Goal: Task Accomplishment & Management: Manage account settings

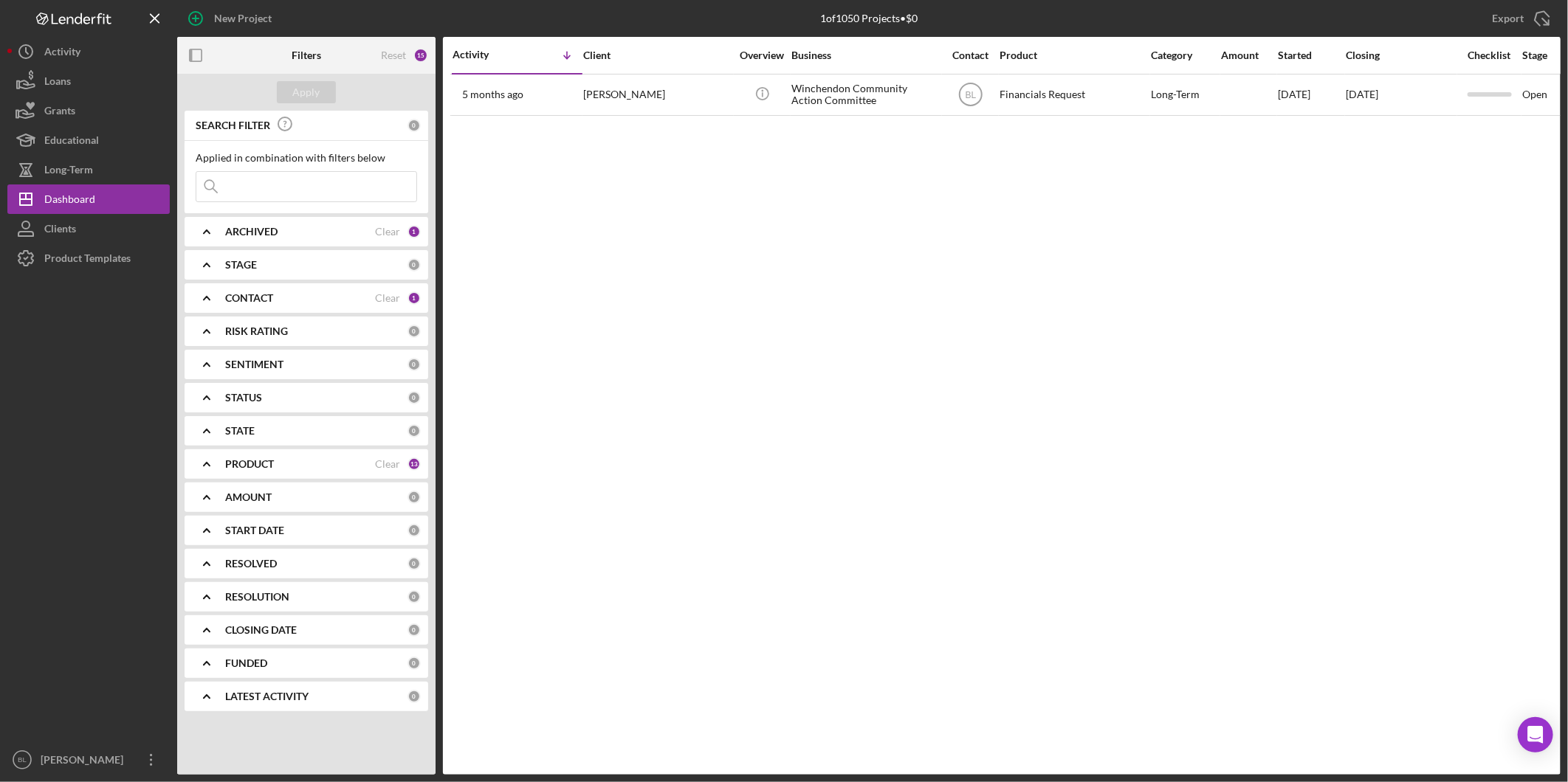
click at [1102, 279] on div "Activity Icon/Table Sort Arrow Client Overview Business Contact Product Categor…" at bounding box center [1001, 406] width 1118 height 738
click at [227, 294] on b "CONTACT" at bounding box center [250, 298] width 48 height 12
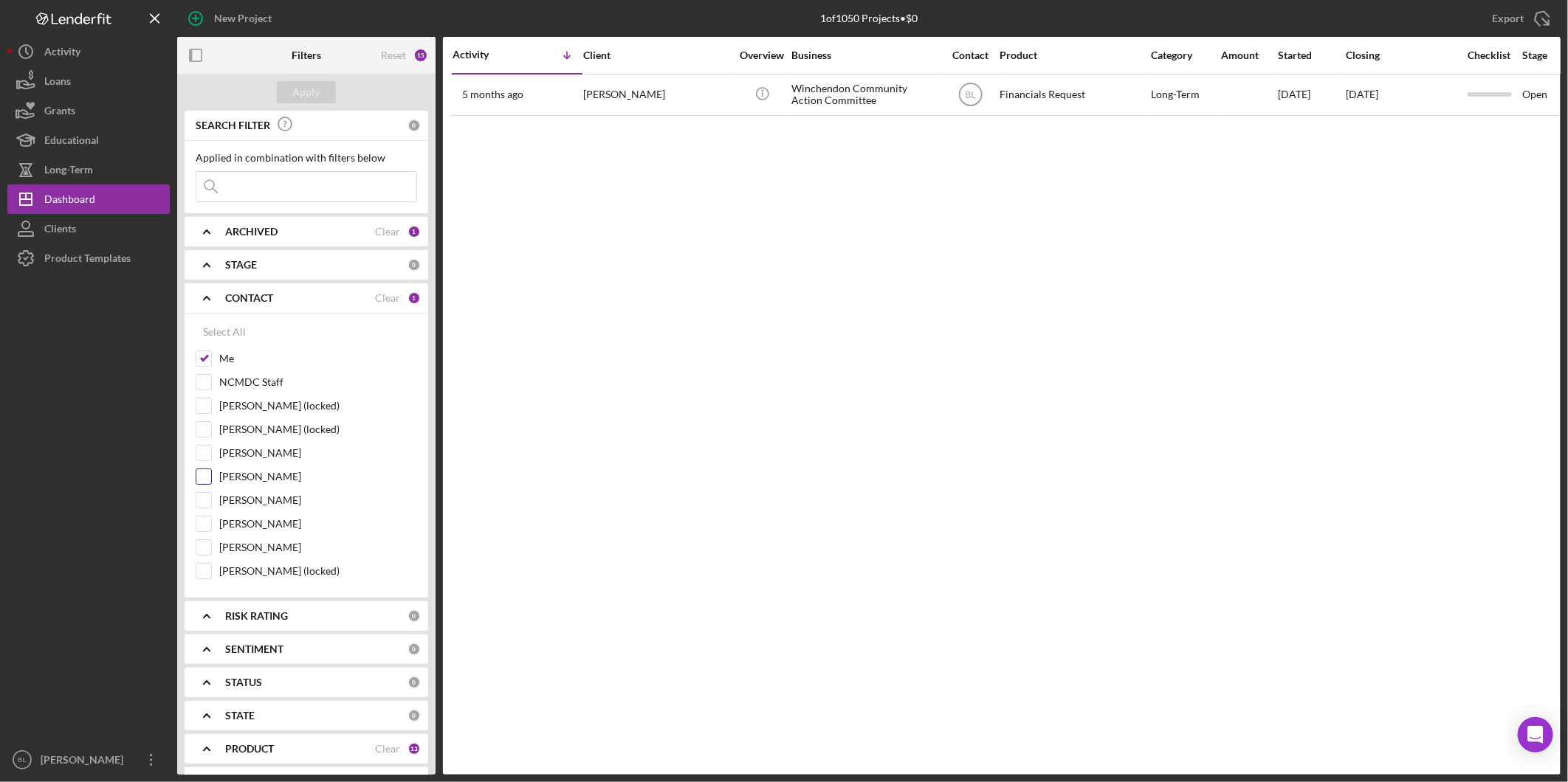
drag, startPoint x: 202, startPoint y: 378, endPoint x: 387, endPoint y: 471, distance: 207.1
click at [201, 378] on input "NCMDC Staff" at bounding box center [204, 382] width 14 height 14
checkbox input "true"
click at [312, 93] on div "Apply" at bounding box center [307, 92] width 27 height 22
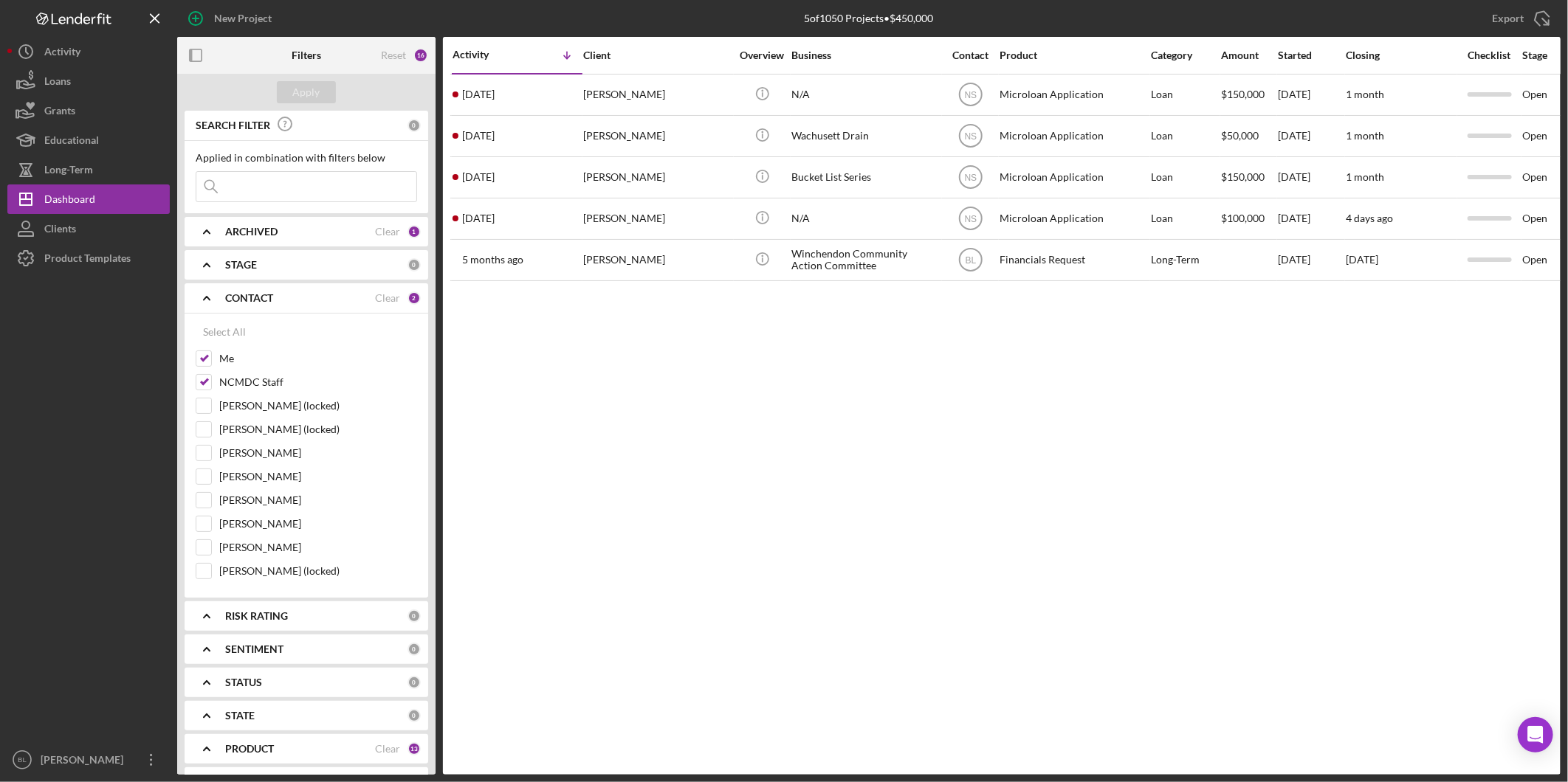
drag, startPoint x: 993, startPoint y: 540, endPoint x: 987, endPoint y: 480, distance: 60.3
click at [995, 526] on div "Activity Icon/Table Sort Arrow Client Overview Business Contact Product Categor…" at bounding box center [1001, 406] width 1118 height 738
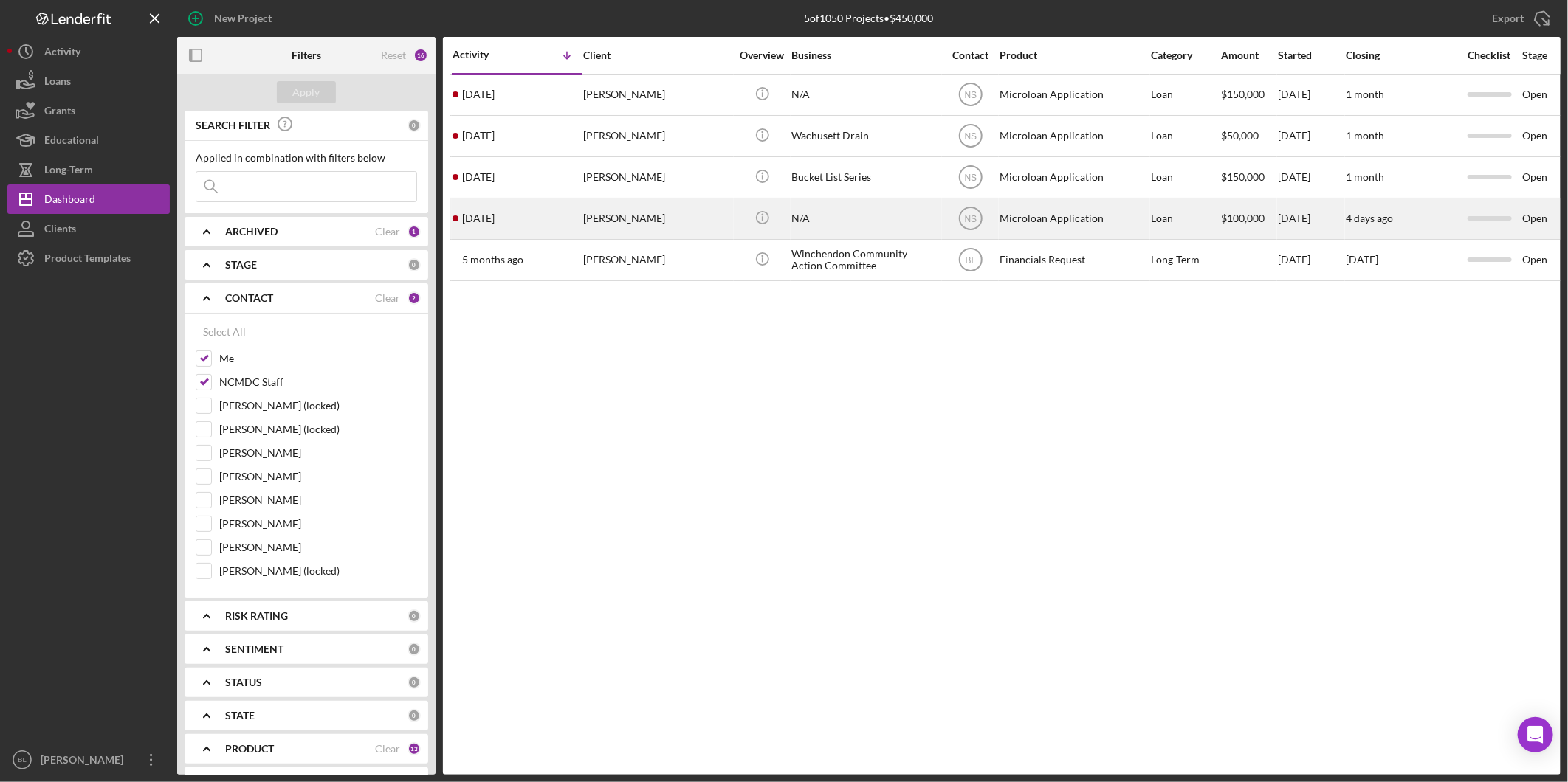
click at [615, 218] on div "[PERSON_NAME]" at bounding box center [657, 218] width 148 height 39
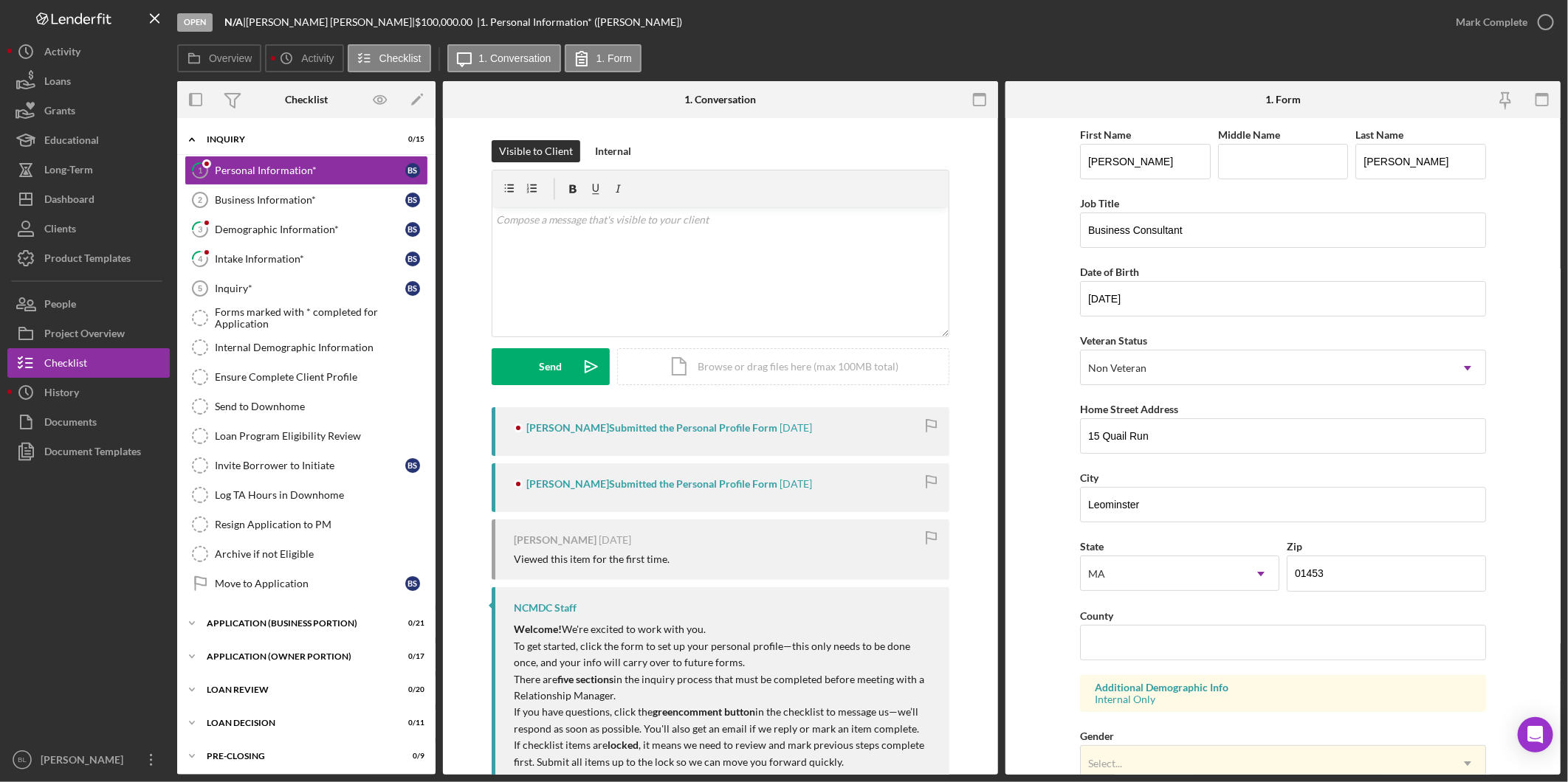
drag, startPoint x: 288, startPoint y: 292, endPoint x: 455, endPoint y: 298, distance: 167.1
click at [288, 292] on div "Inquiry*" at bounding box center [310, 288] width 190 height 12
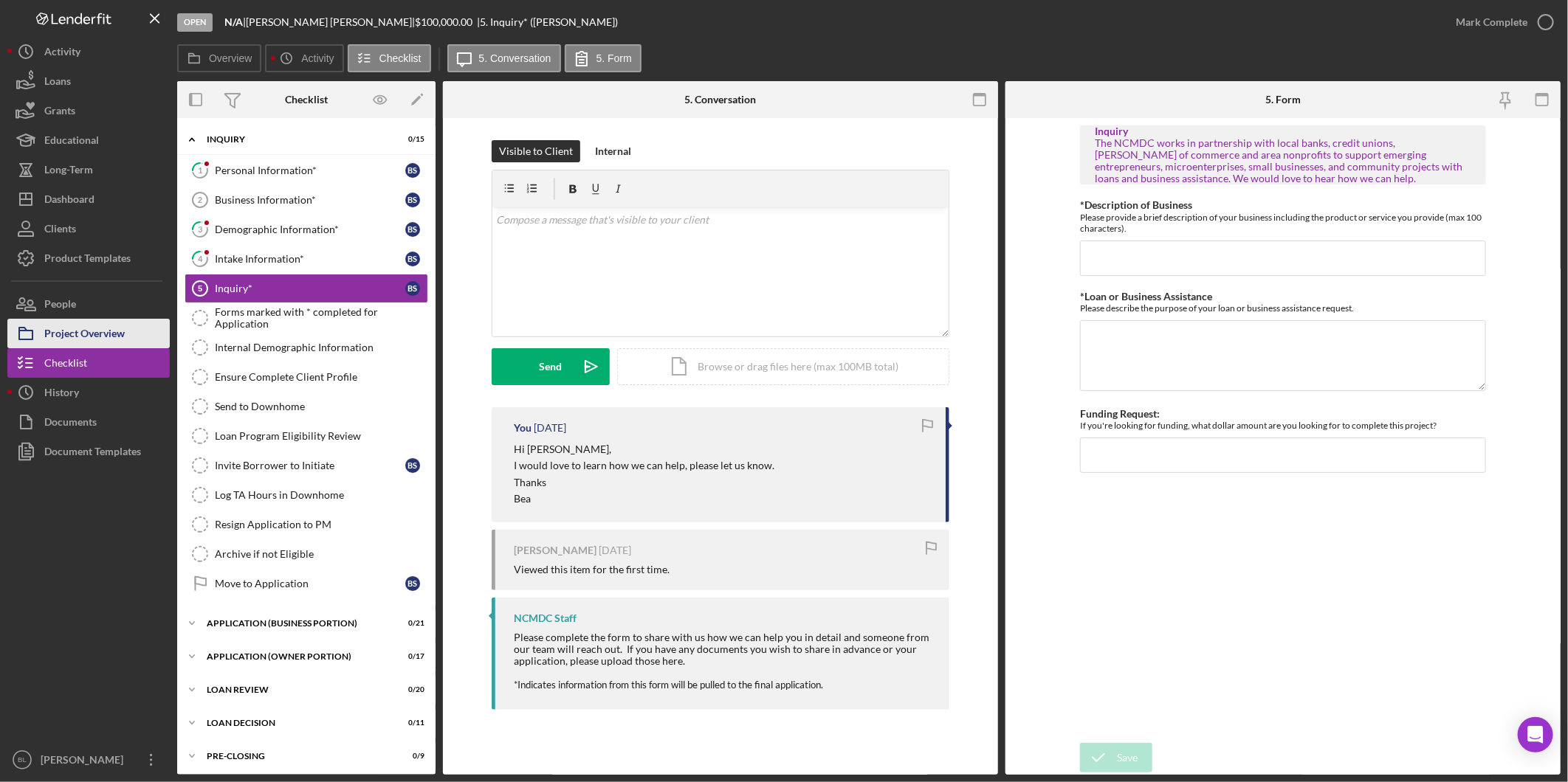
click at [76, 332] on div "Project Overview" at bounding box center [84, 334] width 80 height 33
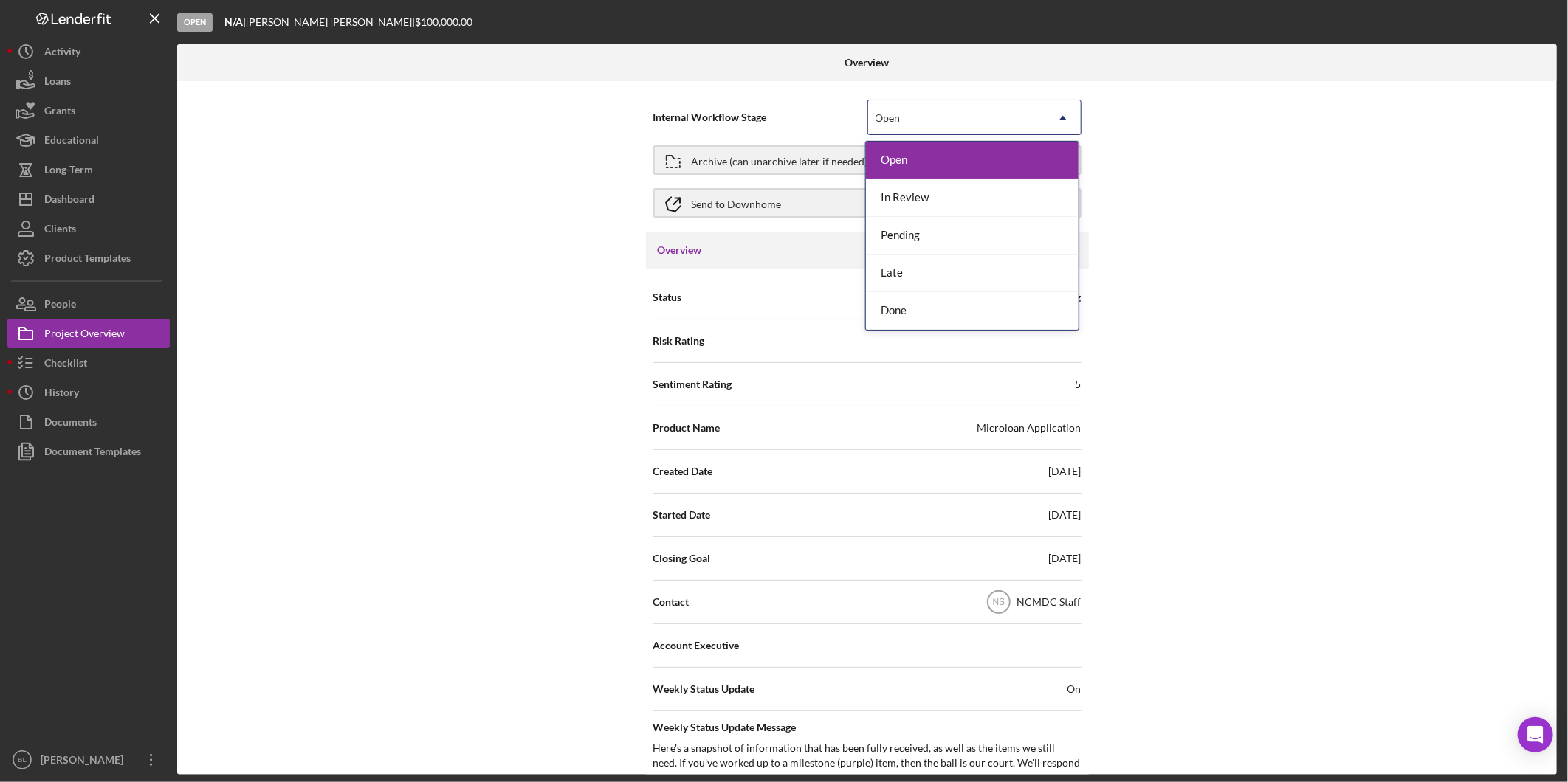
click at [979, 119] on div "Open" at bounding box center [957, 118] width 177 height 34
click at [1371, 167] on div "Internal Workflow Stage 5 results available. Use Up and Down to choose options,…" at bounding box center [867, 427] width 1380 height 694
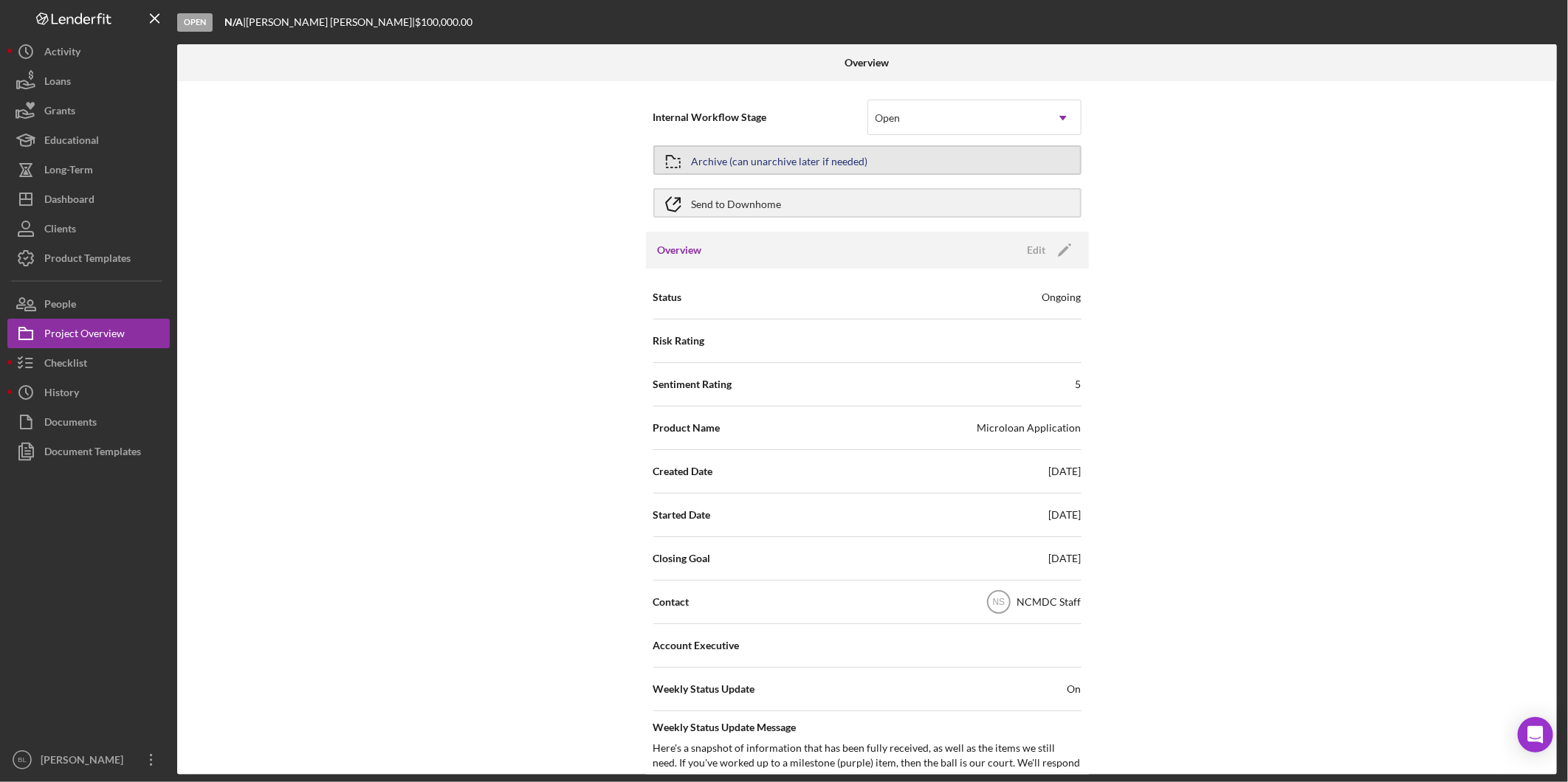
click at [870, 163] on button "Archive (can unarchive later if needed)" at bounding box center [867, 160] width 429 height 30
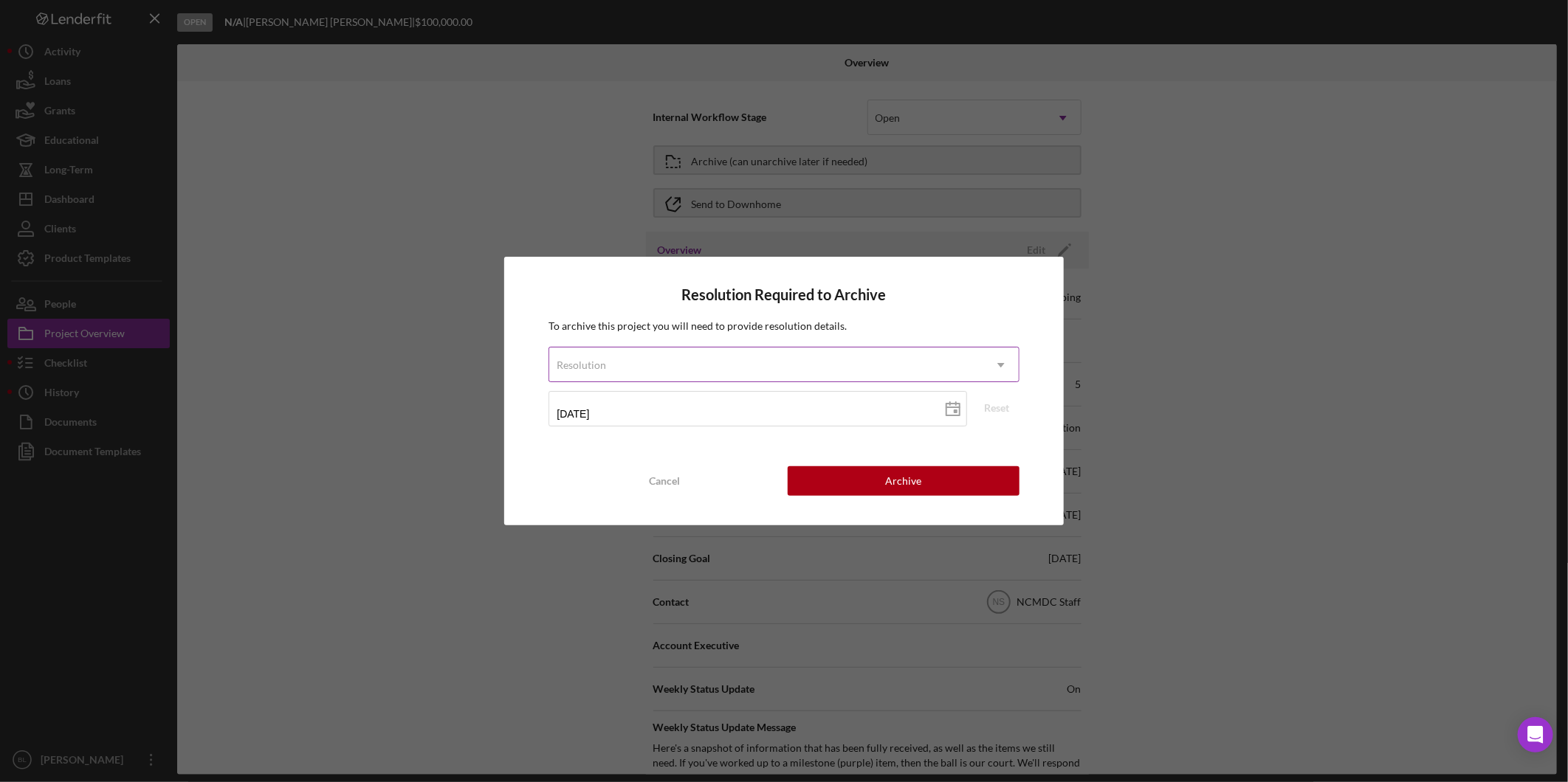
click at [722, 360] on div "Resolution" at bounding box center [766, 365] width 433 height 34
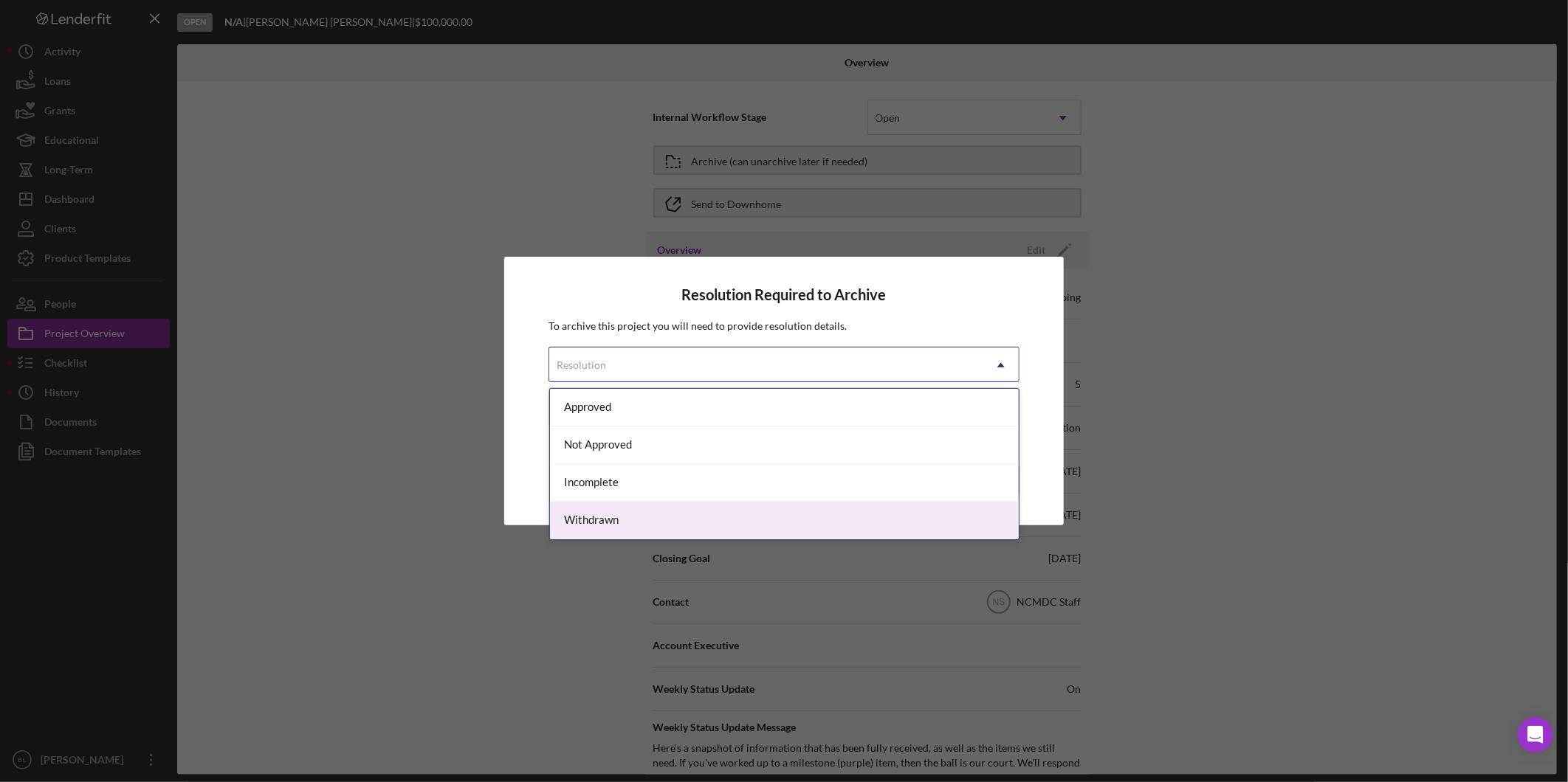
click at [697, 518] on div "Withdrawn" at bounding box center [784, 521] width 469 height 38
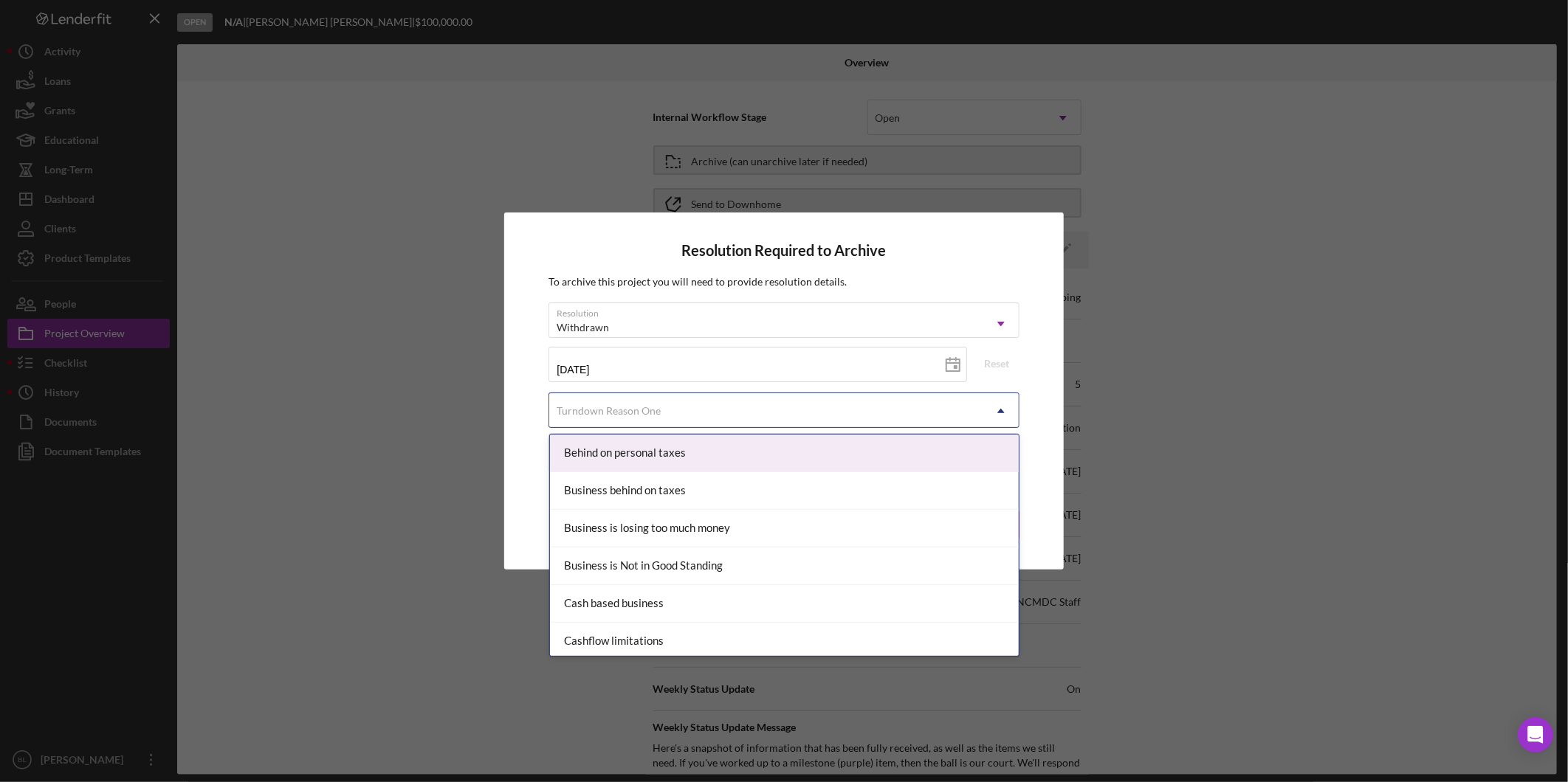
click at [676, 403] on div "Turndown Reason One" at bounding box center [766, 411] width 433 height 34
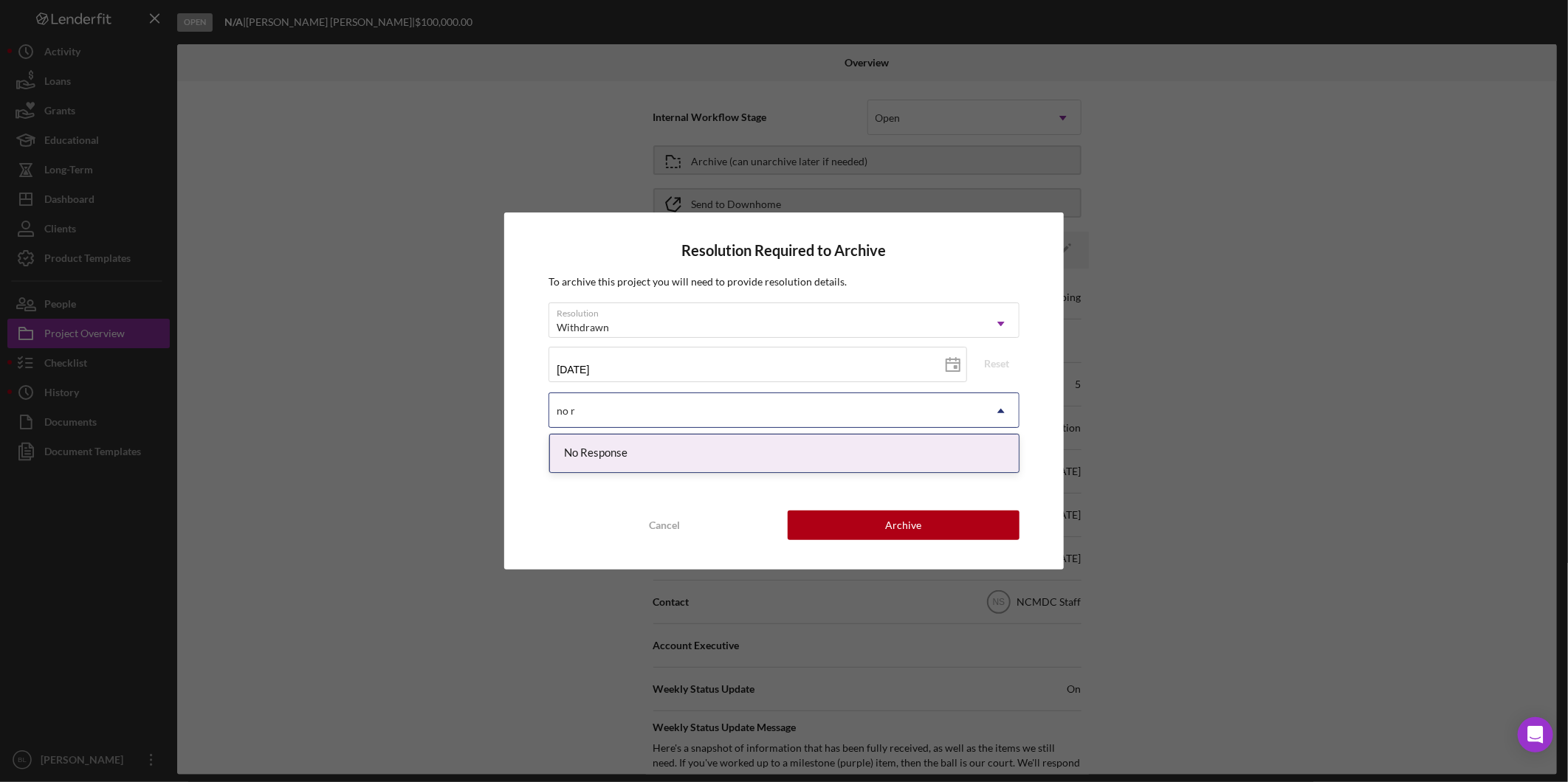
type input "no re"
click at [725, 450] on div "No Response" at bounding box center [784, 453] width 469 height 38
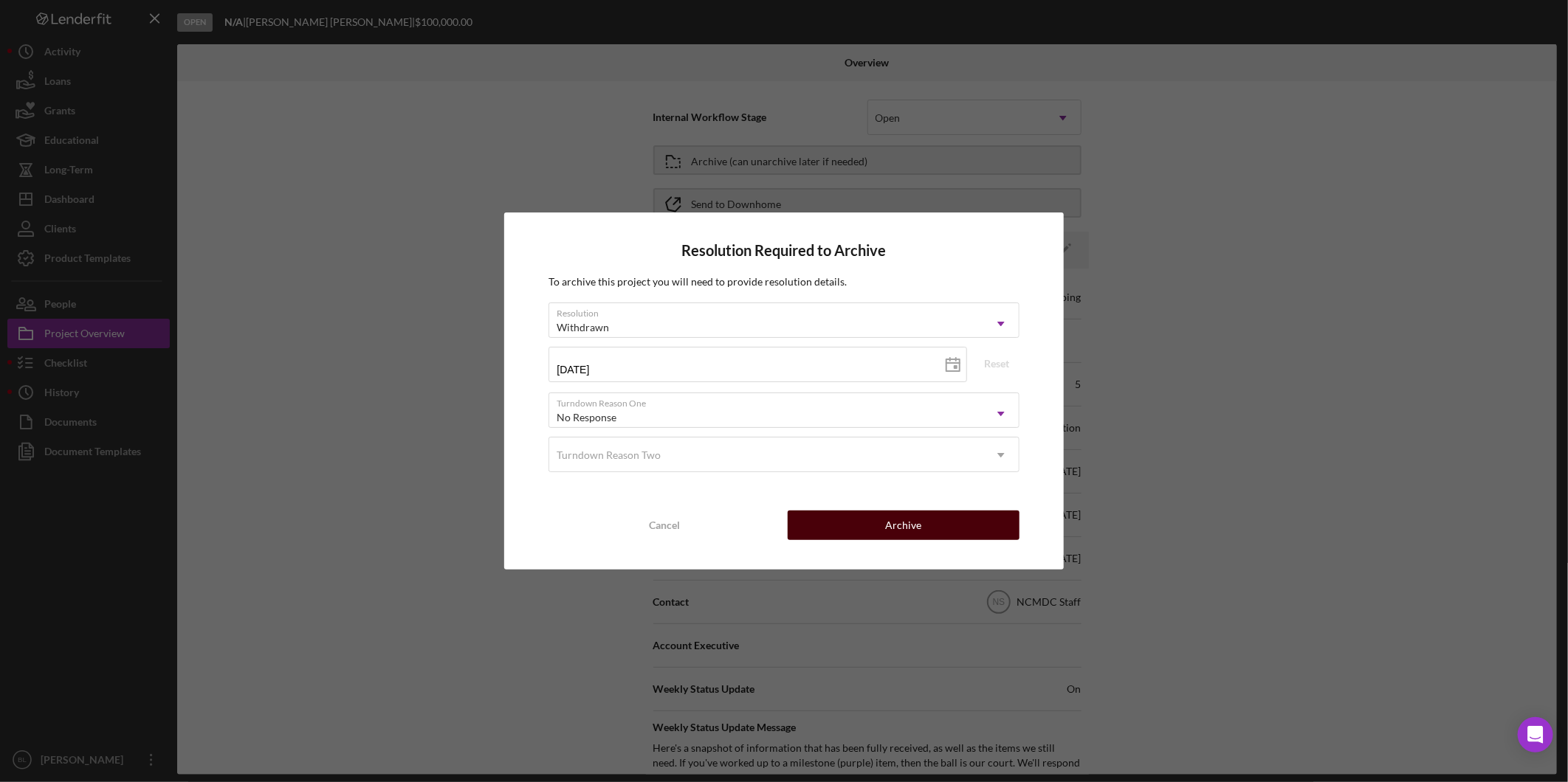
click at [847, 527] on button "Archive" at bounding box center [904, 525] width 232 height 30
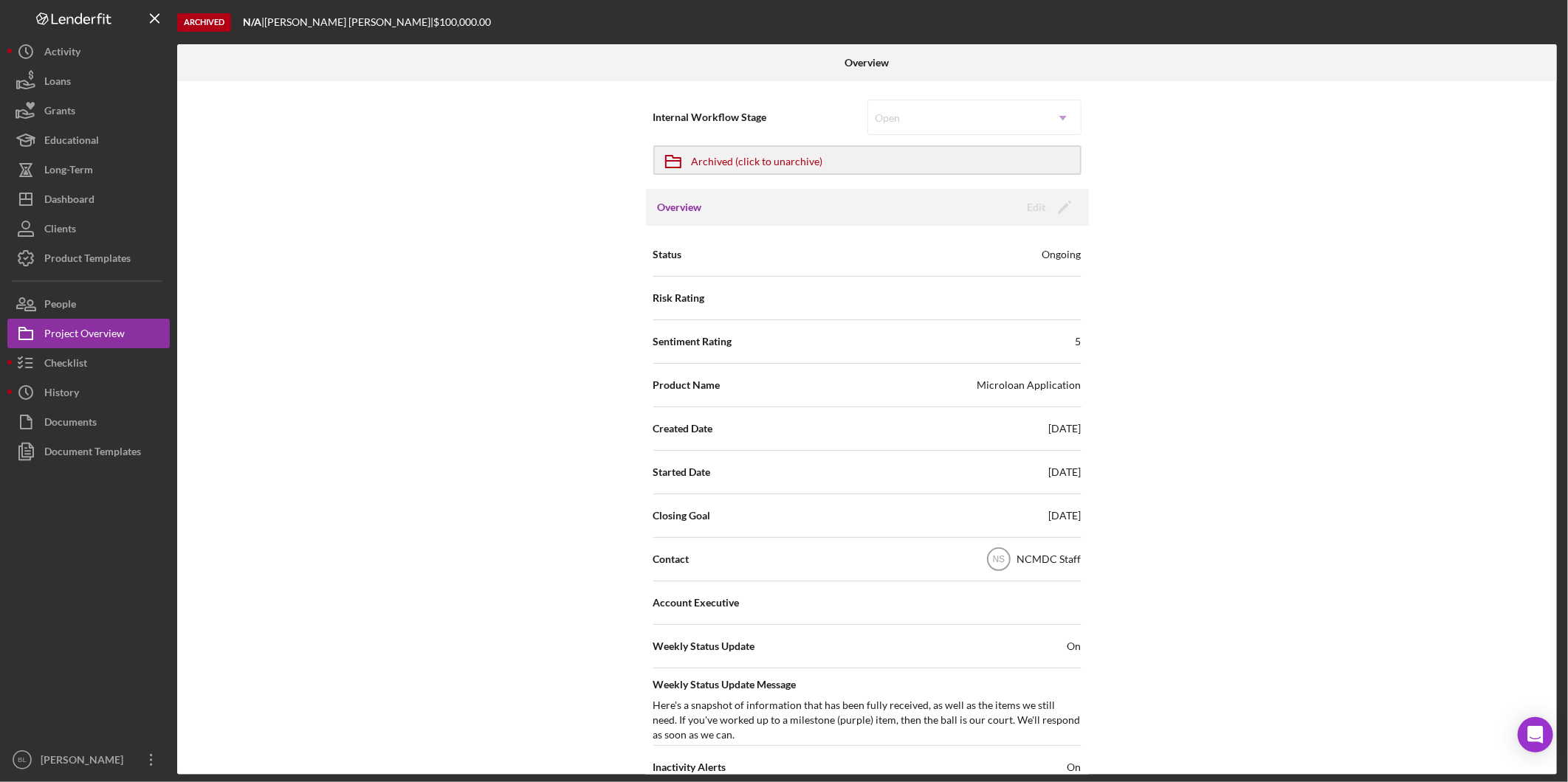
click at [1480, 223] on div "Internal Workflow Stage Open Icon/Dropdown Arrow Icon/Archived Archived (click …" at bounding box center [867, 427] width 1380 height 694
click at [1429, 168] on div "Internal Workflow Stage Open Icon/Dropdown Arrow Icon/Archived Archived (click …" at bounding box center [867, 427] width 1380 height 694
click at [91, 208] on div "Dashboard" at bounding box center [69, 201] width 51 height 33
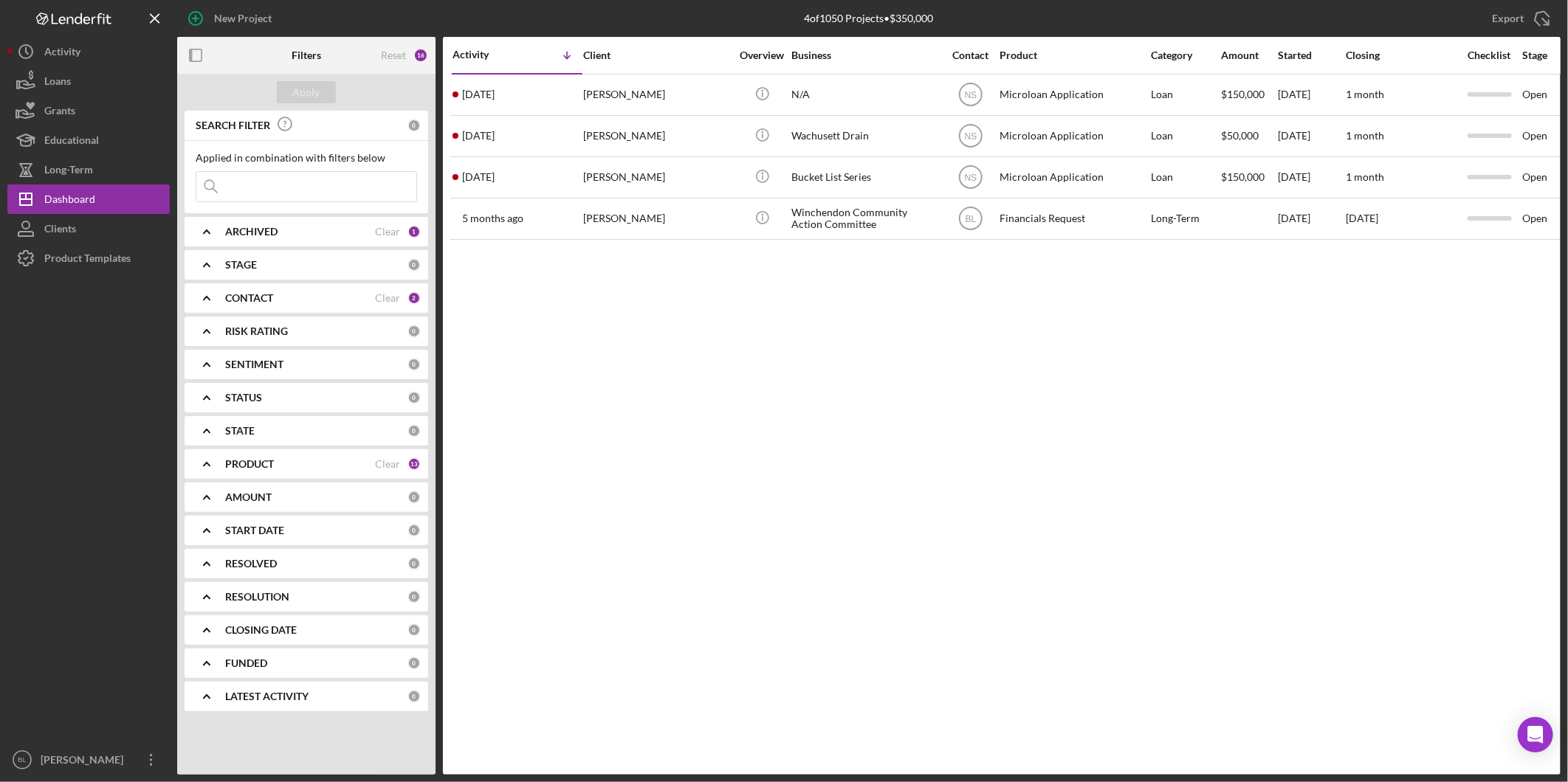
click at [758, 503] on div "Activity Icon/Table Sort Arrow Client Overview Business Contact Product Categor…" at bounding box center [1001, 406] width 1118 height 738
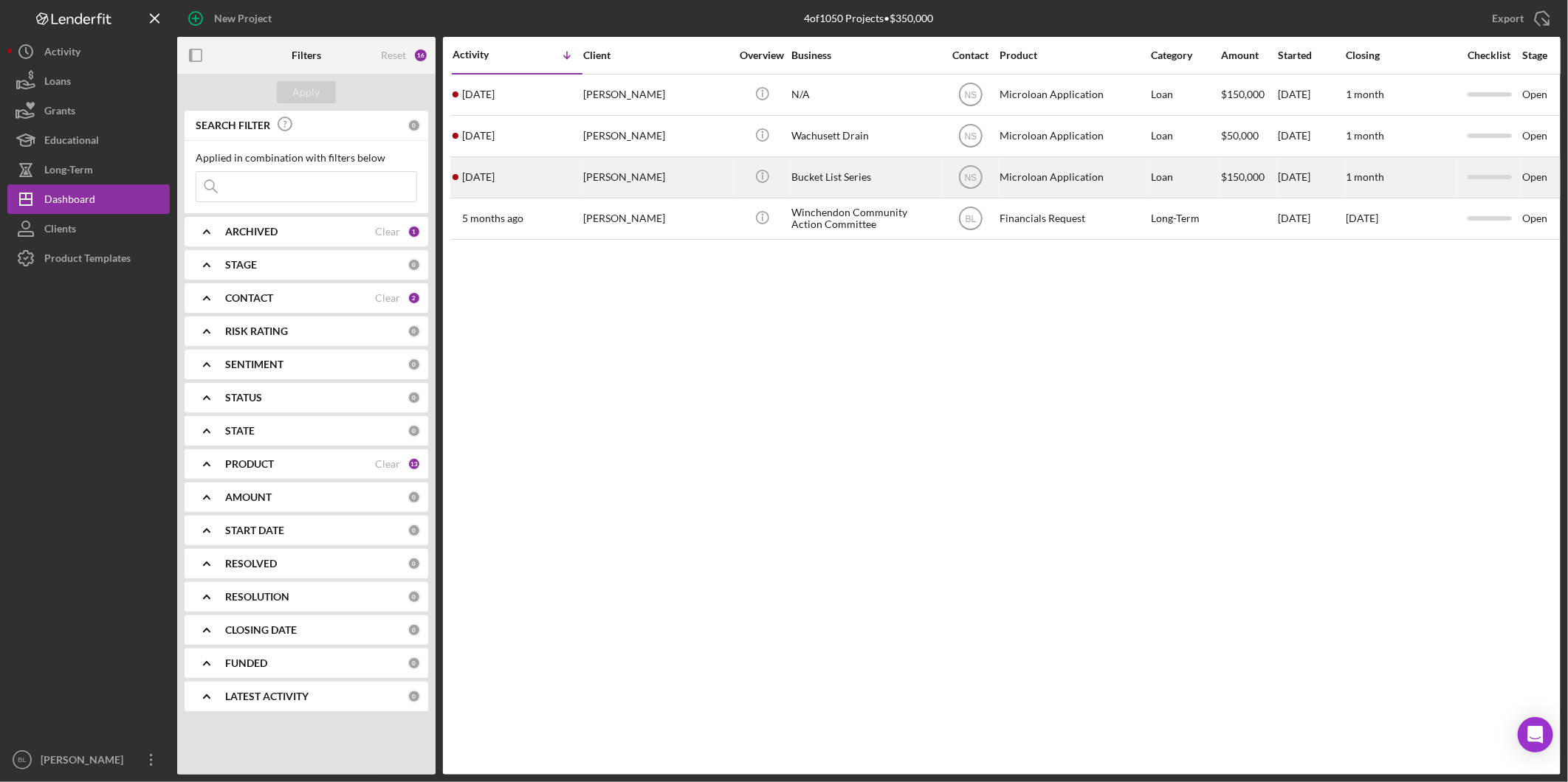
click at [883, 173] on div "Bucket List Series" at bounding box center [865, 177] width 148 height 39
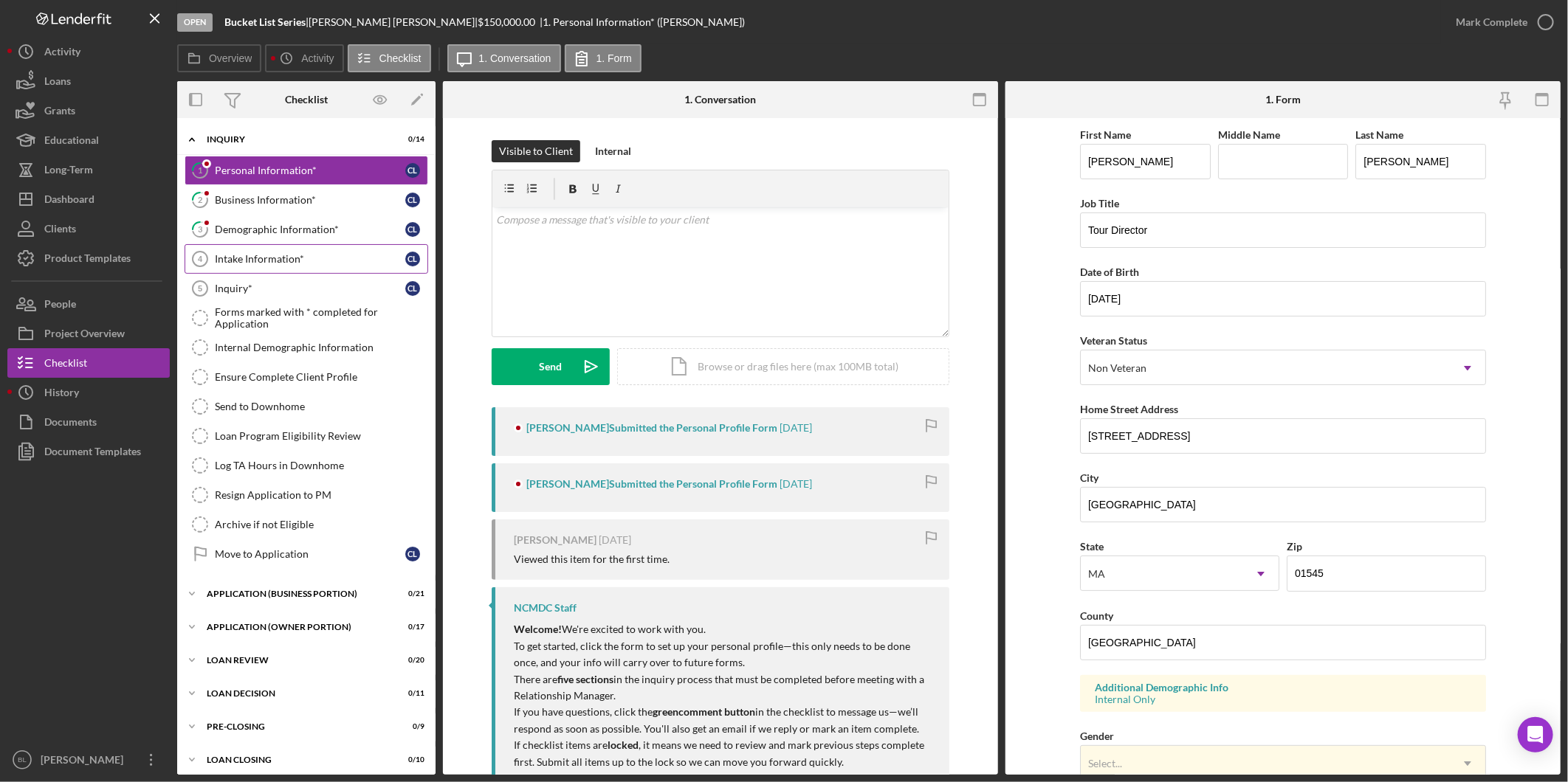
click at [239, 272] on link "Intake Information* 4 Intake Information* C L" at bounding box center [307, 259] width 244 height 30
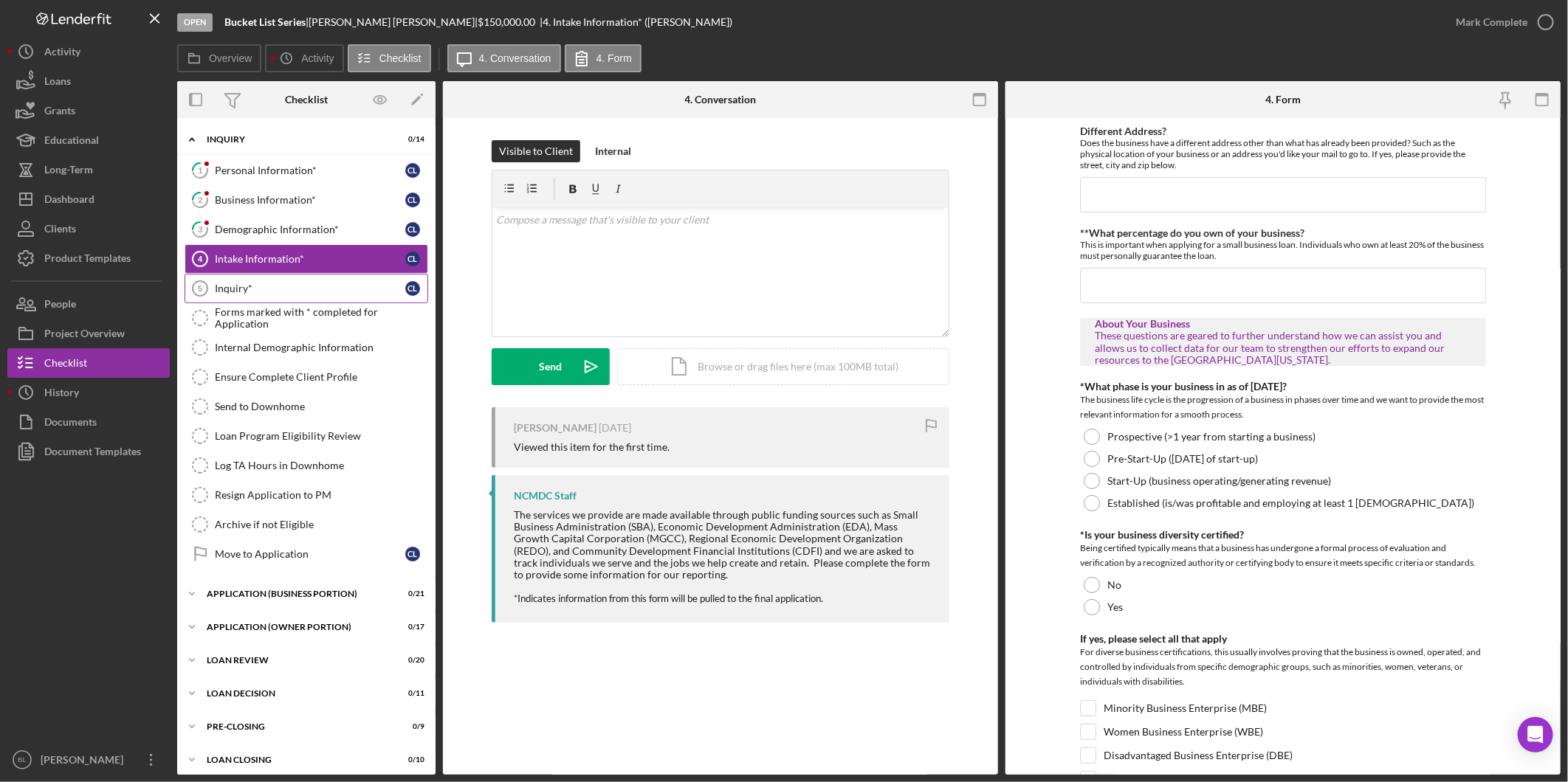
click at [241, 286] on div "Inquiry*" at bounding box center [310, 288] width 190 height 12
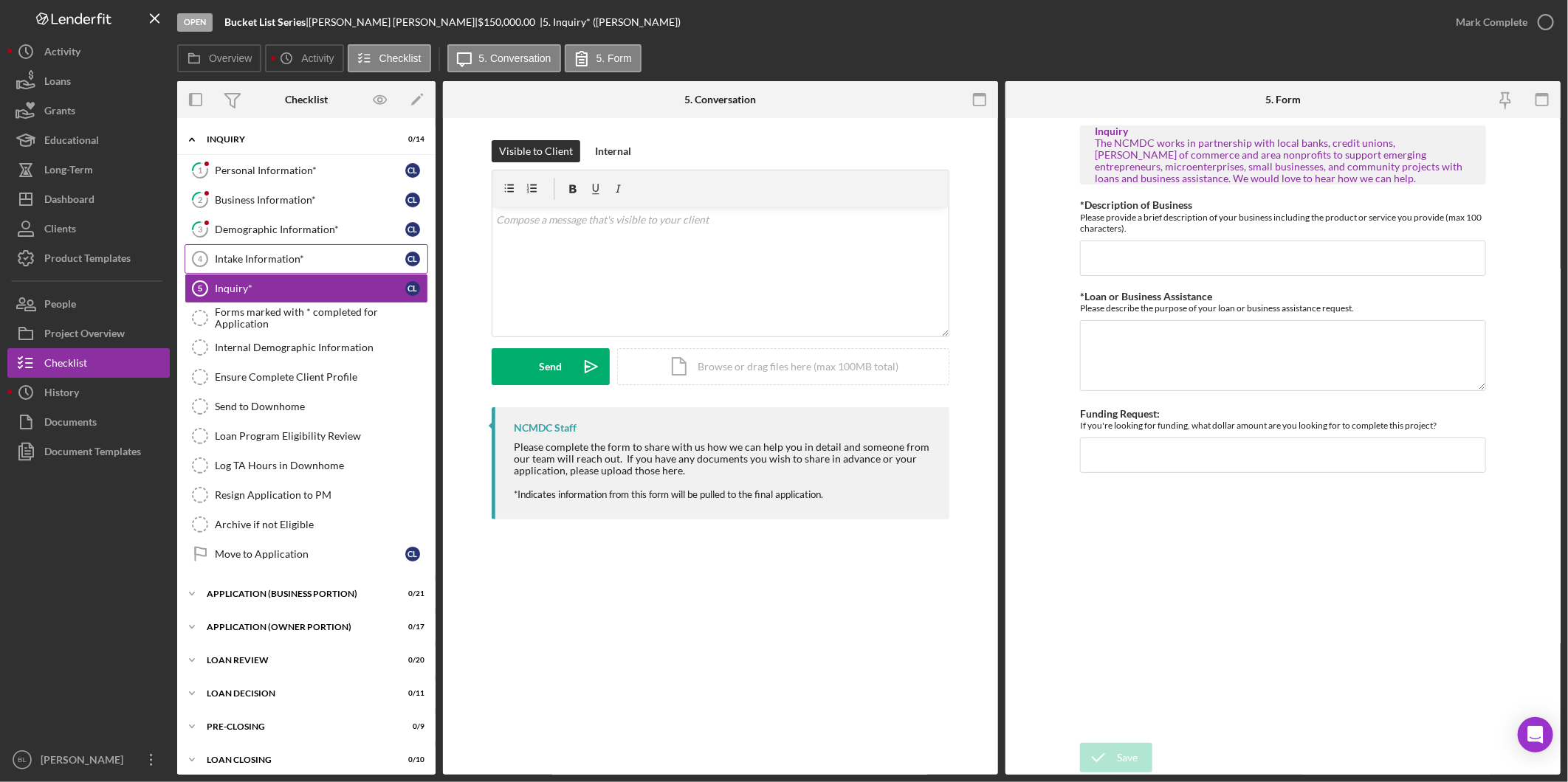
click at [212, 260] on icon "Intake Information* 4" at bounding box center [200, 259] width 37 height 37
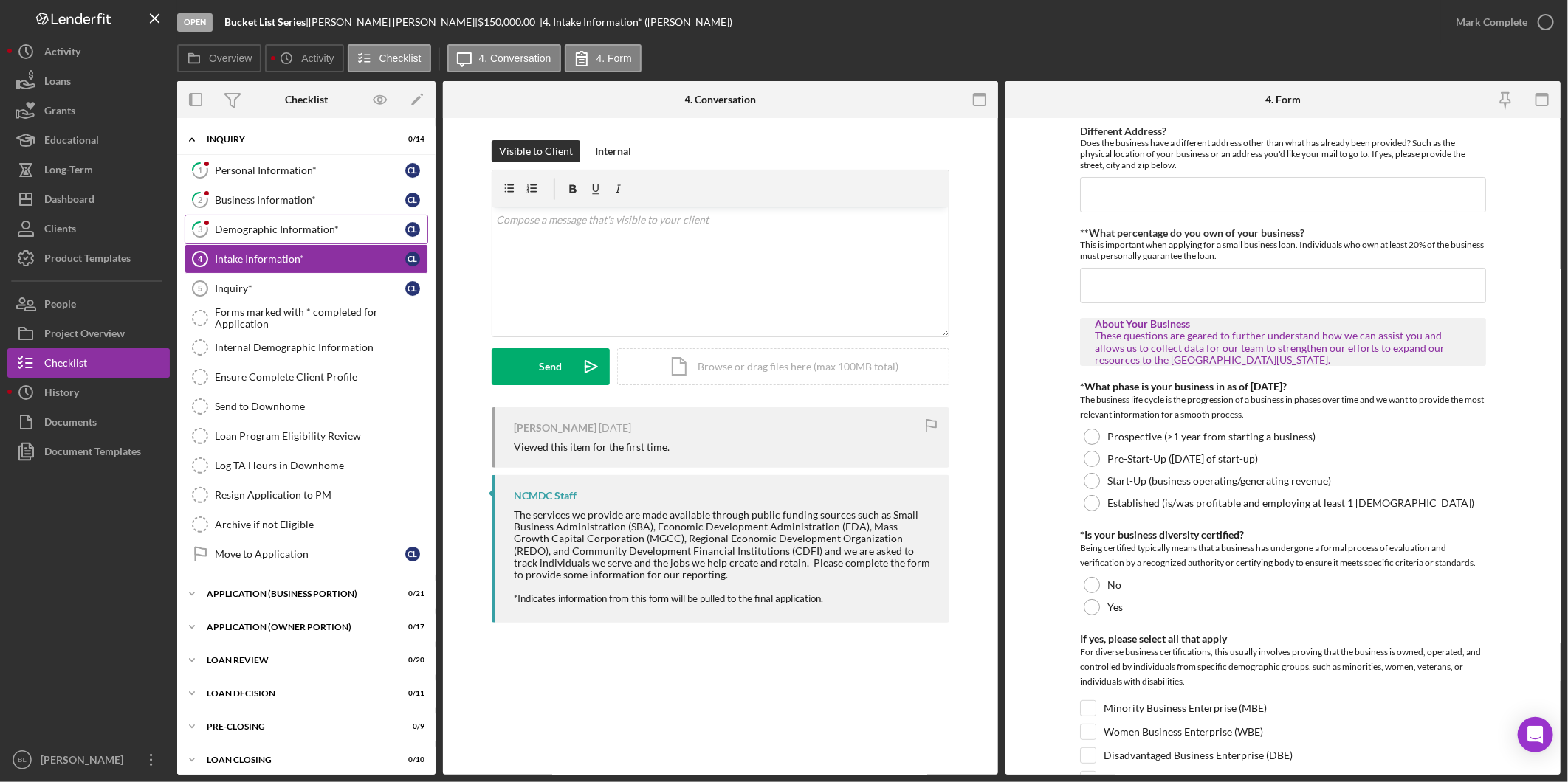
click at [279, 229] on div "Demographic Information*" at bounding box center [310, 229] width 190 height 12
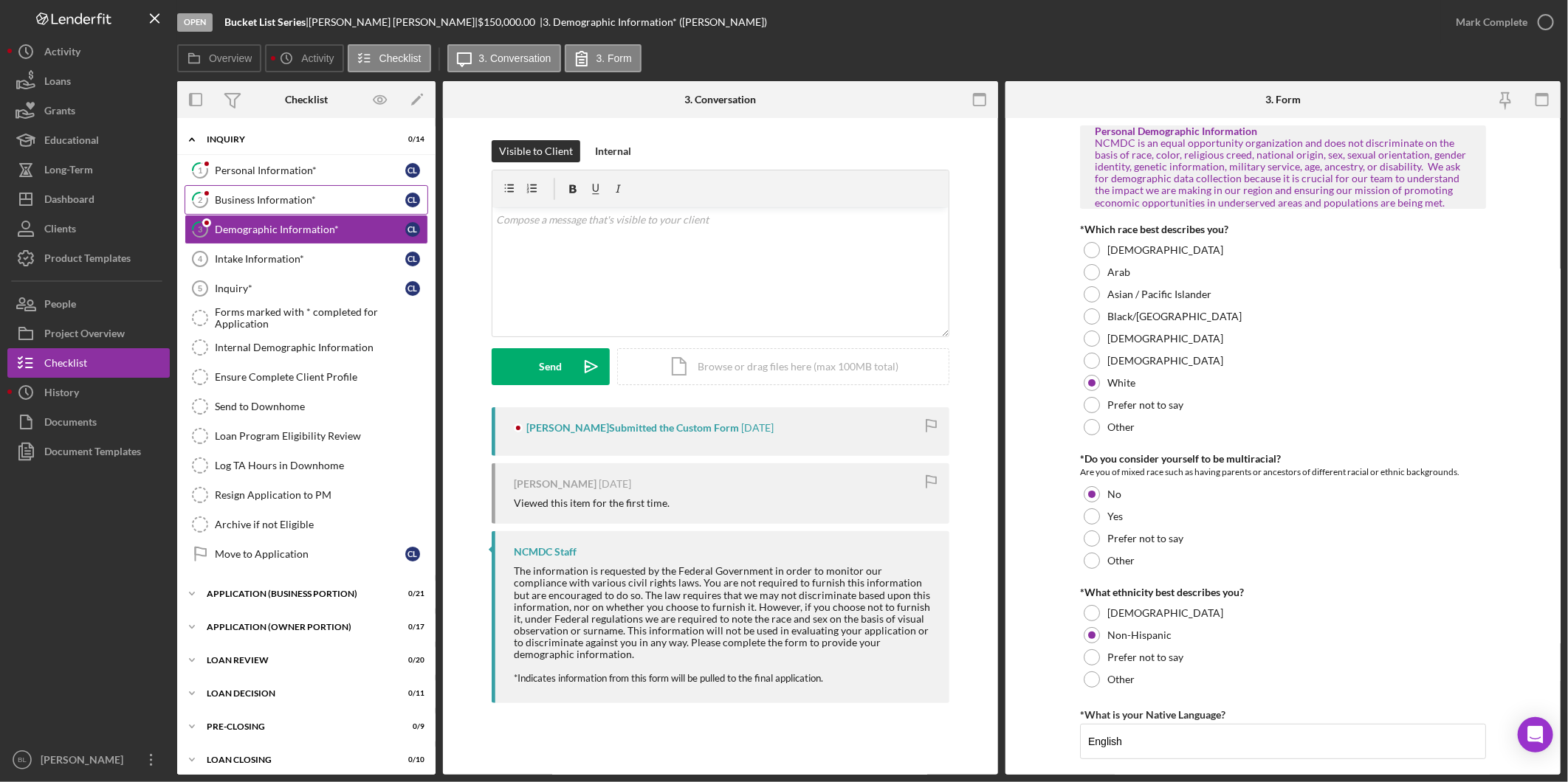
click at [272, 197] on div "Business Information*" at bounding box center [310, 200] width 190 height 12
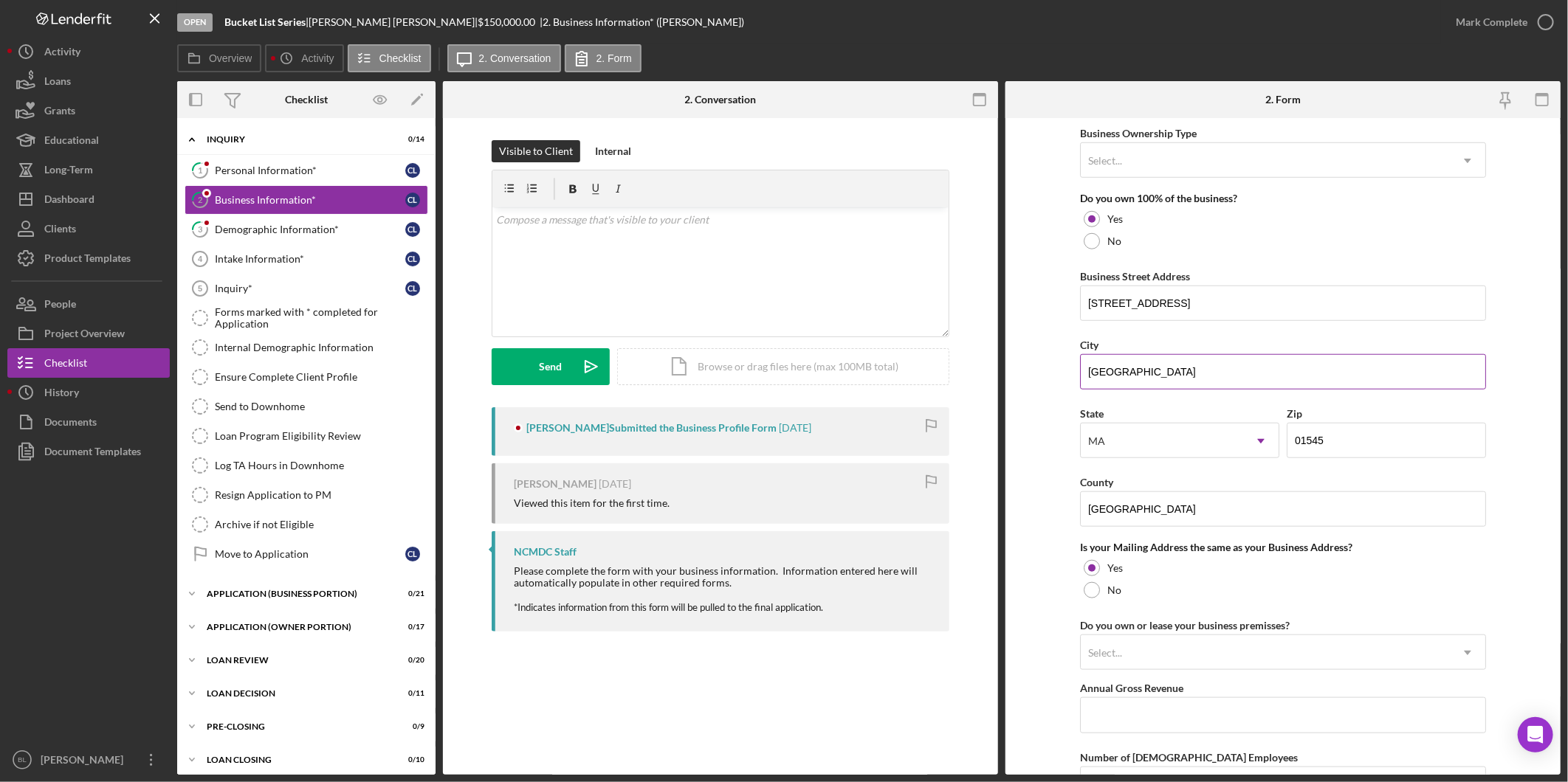
scroll to position [738, 0]
click at [245, 174] on div "Personal Information*" at bounding box center [310, 170] width 190 height 12
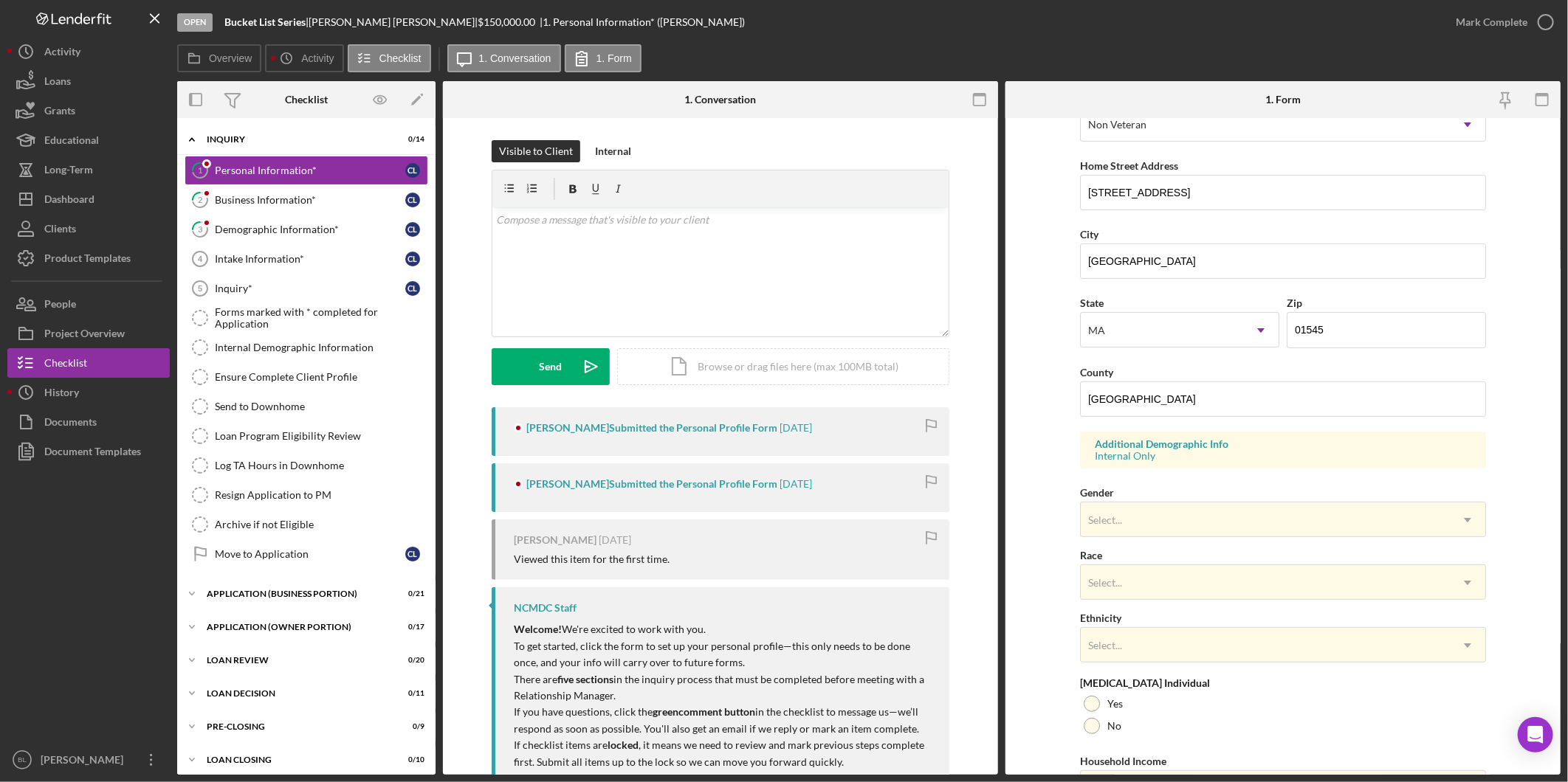
scroll to position [248, 0]
click at [281, 285] on div "Inquiry*" at bounding box center [310, 288] width 190 height 12
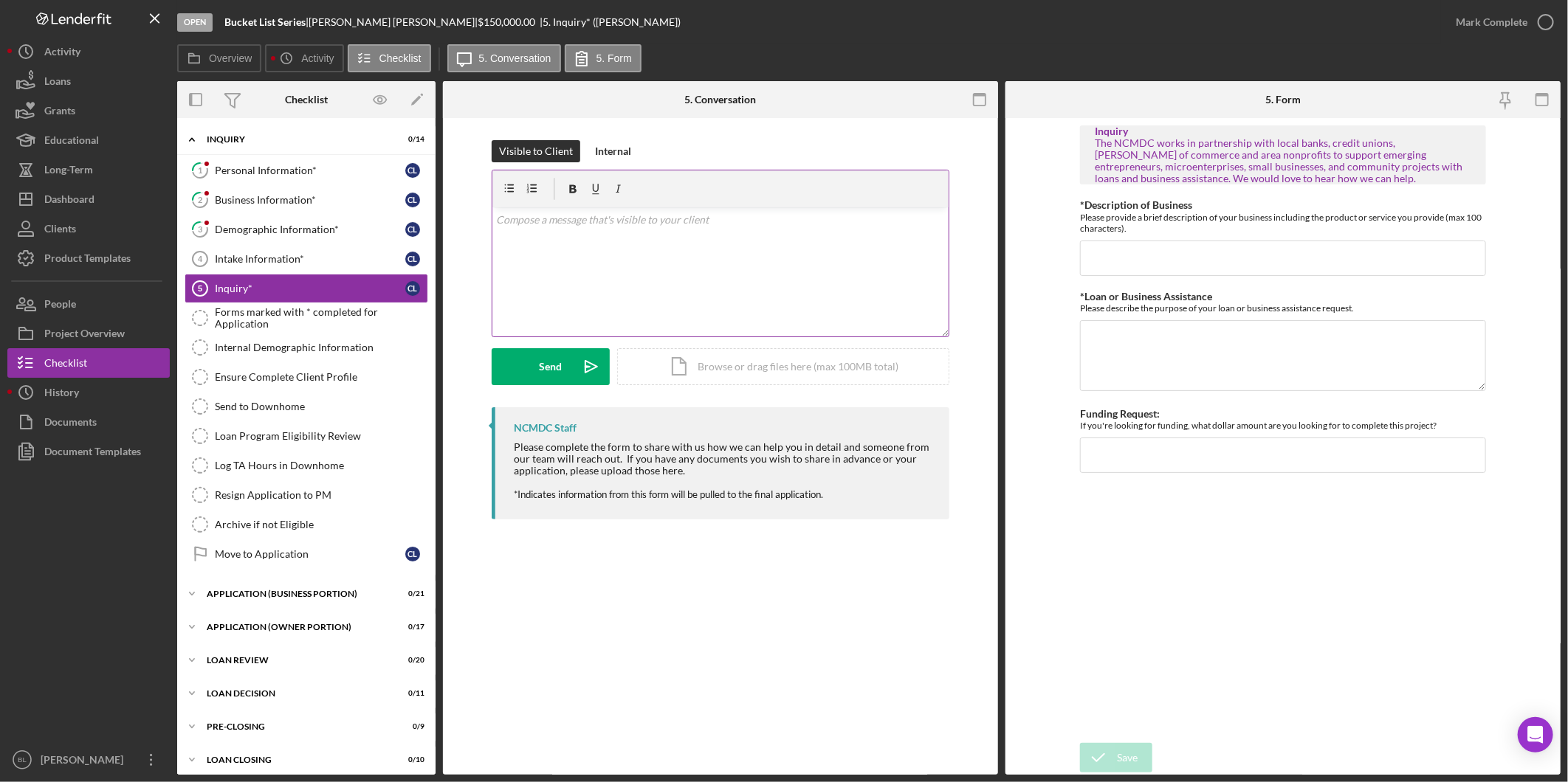
click at [624, 276] on div "v Color teal Color pink Remove color Add row above Add row below Add column bef…" at bounding box center [721, 272] width 457 height 129
click at [114, 327] on div "Project Overview" at bounding box center [84, 334] width 80 height 33
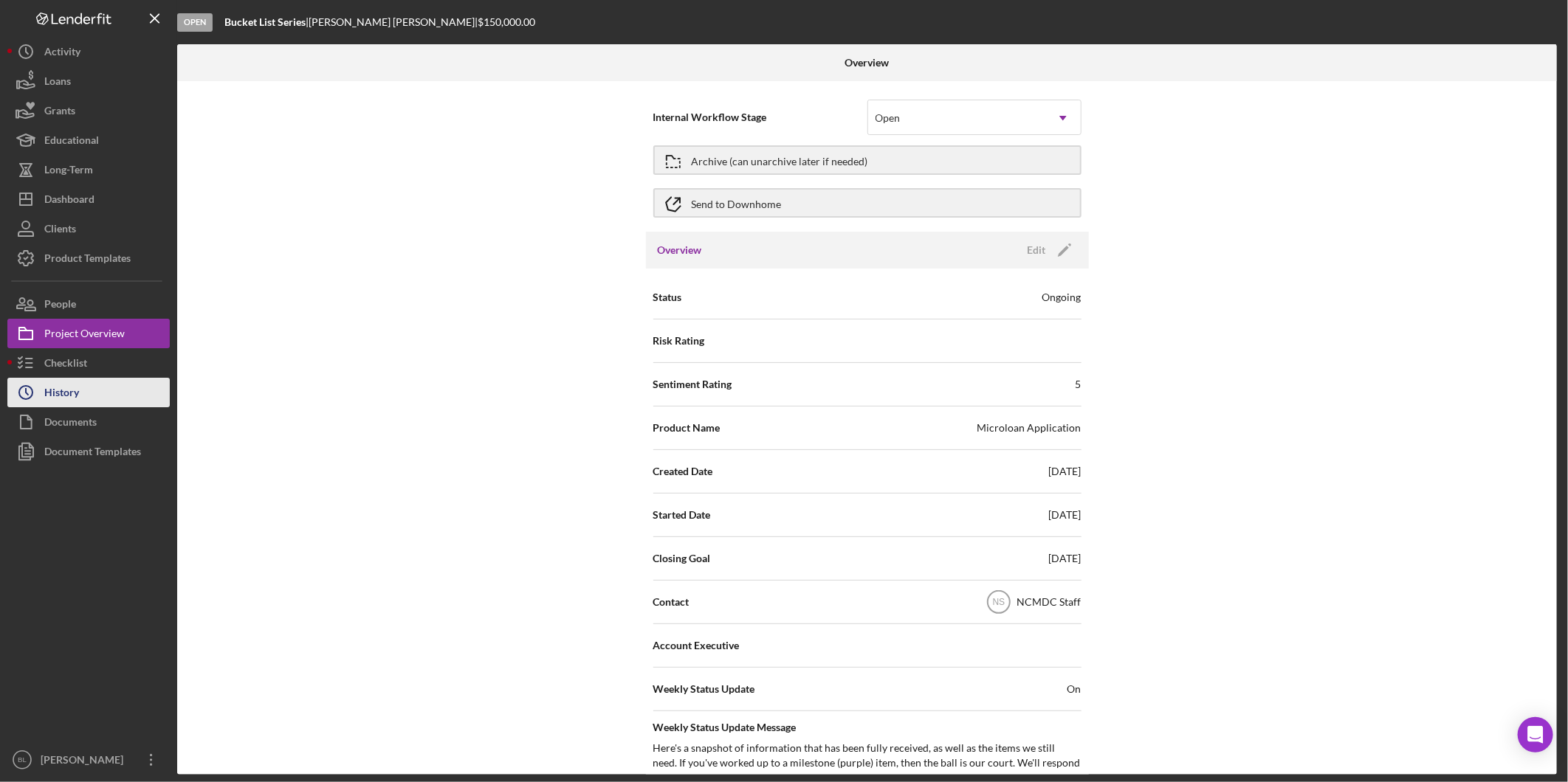
drag, startPoint x: 97, startPoint y: 395, endPoint x: 166, endPoint y: 378, distance: 71.1
click at [97, 396] on button "Icon/History History" at bounding box center [88, 392] width 162 height 30
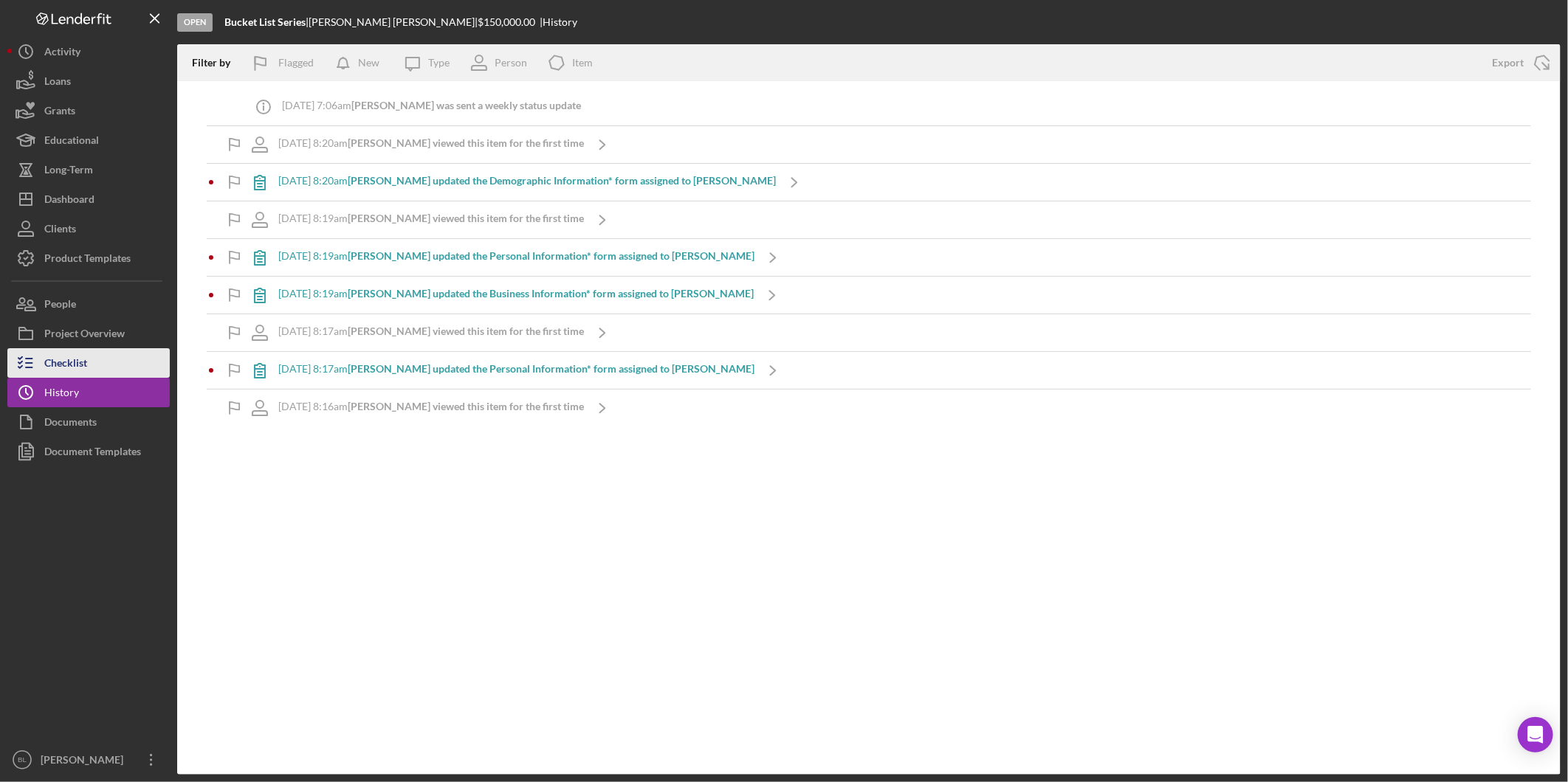
click at [100, 371] on button "Checklist" at bounding box center [88, 363] width 162 height 30
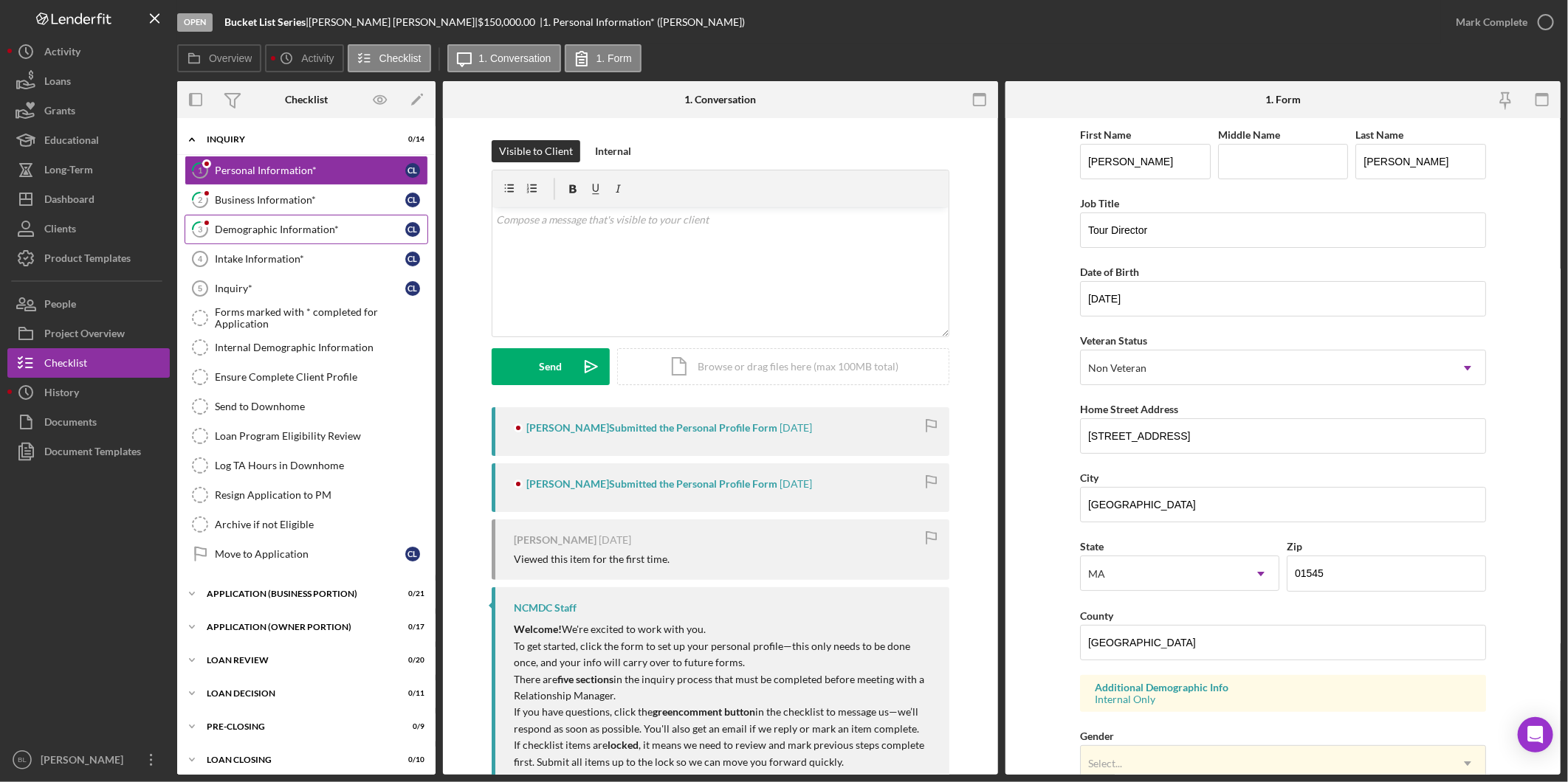
click at [300, 229] on div "Demographic Information*" at bounding box center [310, 229] width 190 height 12
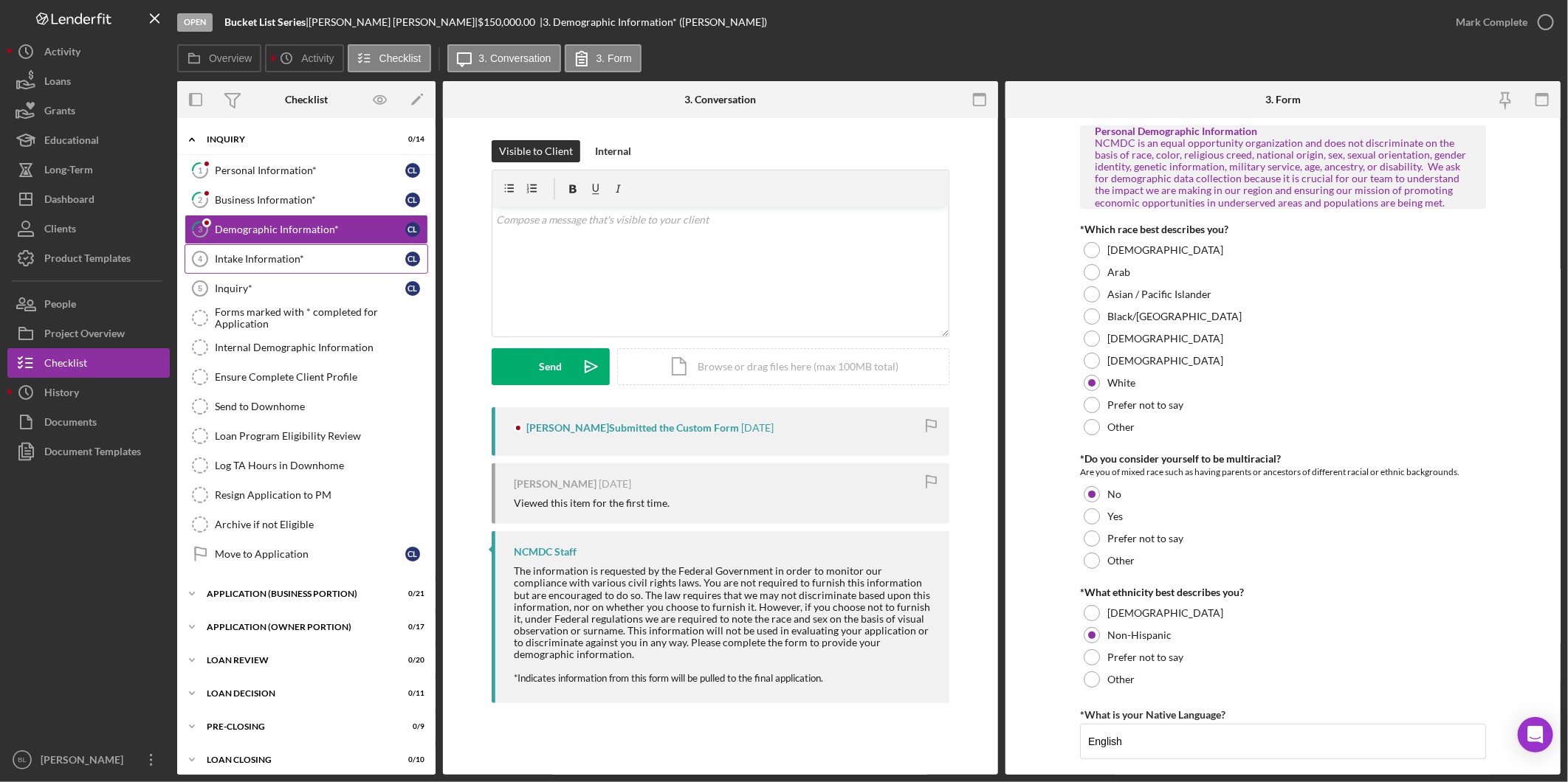
click at [286, 269] on link "Intake Information* 4 Intake Information* C L" at bounding box center [307, 259] width 244 height 30
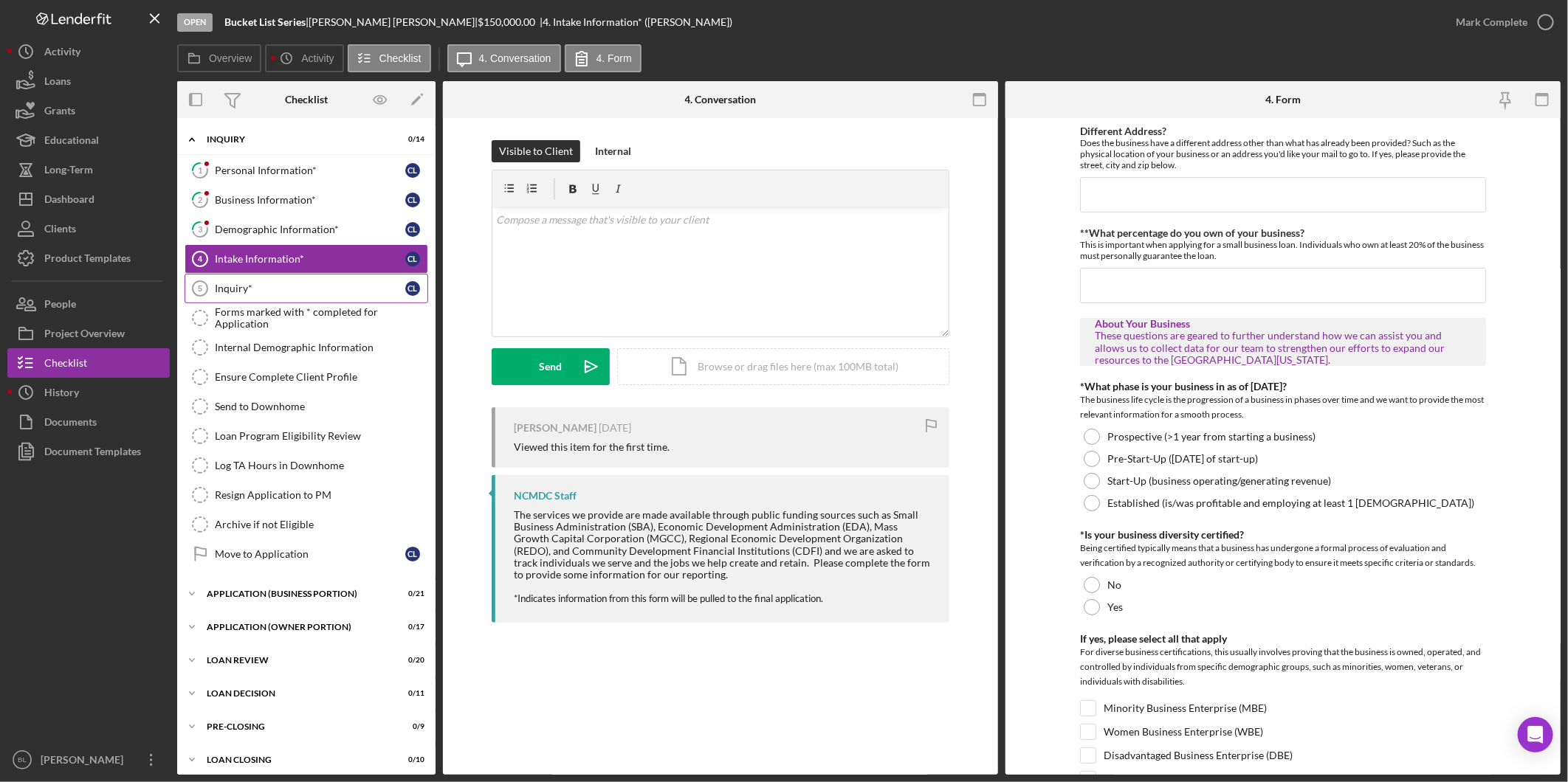
click at [284, 285] on div "Inquiry*" at bounding box center [310, 288] width 190 height 12
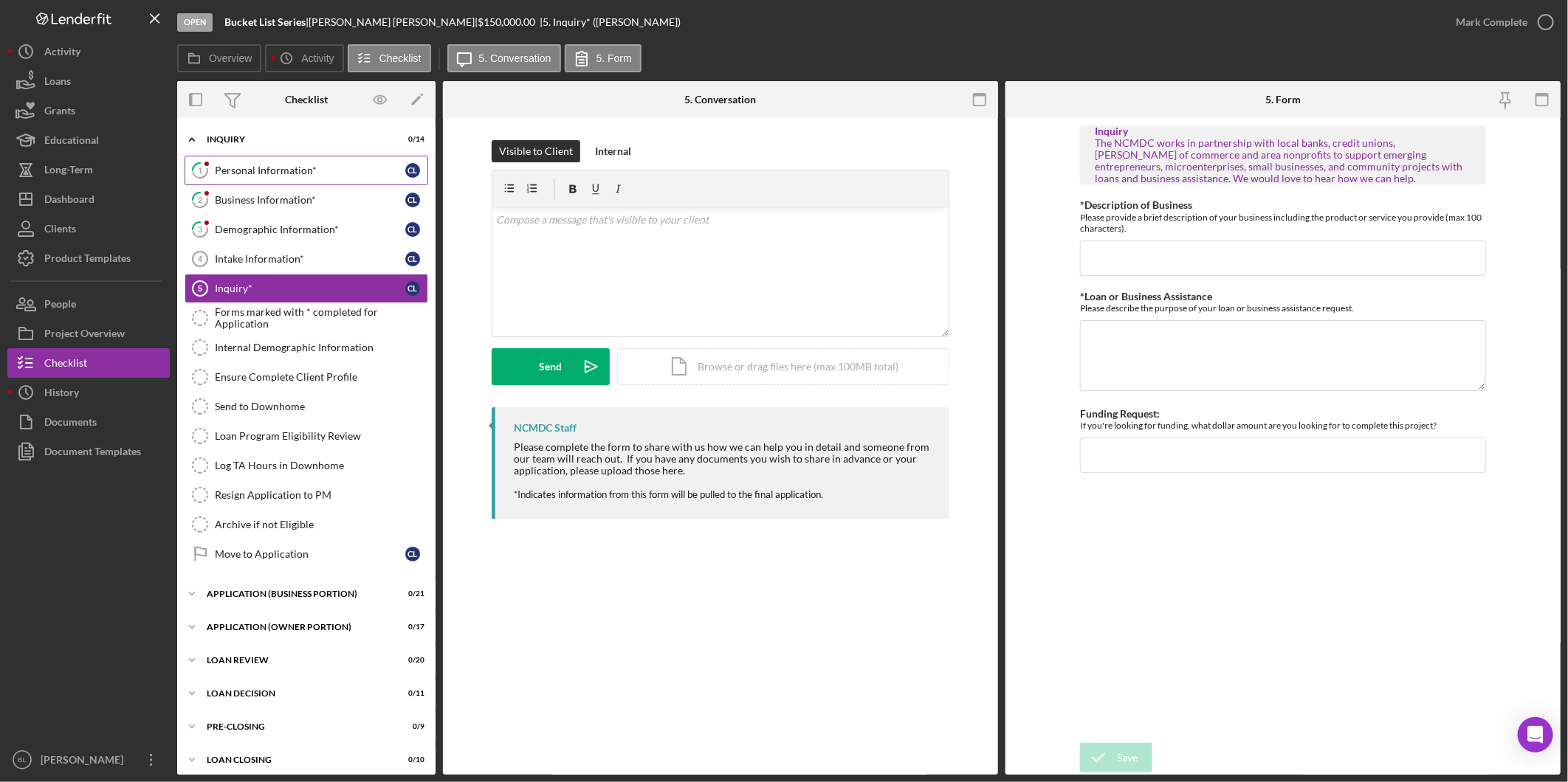
click at [260, 168] on div "Personal Information*" at bounding box center [310, 170] width 190 height 12
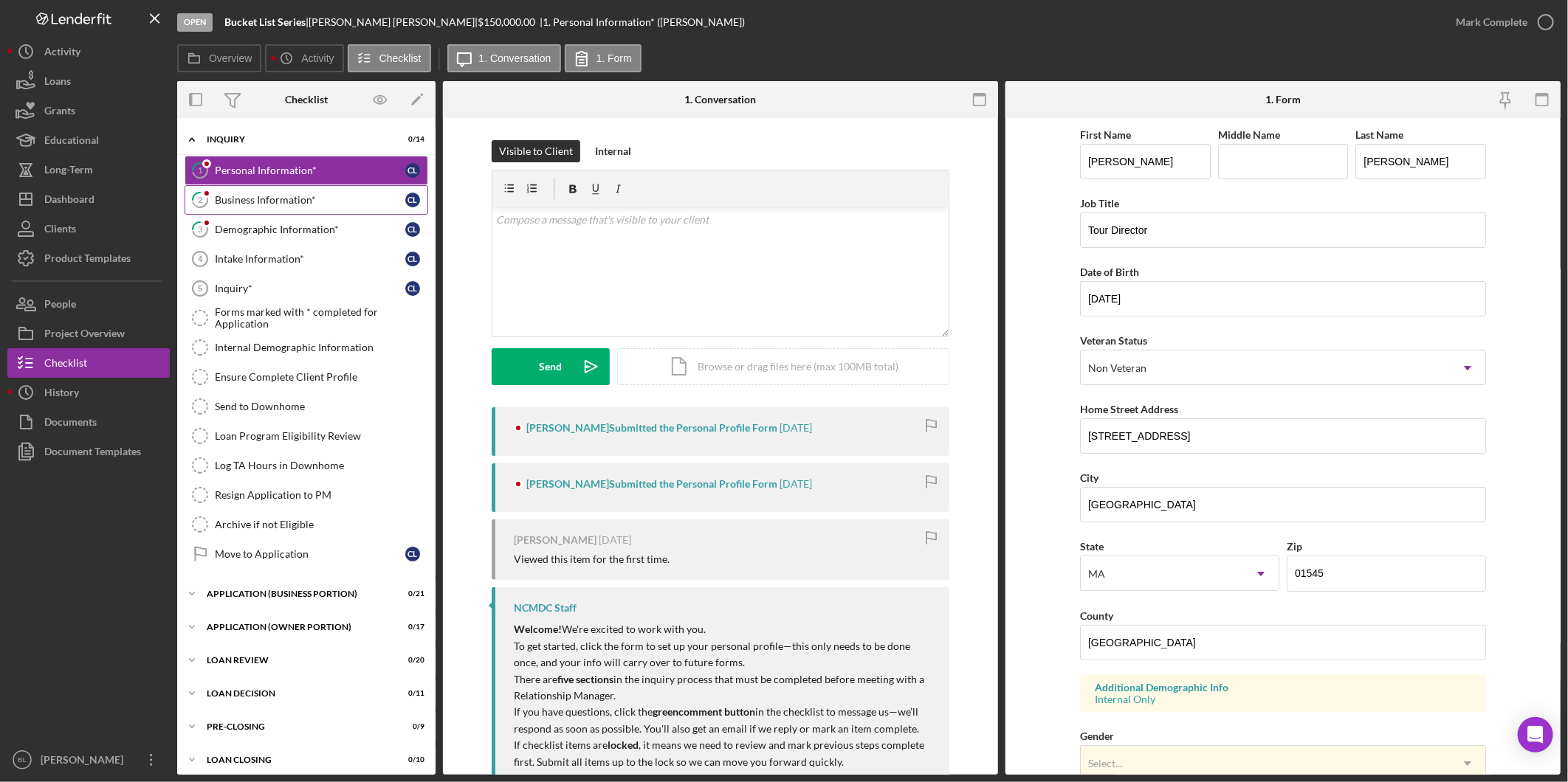
click at [240, 204] on div "Business Information*" at bounding box center [310, 200] width 190 height 12
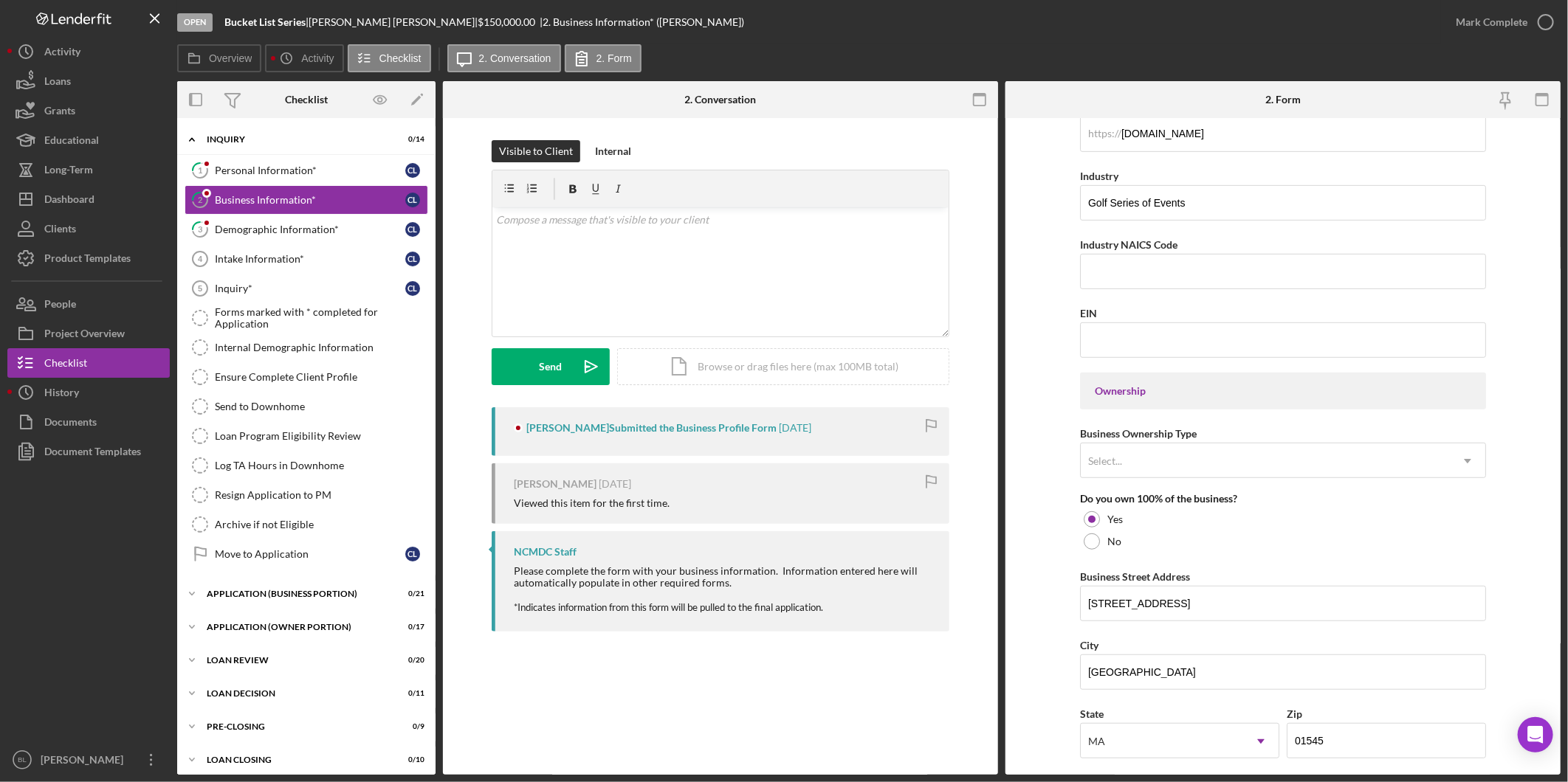
scroll to position [492, 0]
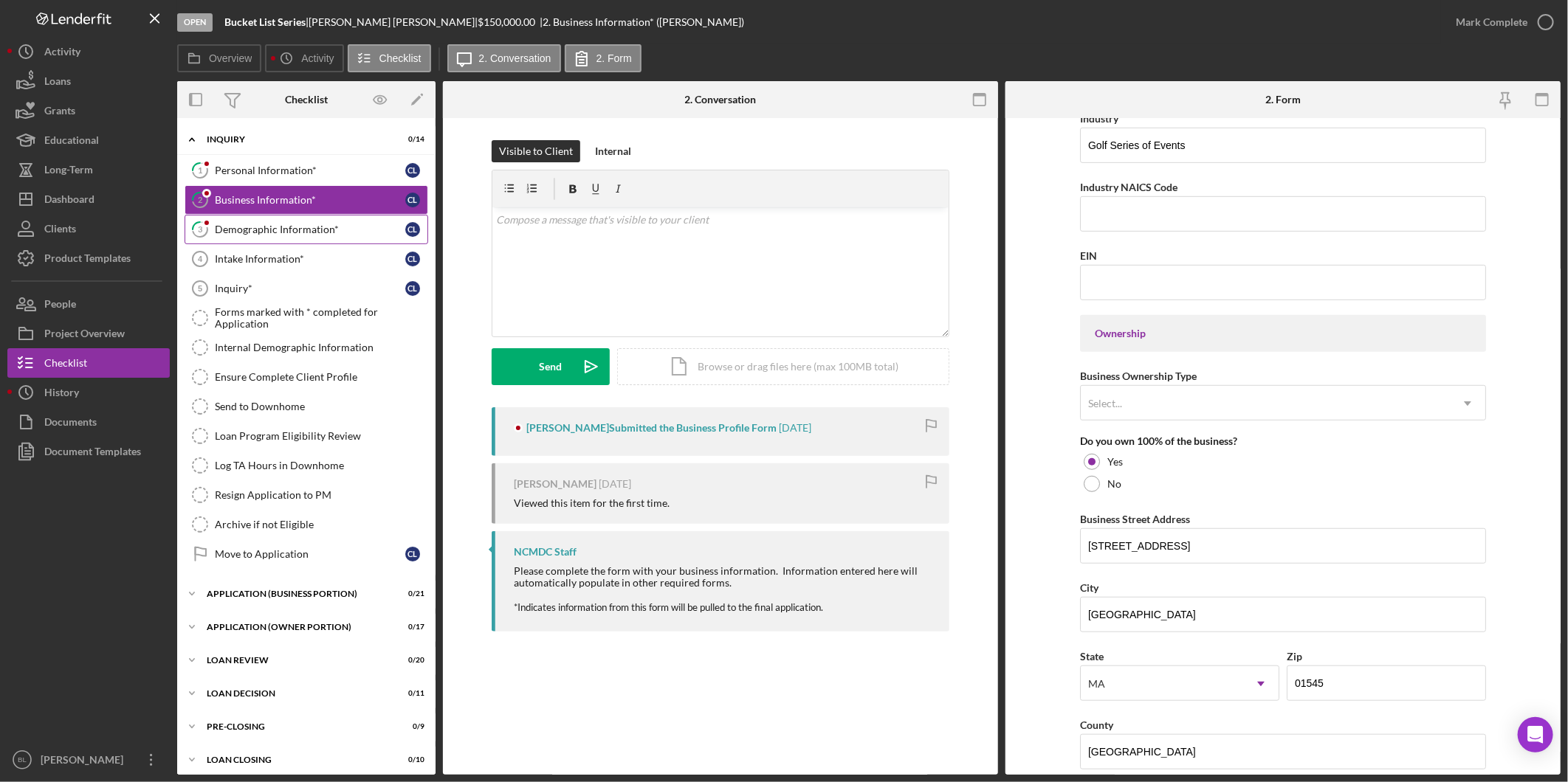
click at [318, 217] on link "3 Demographic Information* C L" at bounding box center [307, 229] width 244 height 30
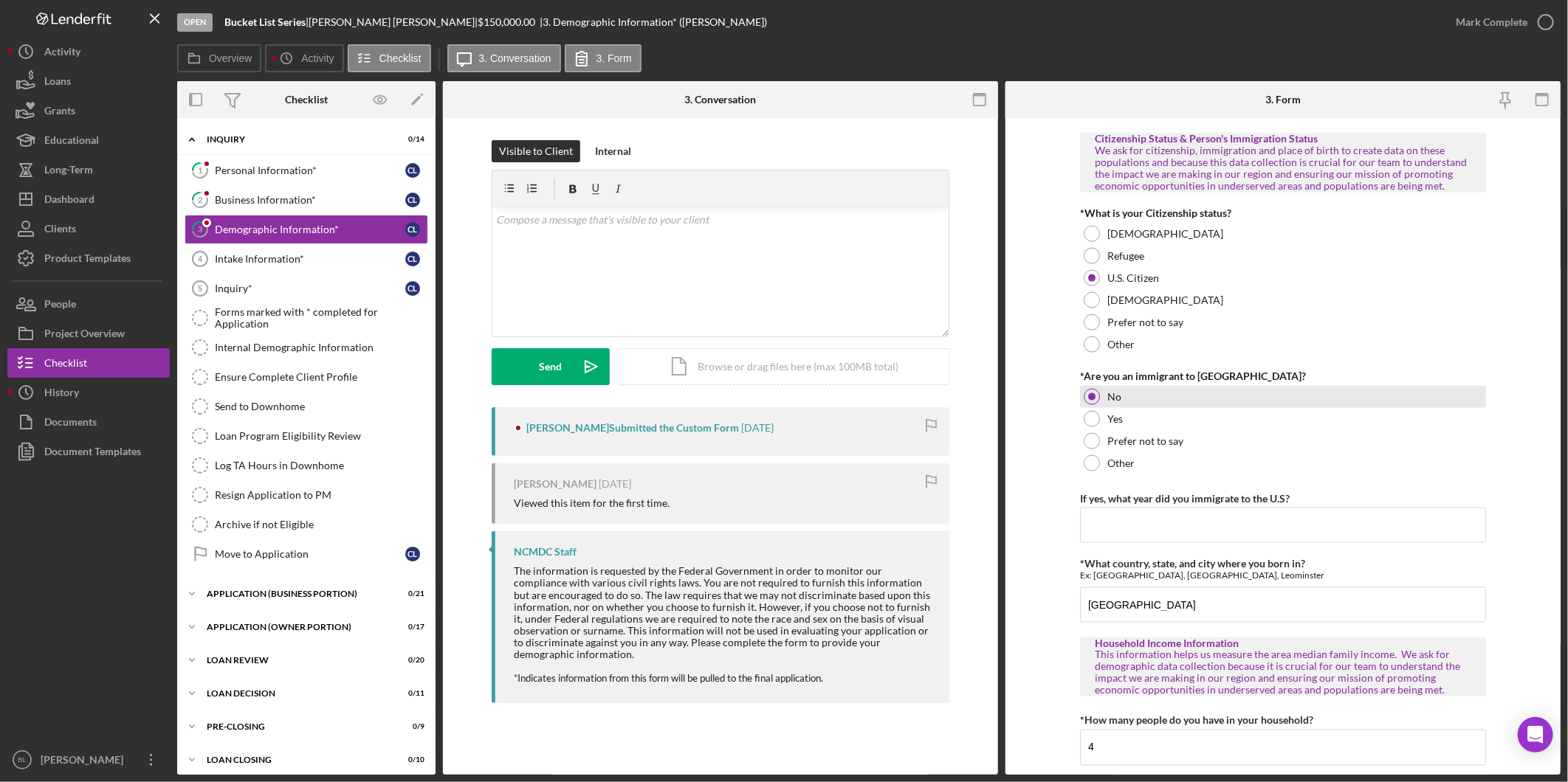
scroll to position [1343, 0]
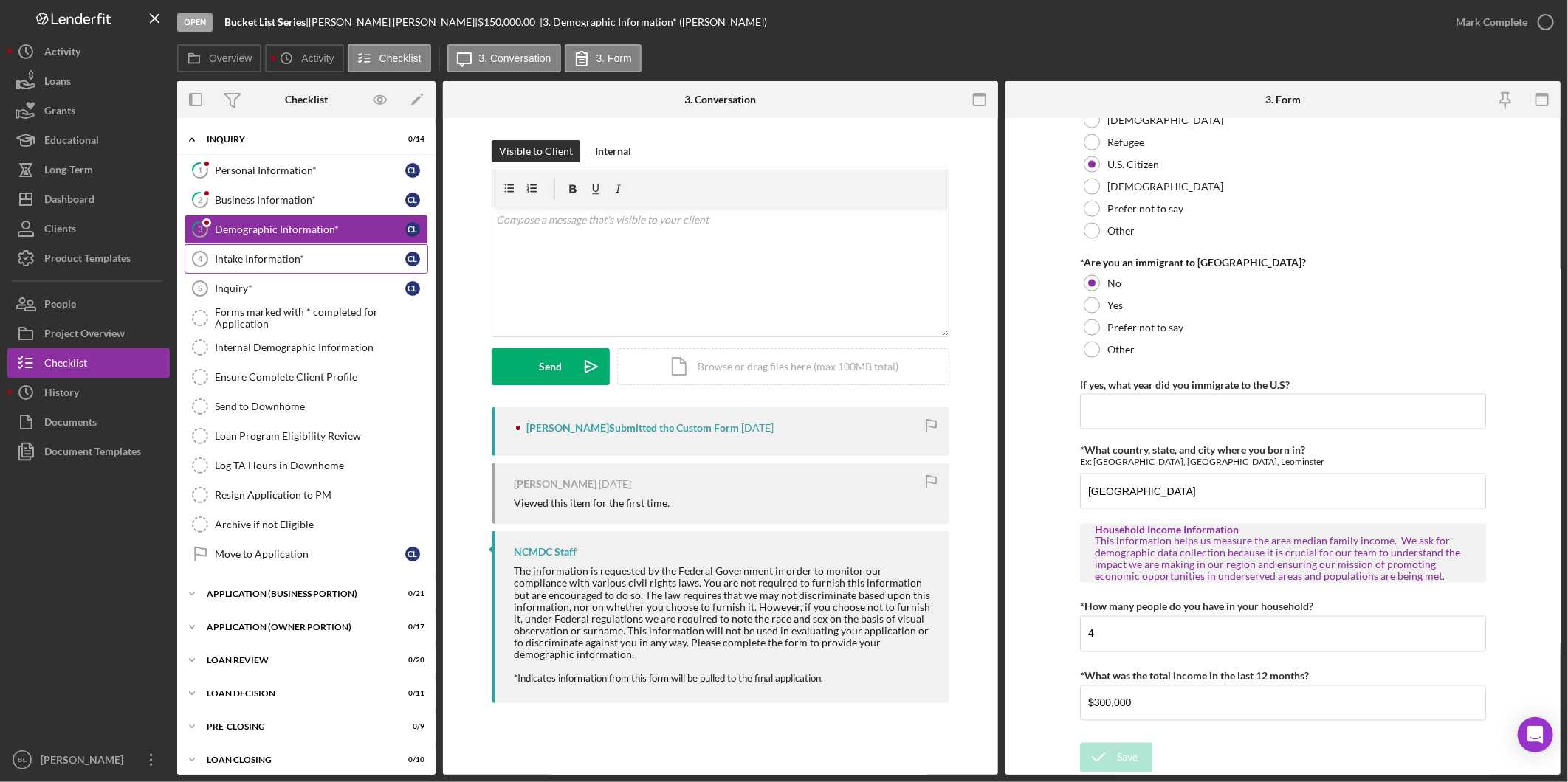
click at [301, 266] on link "Intake Information* 4 Intake Information* C L" at bounding box center [307, 259] width 244 height 30
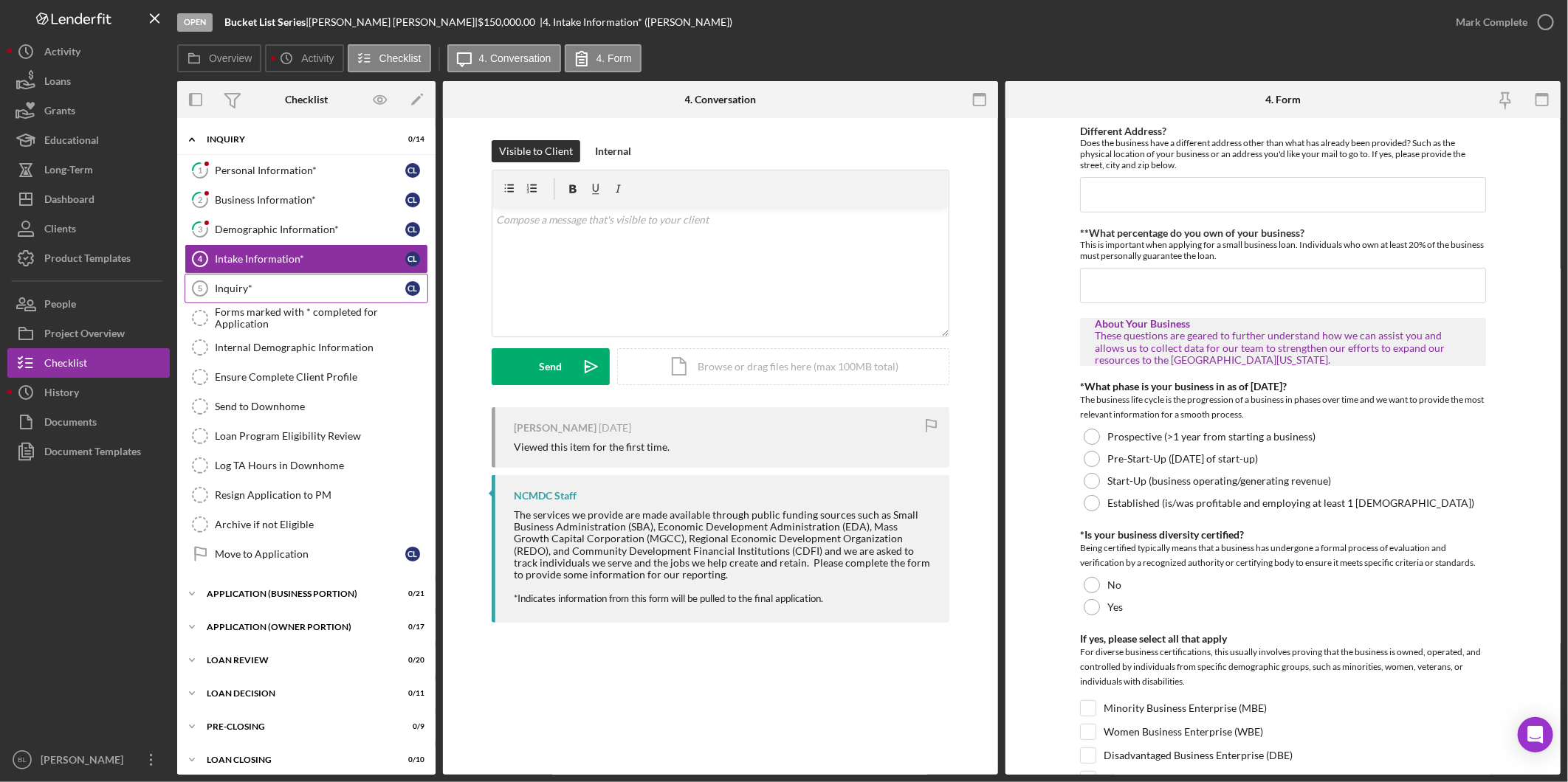
click at [306, 290] on div "Inquiry*" at bounding box center [310, 288] width 190 height 12
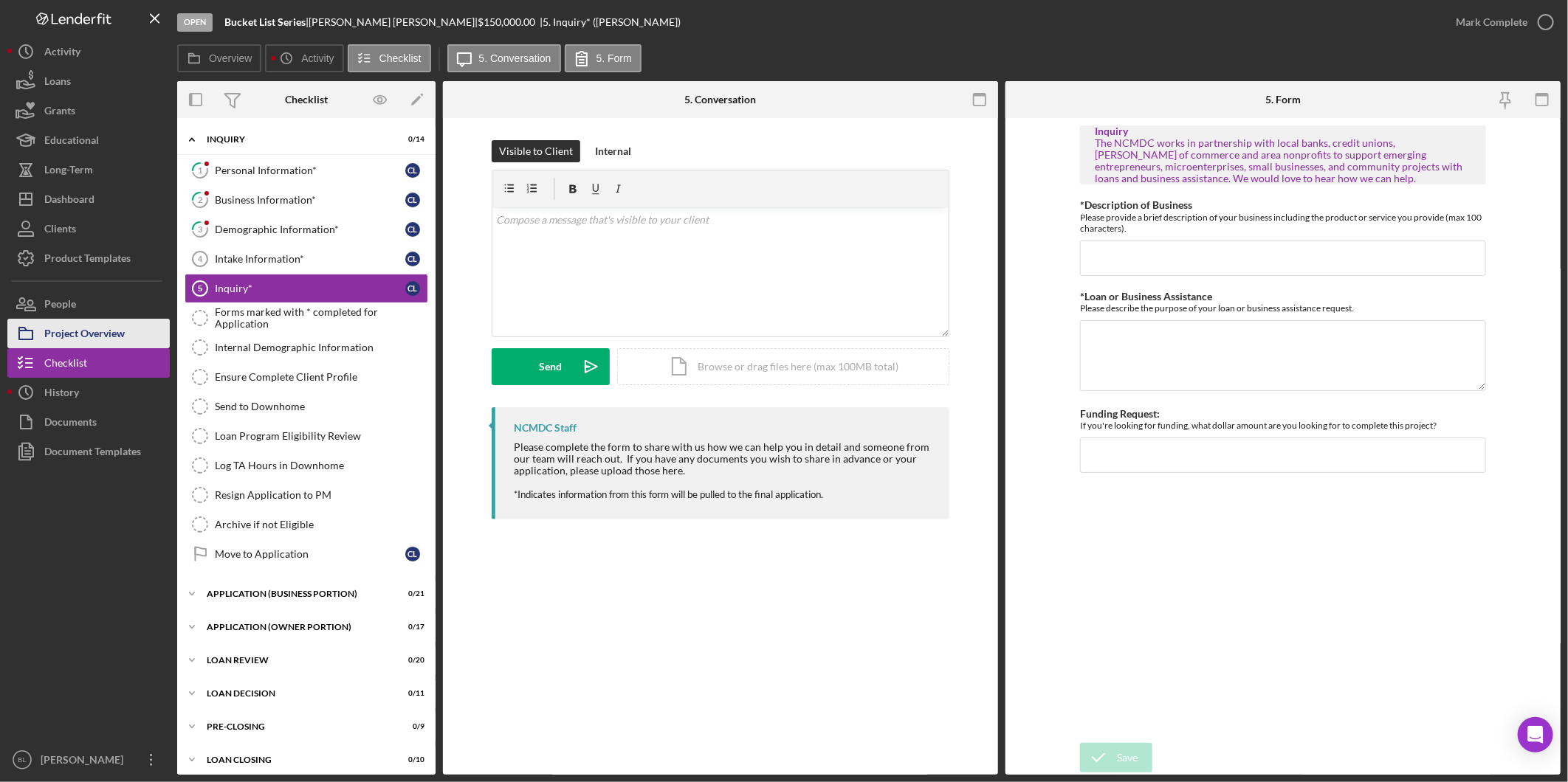
click at [96, 333] on div "Project Overview" at bounding box center [84, 334] width 80 height 33
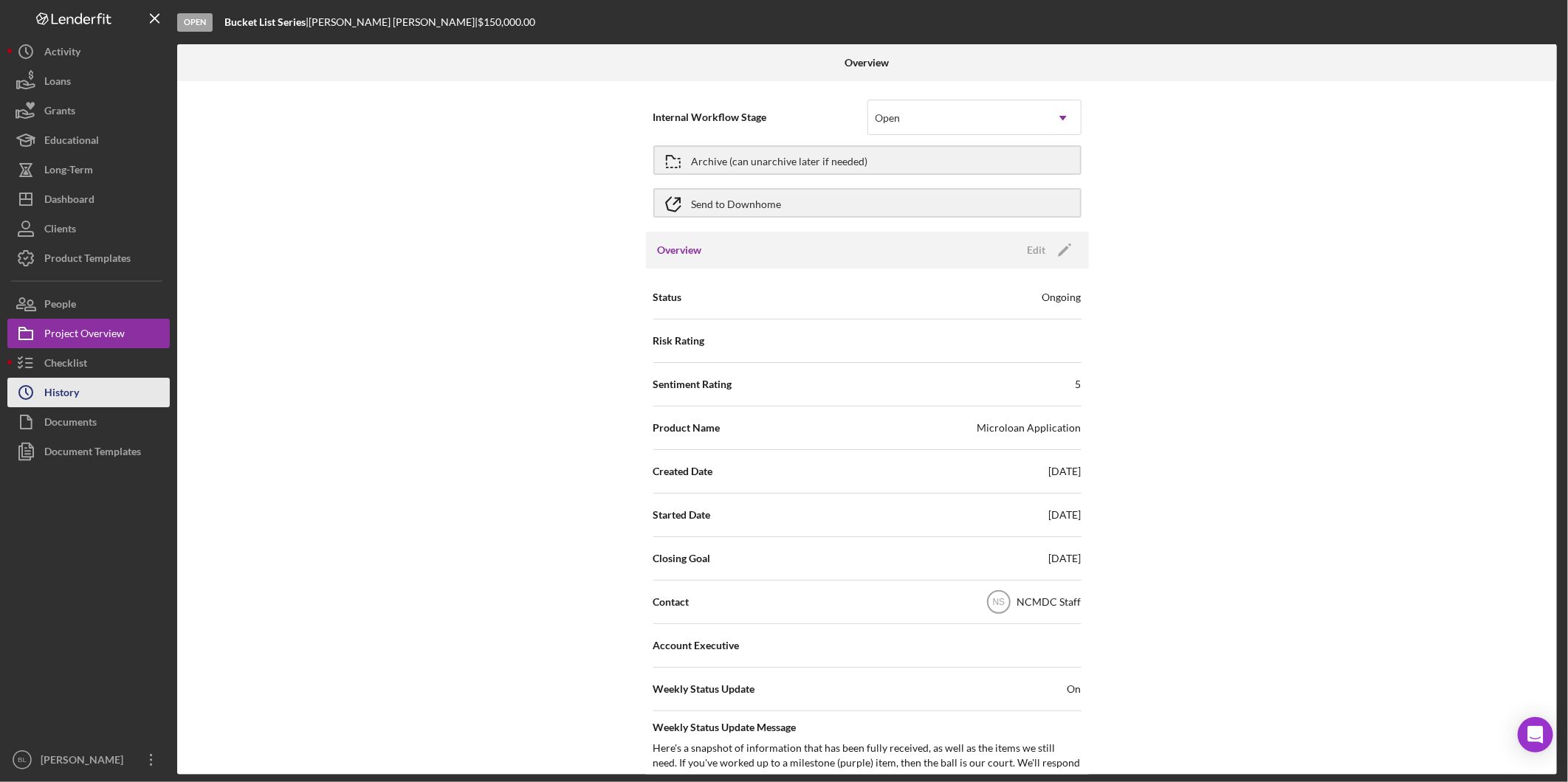
click at [69, 392] on div "History" at bounding box center [61, 394] width 35 height 33
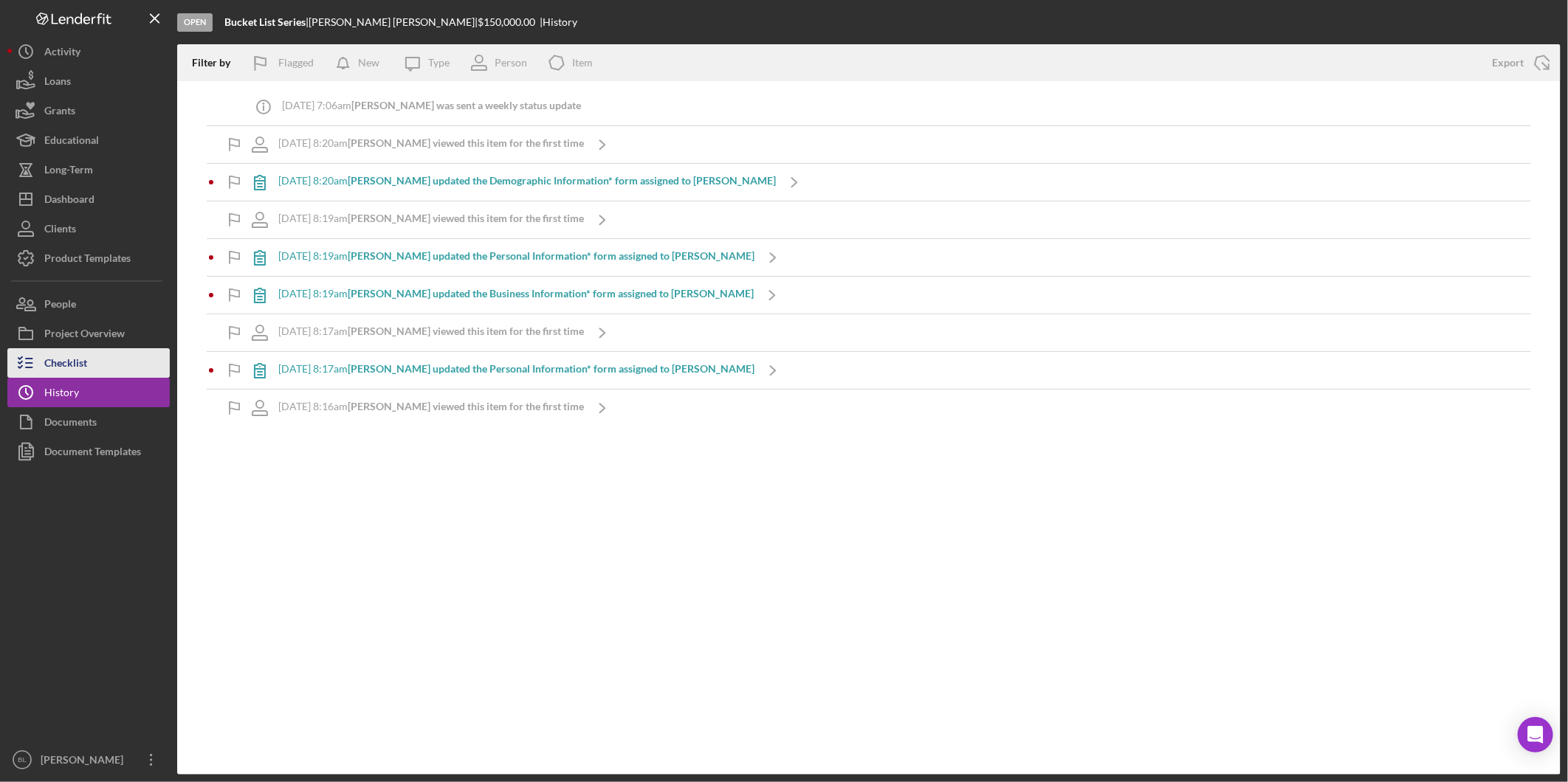
click at [91, 362] on button "Checklist" at bounding box center [88, 363] width 162 height 30
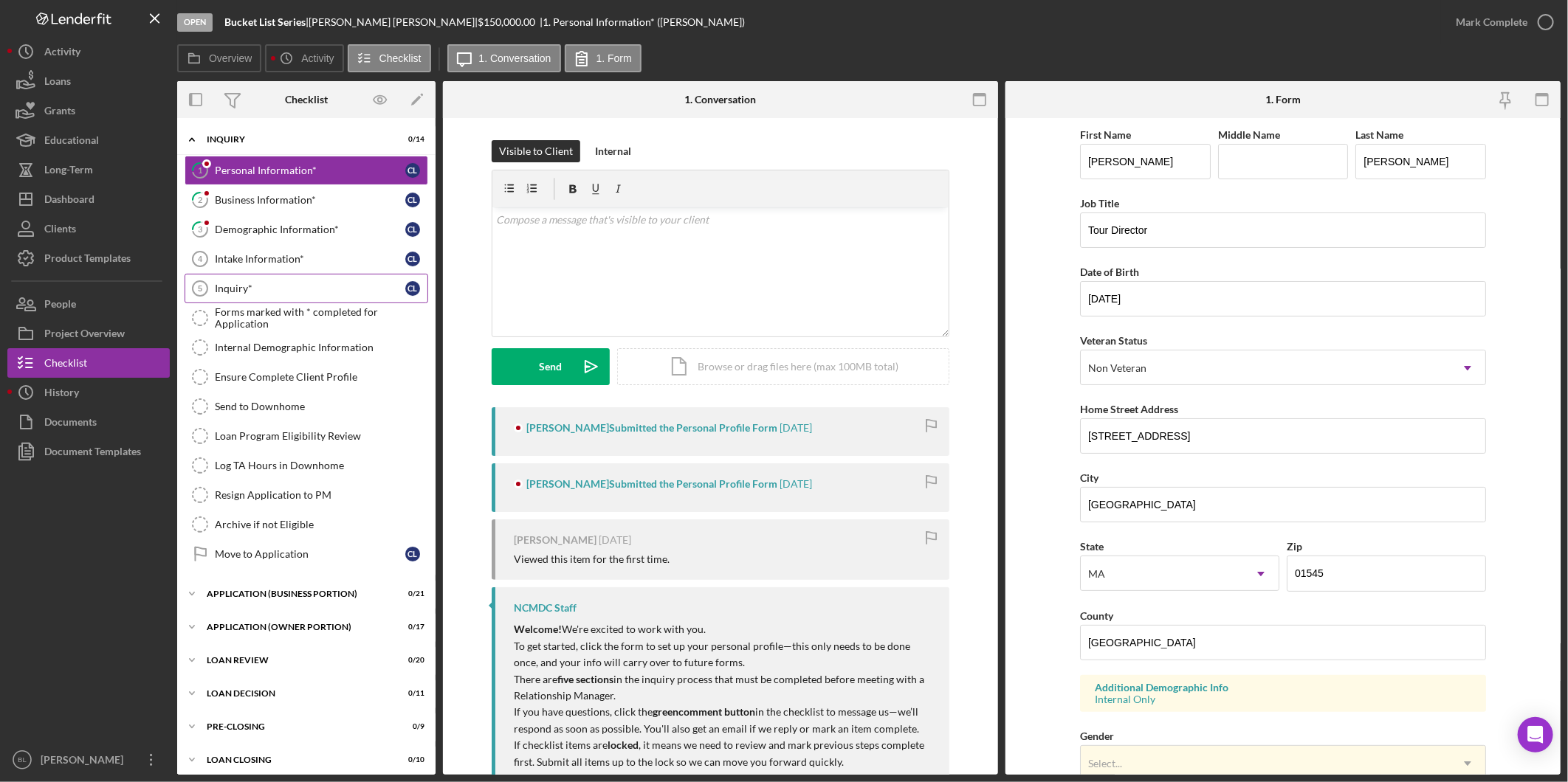
click at [225, 288] on div "Inquiry*" at bounding box center [310, 288] width 190 height 12
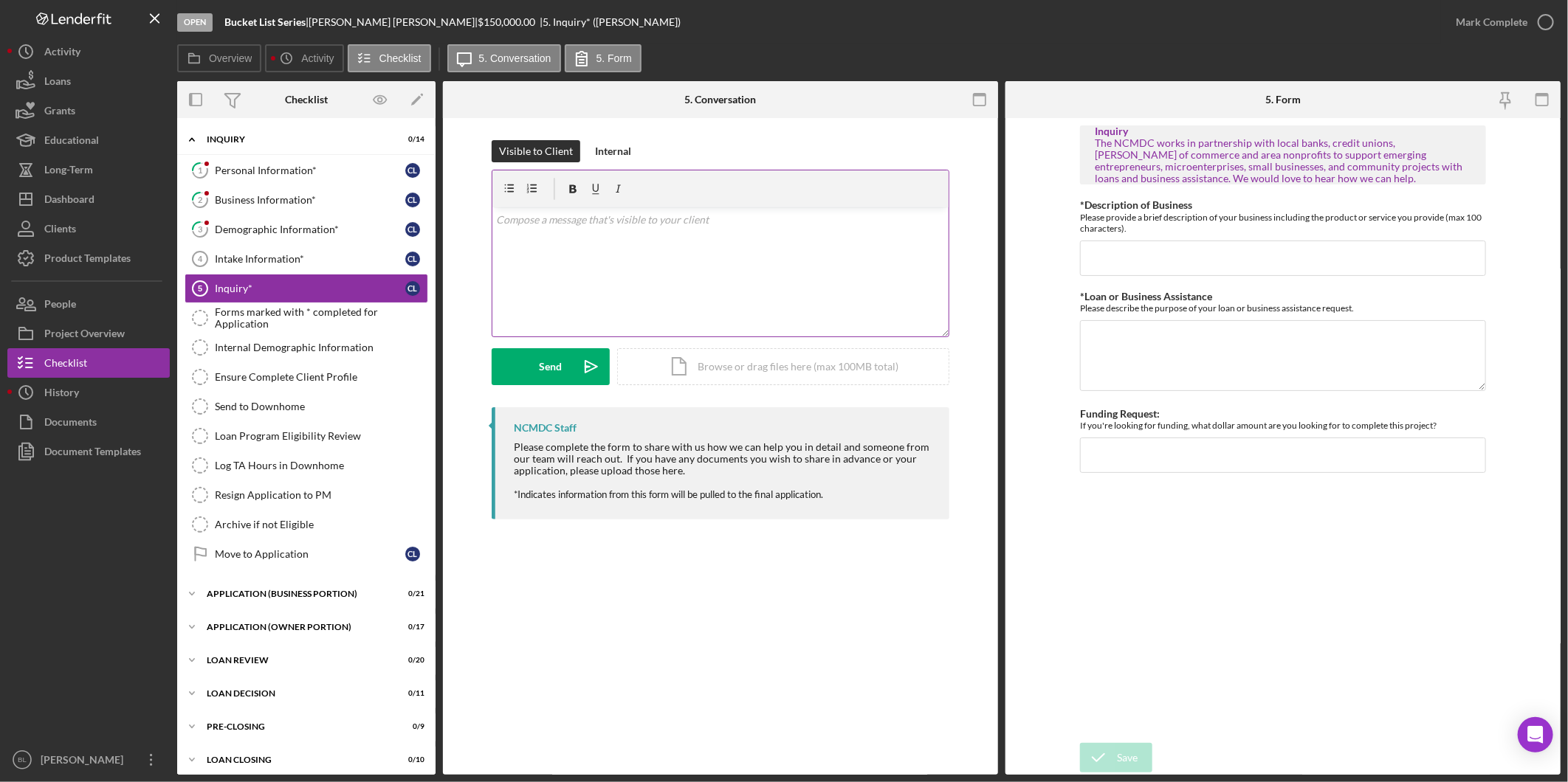
click at [636, 247] on div "v Color teal Color pink Remove color Add row above Add row below Add column bef…" at bounding box center [721, 272] width 457 height 129
click at [559, 369] on div "Send" at bounding box center [551, 367] width 23 height 37
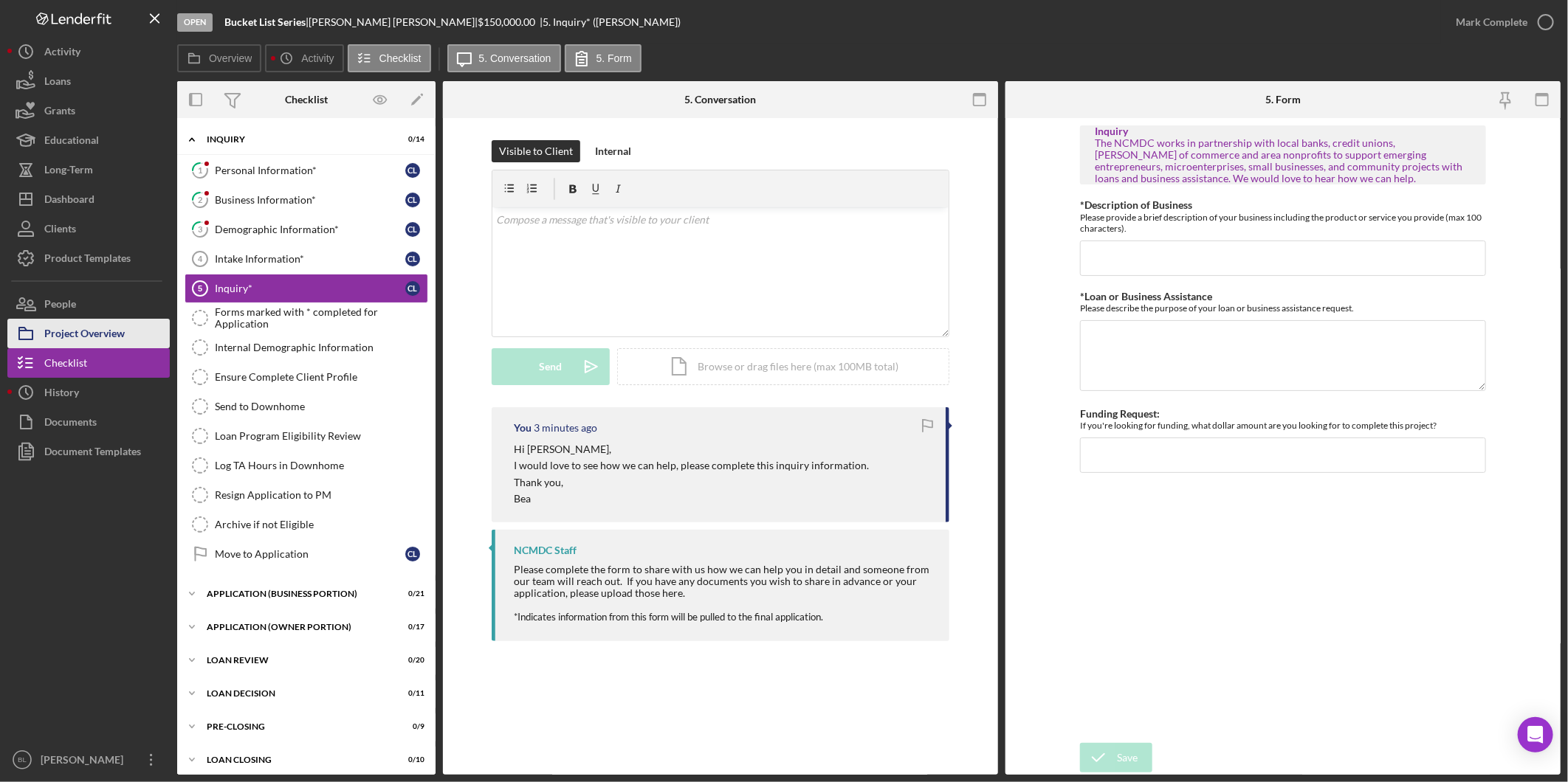
click at [108, 344] on div "Project Overview" at bounding box center [84, 334] width 80 height 33
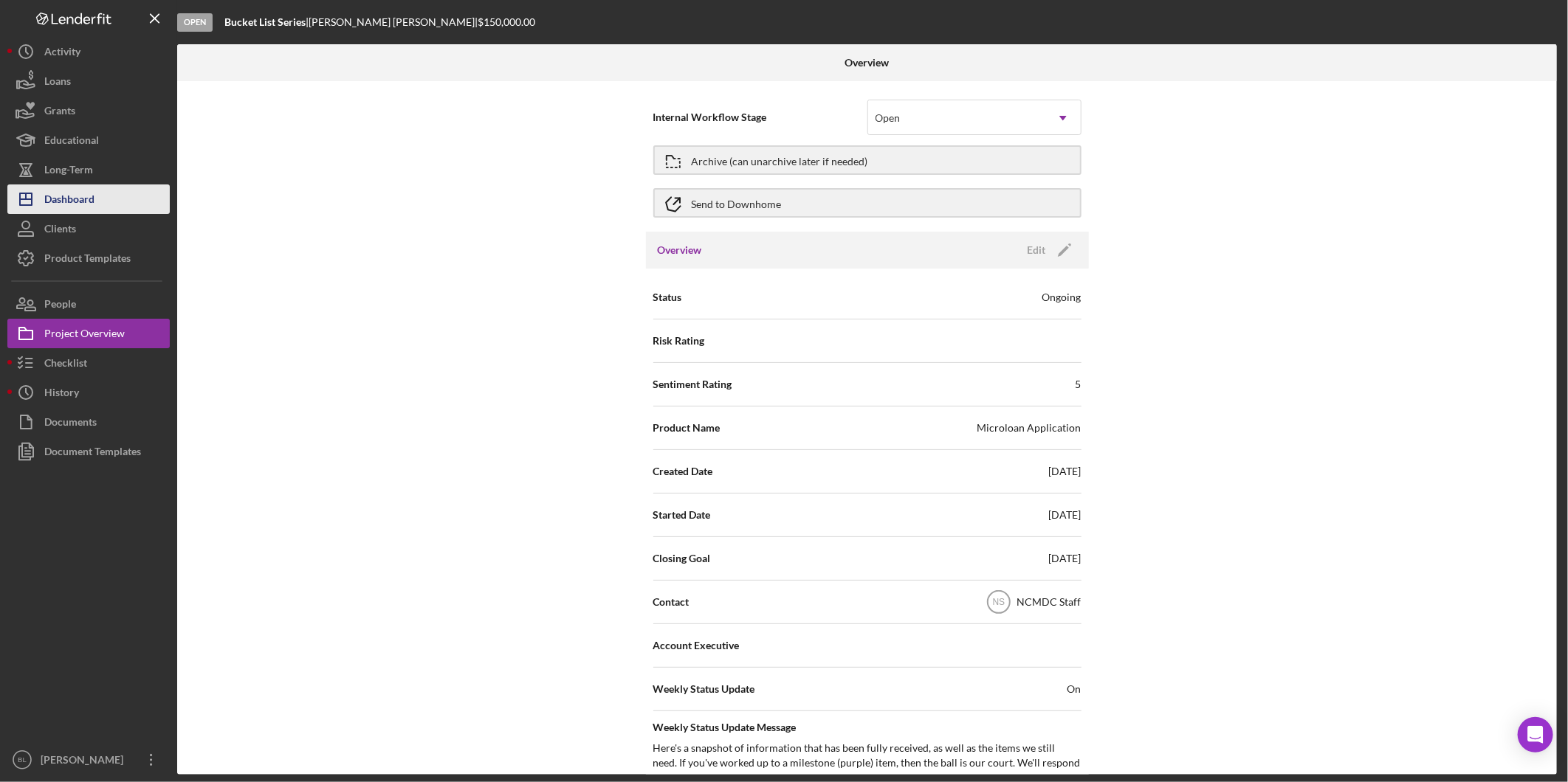
click at [91, 208] on div "Dashboard" at bounding box center [69, 201] width 51 height 33
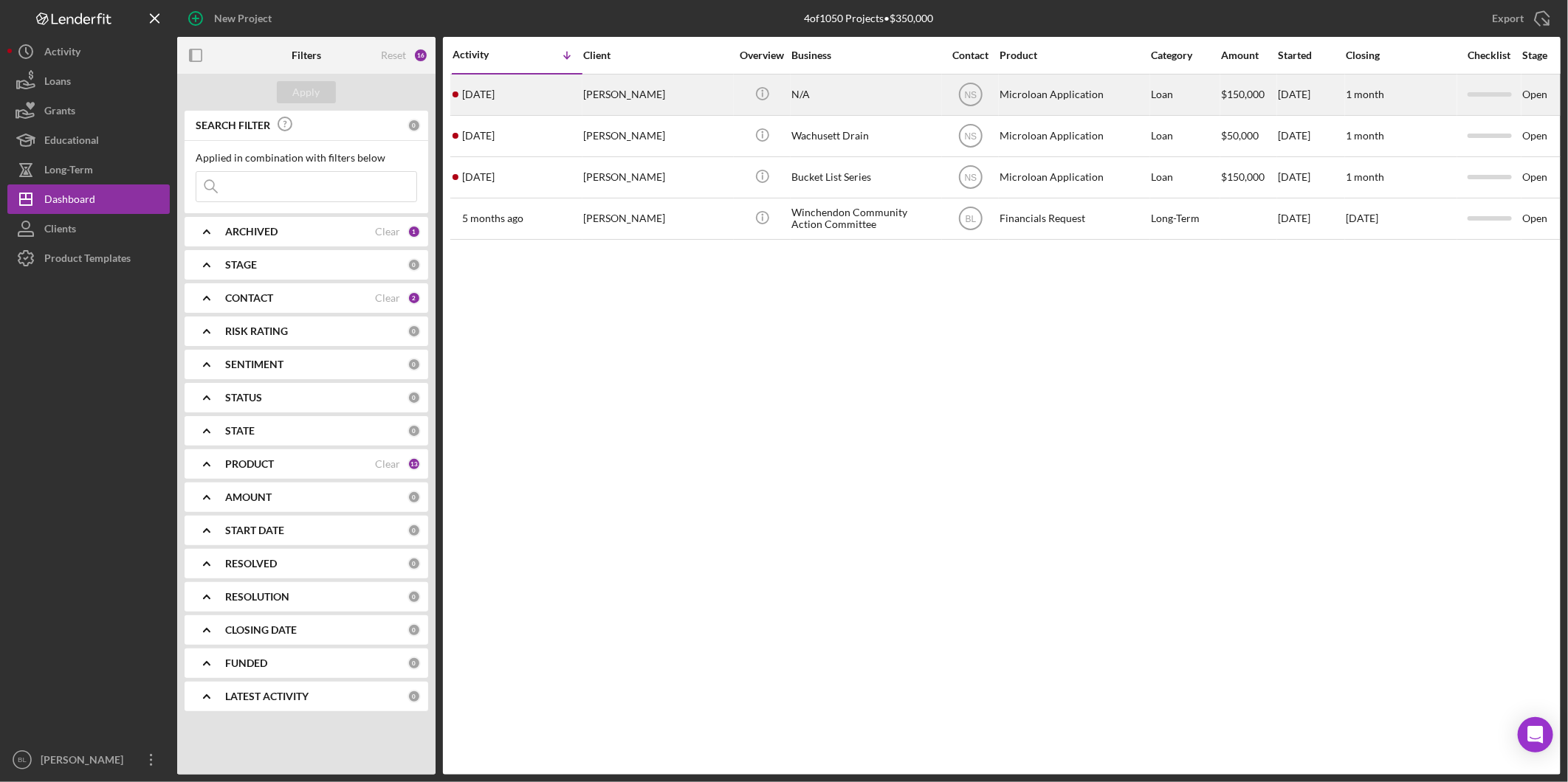
click at [1007, 97] on div "Microloan Application" at bounding box center [1074, 95] width 148 height 39
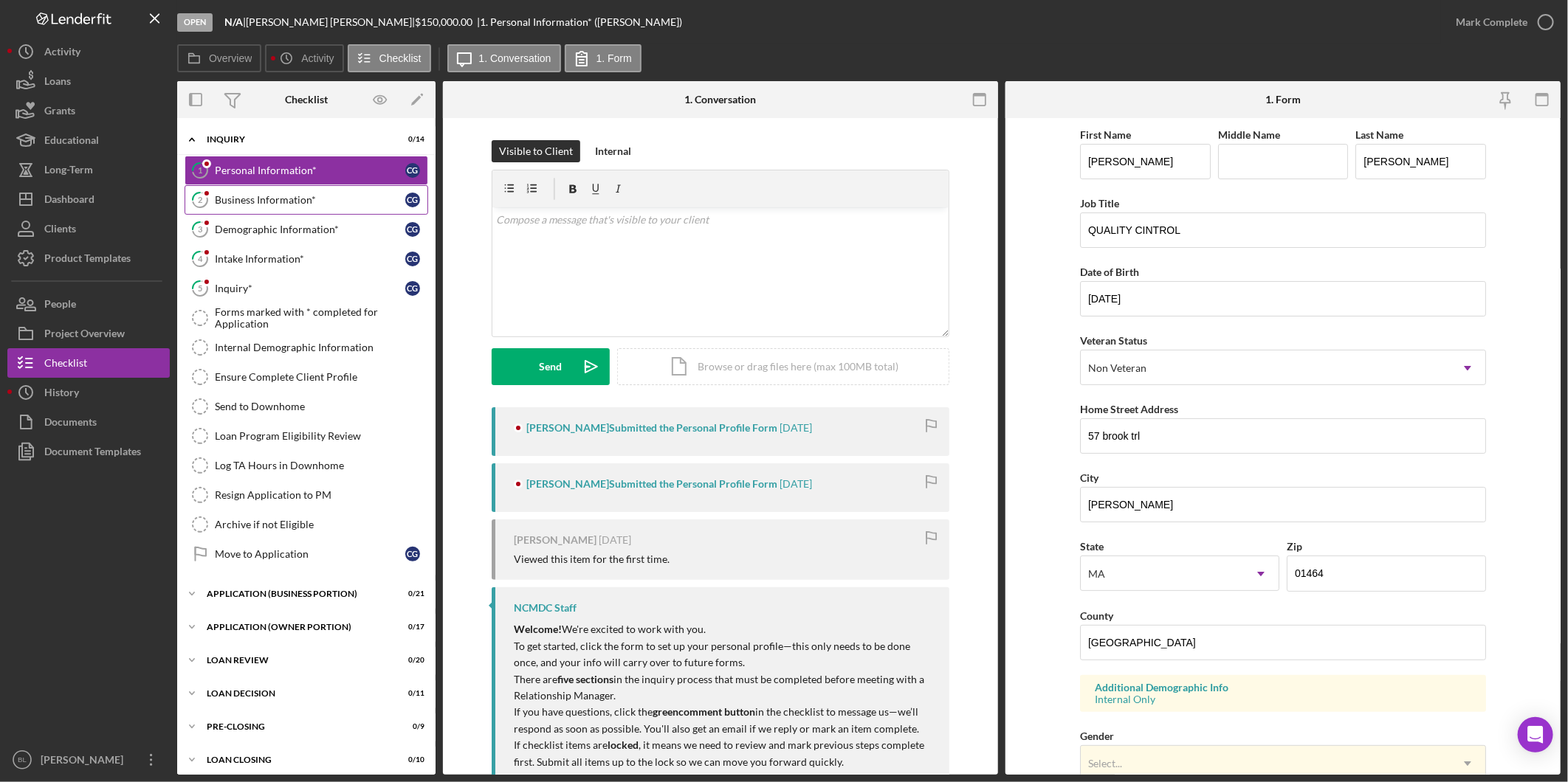
click at [254, 203] on div "Business Information*" at bounding box center [310, 200] width 190 height 12
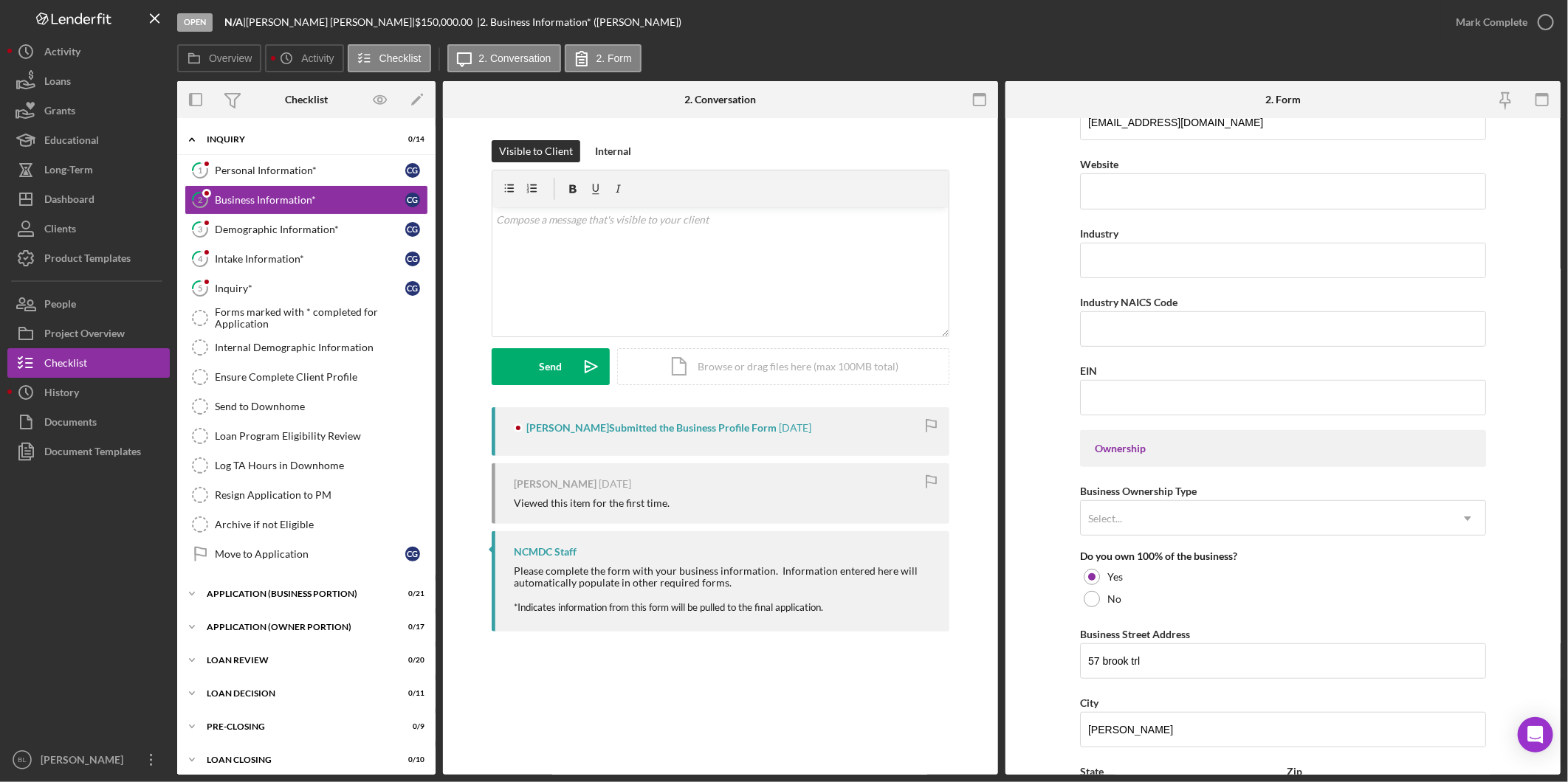
scroll to position [410, 0]
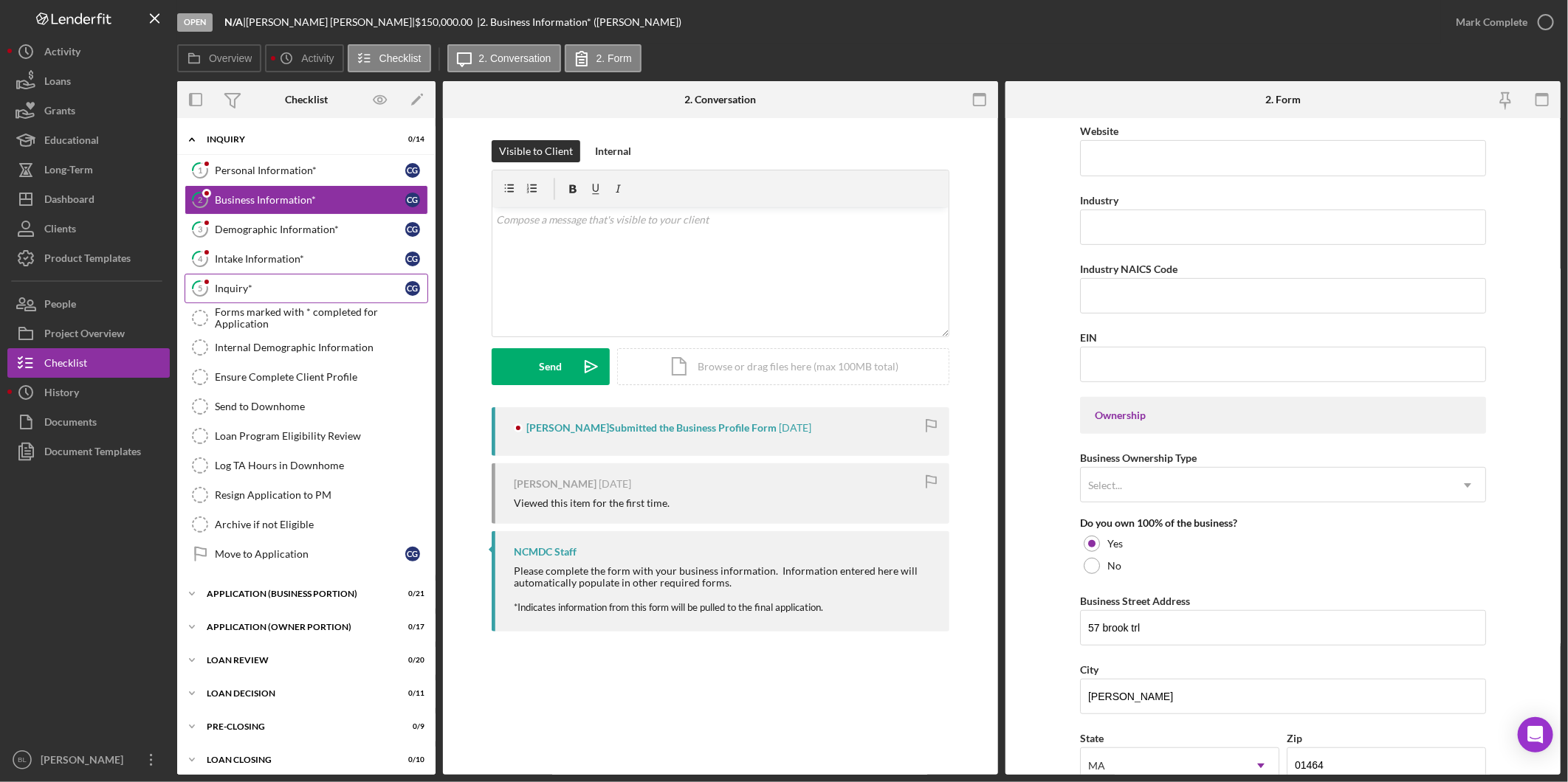
click at [250, 291] on div "Inquiry*" at bounding box center [310, 288] width 190 height 12
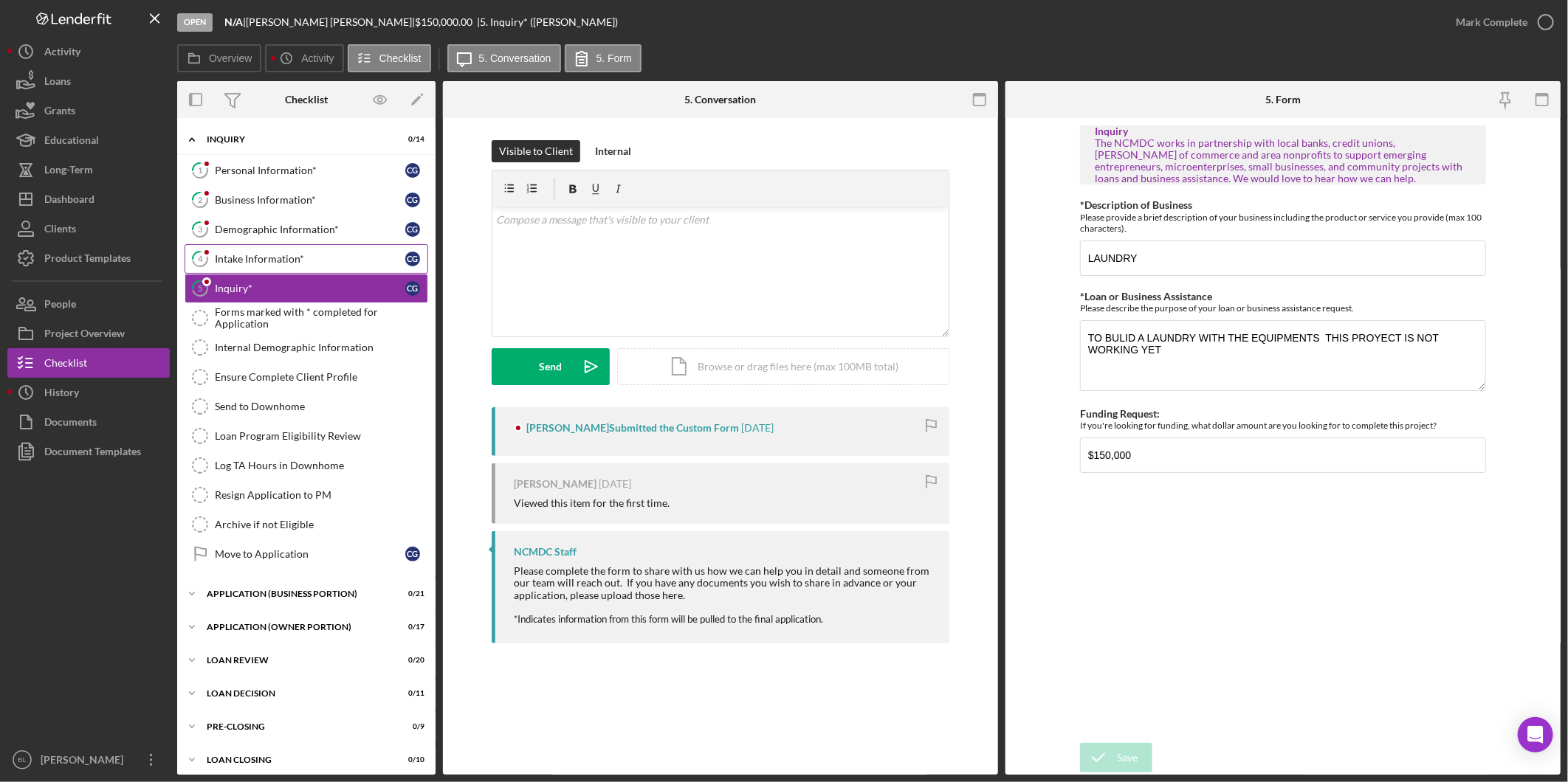
click at [275, 257] on div "Intake Information*" at bounding box center [310, 259] width 190 height 12
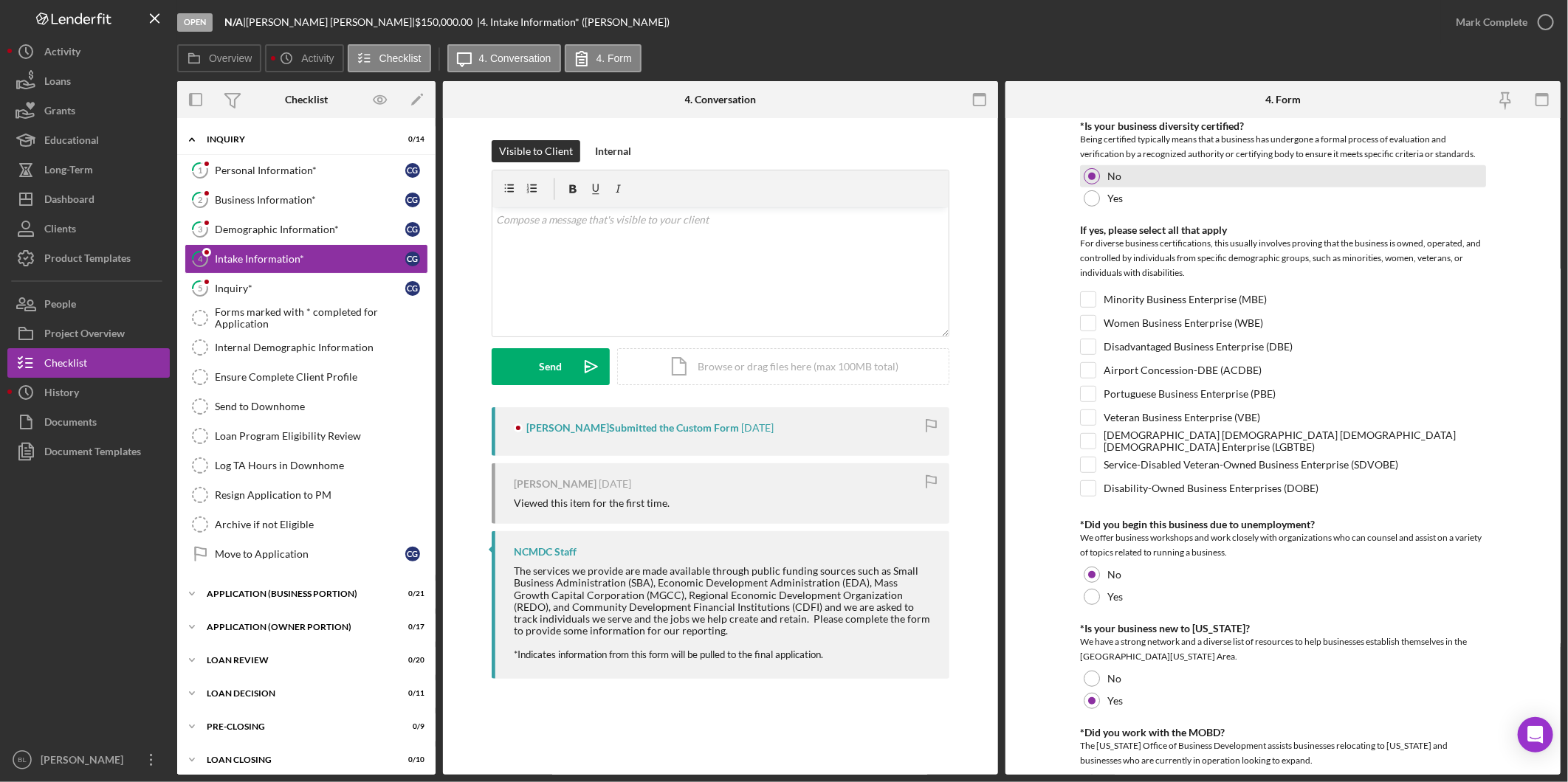
scroll to position [410, 0]
click at [277, 294] on div "Inquiry*" at bounding box center [310, 288] width 190 height 12
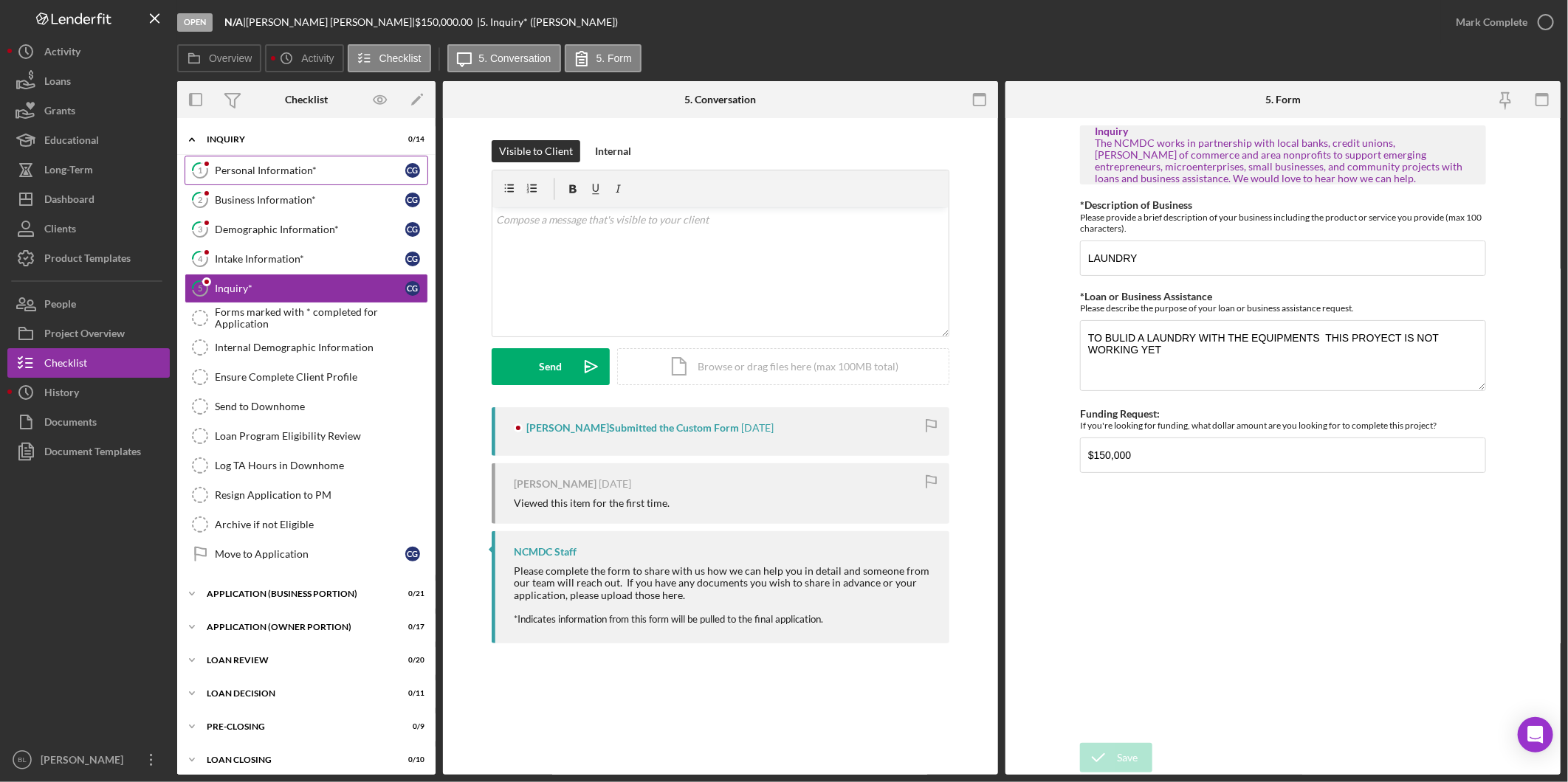
click at [276, 177] on link "1 Personal Information* c g" at bounding box center [307, 170] width 244 height 30
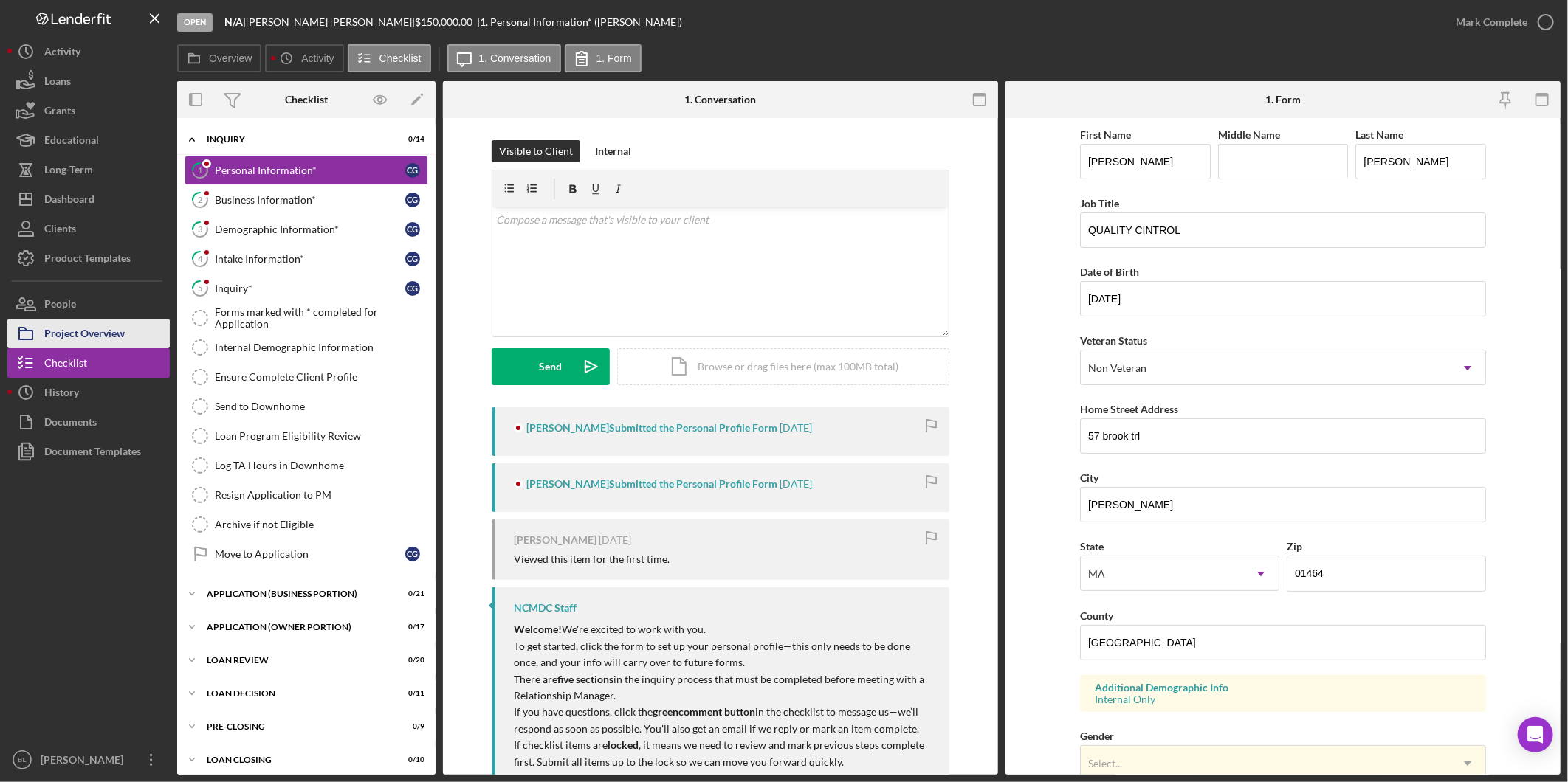
click at [108, 329] on div "Project Overview" at bounding box center [84, 334] width 80 height 33
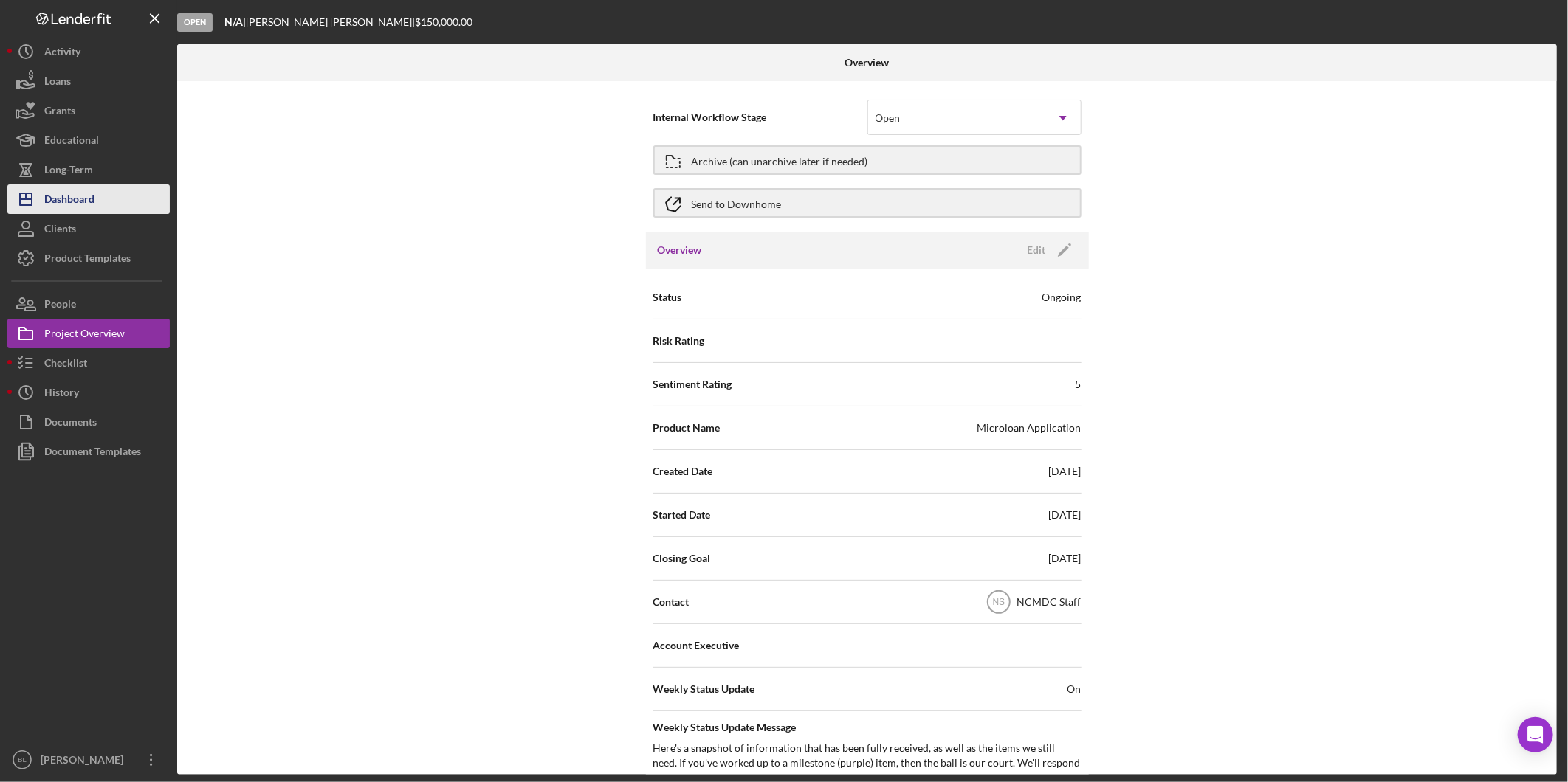
click at [94, 200] on div "Dashboard" at bounding box center [69, 201] width 51 height 33
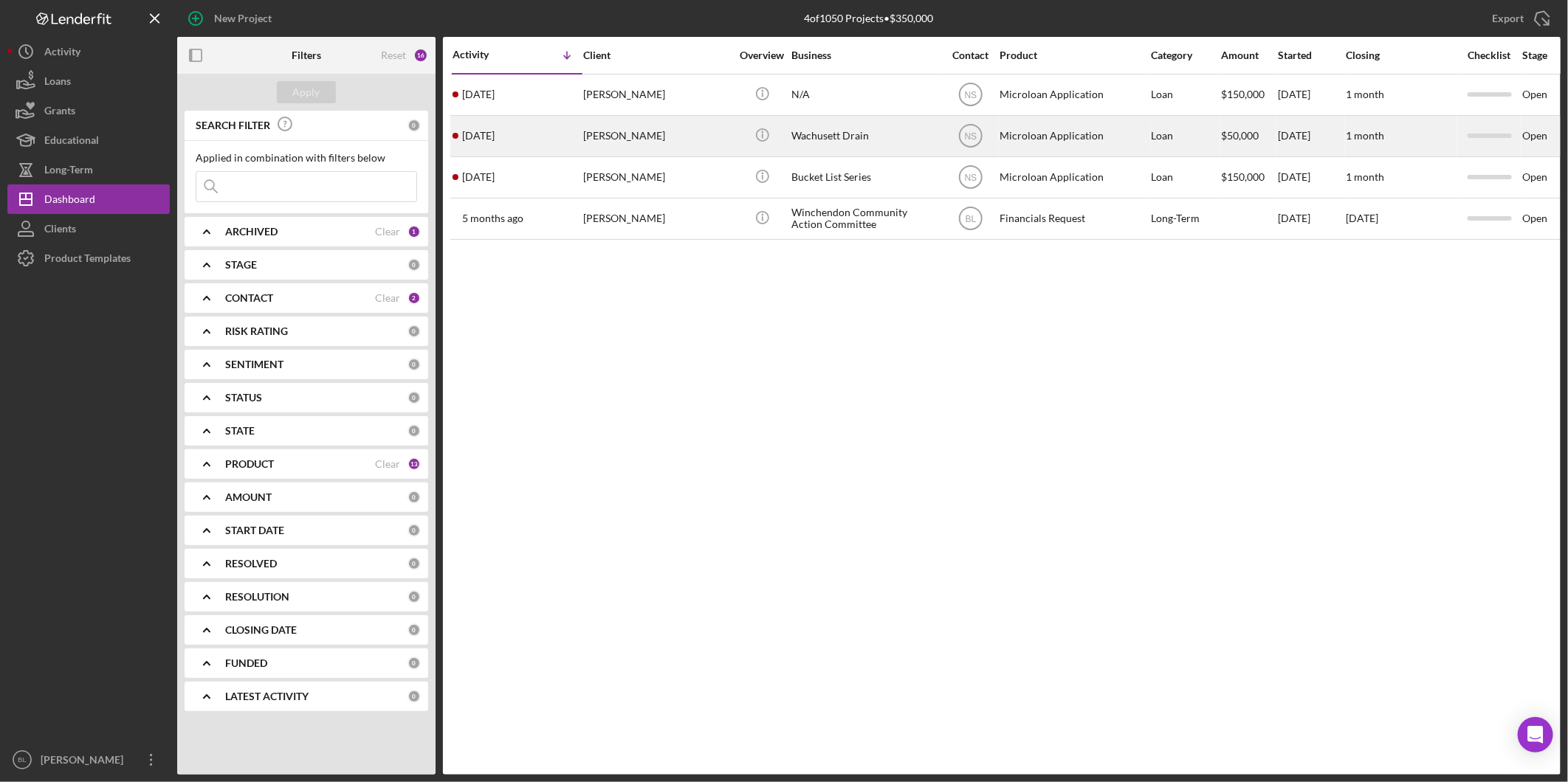
click at [722, 151] on div "[PERSON_NAME]" at bounding box center [657, 136] width 148 height 39
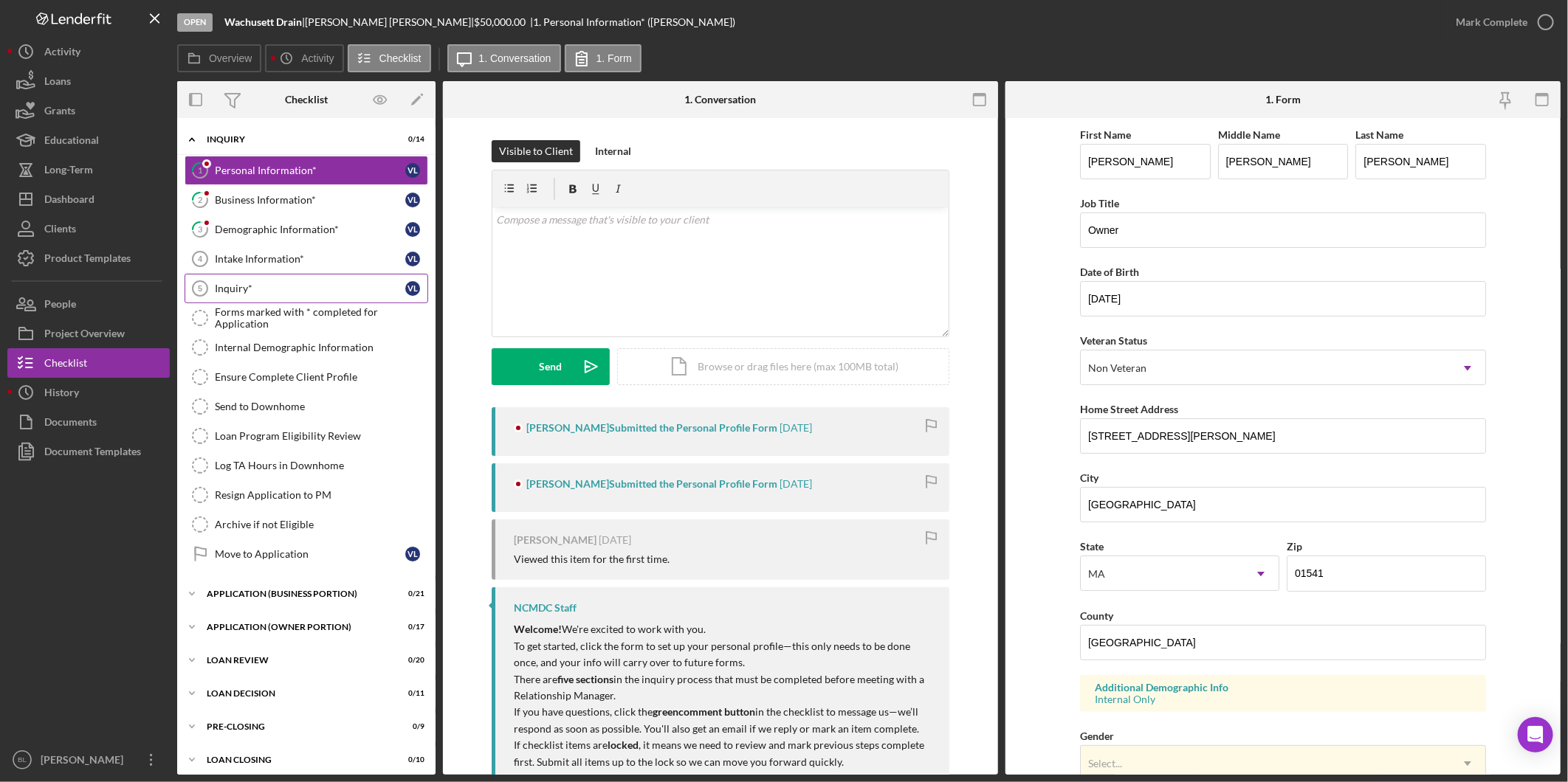
click at [289, 293] on div "Inquiry*" at bounding box center [310, 288] width 190 height 12
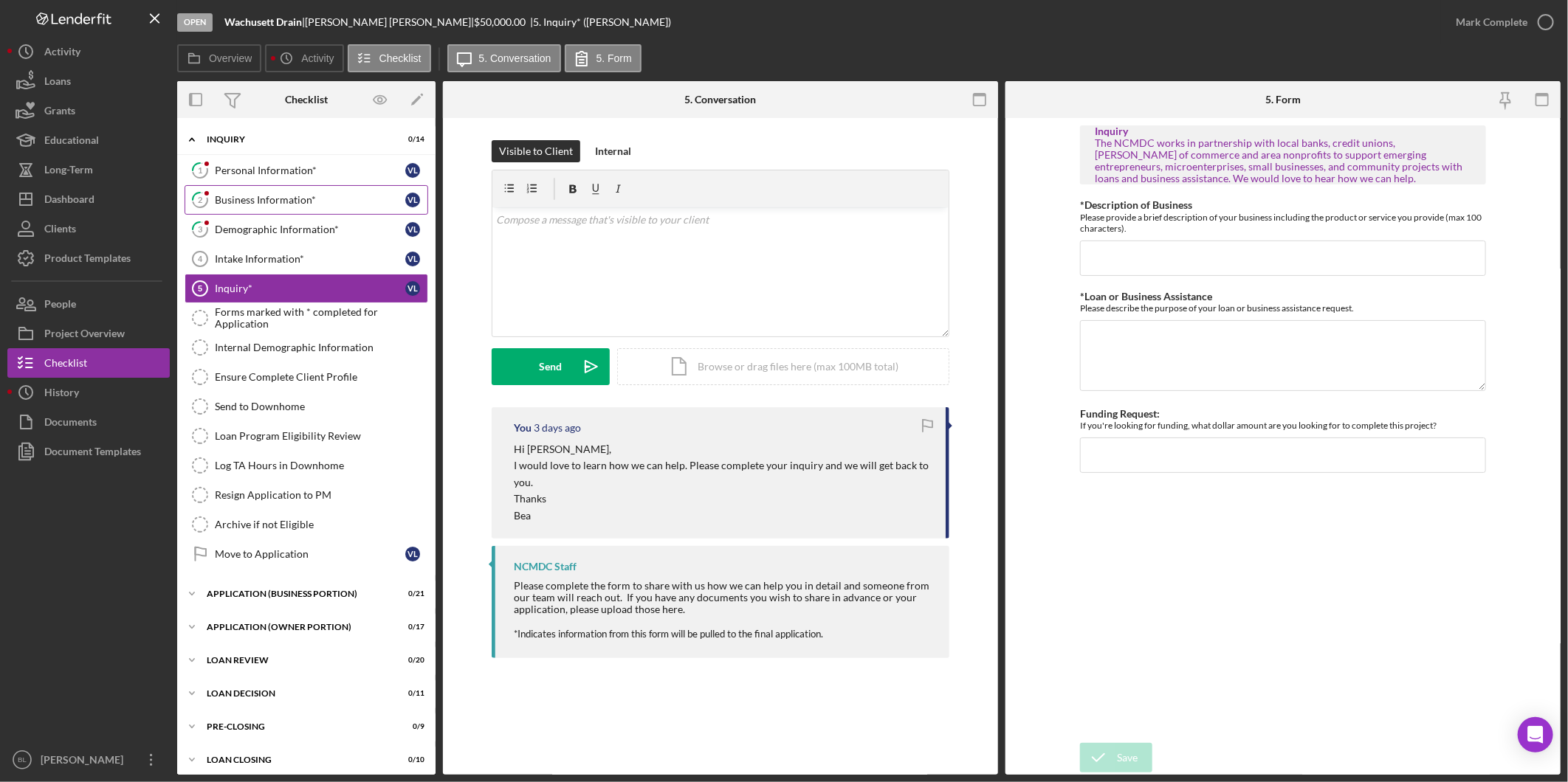
click at [292, 207] on link "2 Business Information* [PERSON_NAME]" at bounding box center [307, 200] width 244 height 30
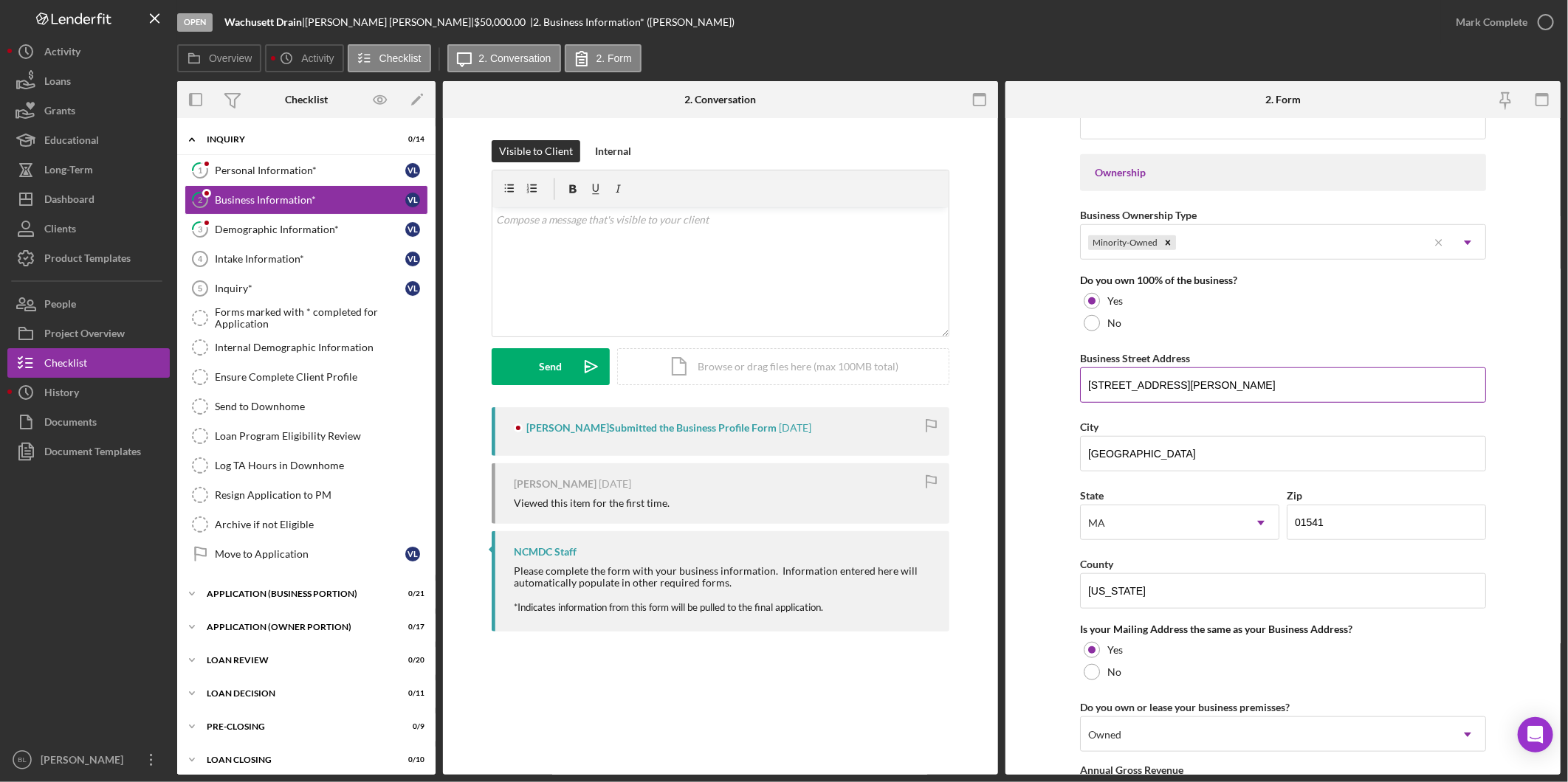
scroll to position [655, 0]
click at [251, 282] on link "Inquiry* 5 Inquiry* [PERSON_NAME]" at bounding box center [307, 288] width 244 height 30
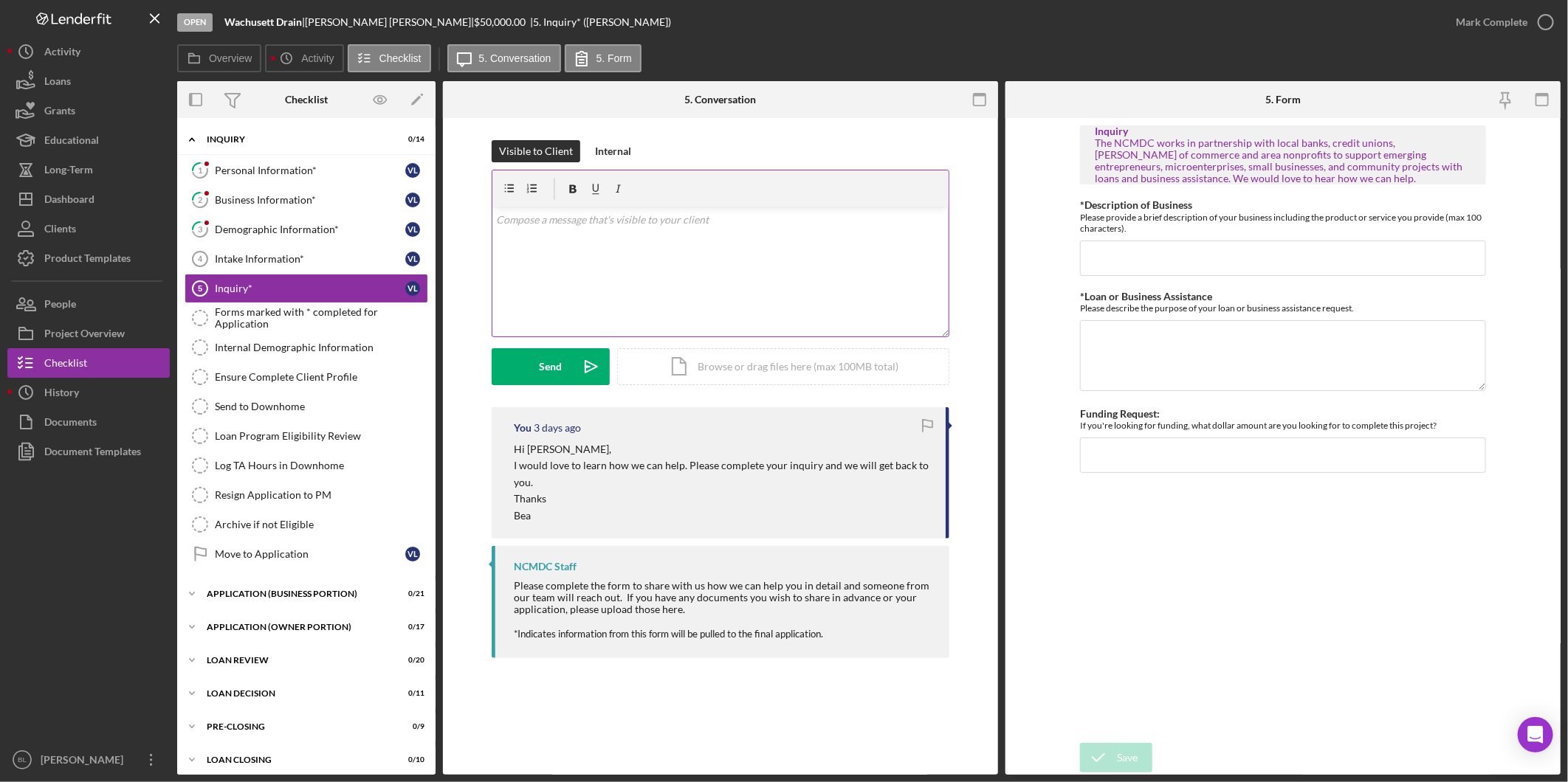
click at [761, 284] on div "v Color teal Color pink Remove color Add row above Add row below Add column bef…" at bounding box center [721, 272] width 457 height 129
click at [83, 328] on div "Project Overview" at bounding box center [84, 334] width 80 height 33
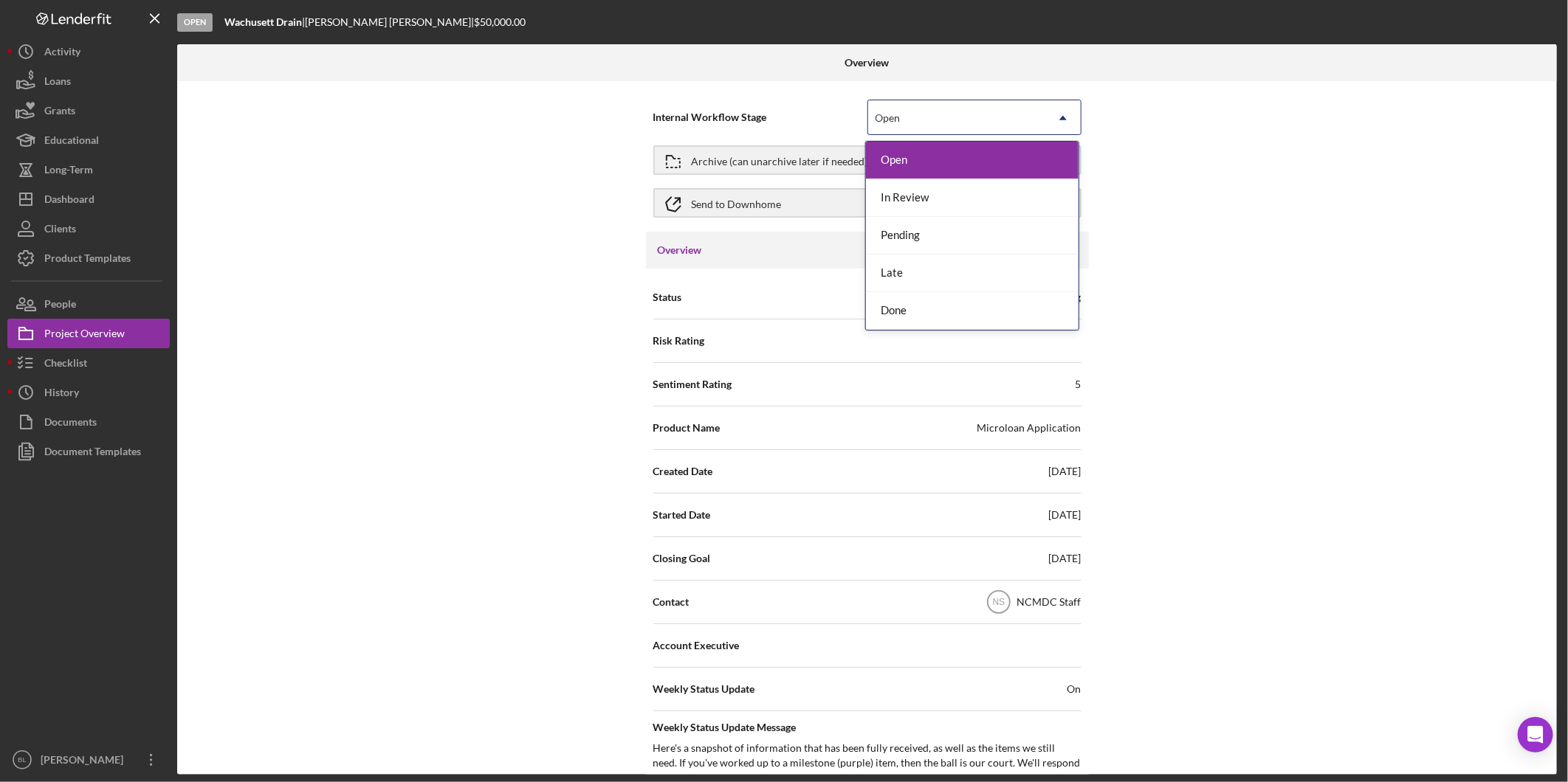
click at [1022, 126] on div "Open" at bounding box center [957, 118] width 177 height 34
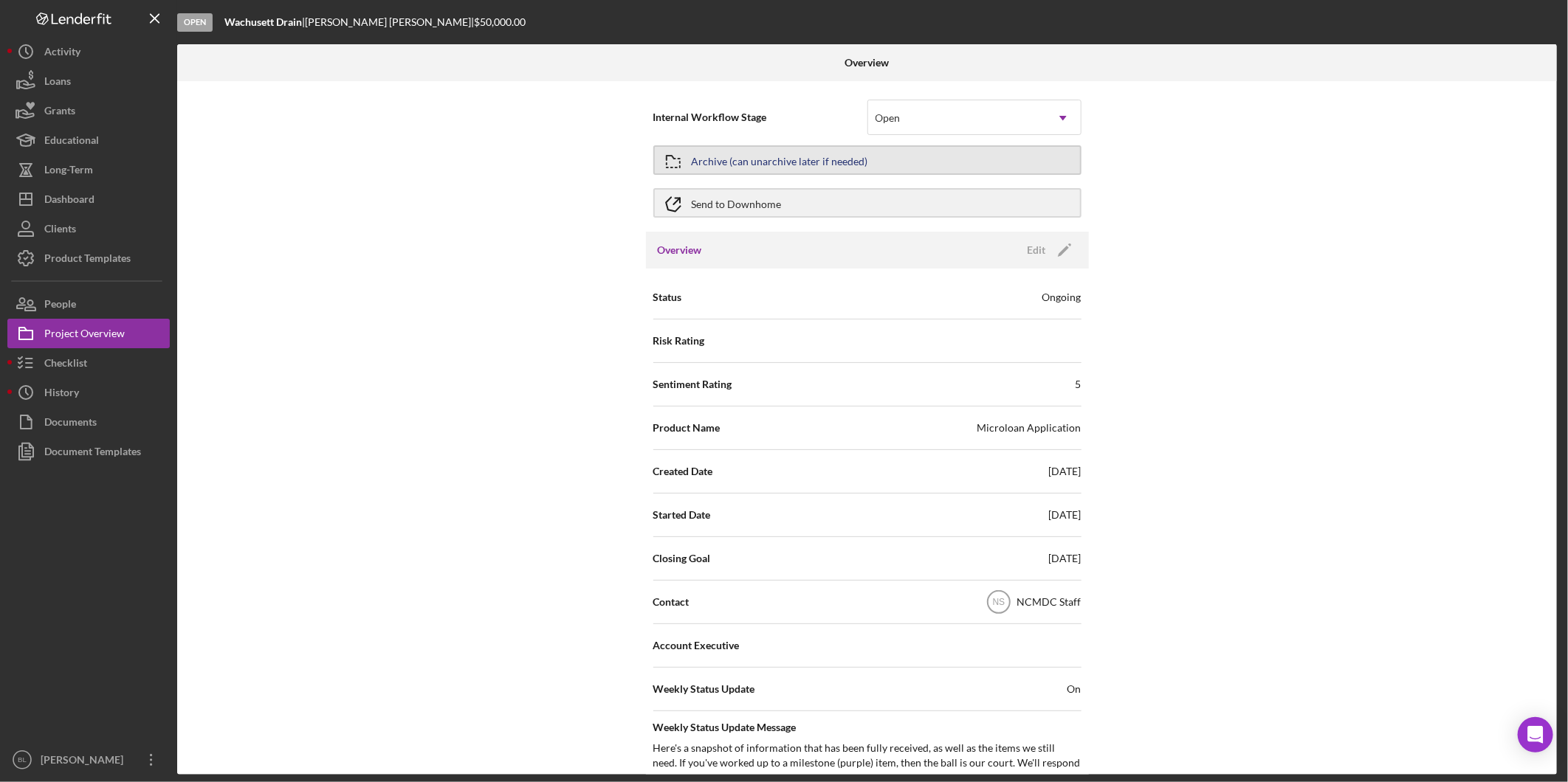
drag, startPoint x: 1290, startPoint y: 221, endPoint x: 977, endPoint y: 171, distance: 317.0
click at [1293, 220] on div "Internal Workflow Stage Open Icon/Dropdown Arrow Archive (can unarchive later i…" at bounding box center [867, 427] width 1380 height 694
click at [869, 160] on button "Archive (can unarchive later if needed)" at bounding box center [867, 160] width 429 height 30
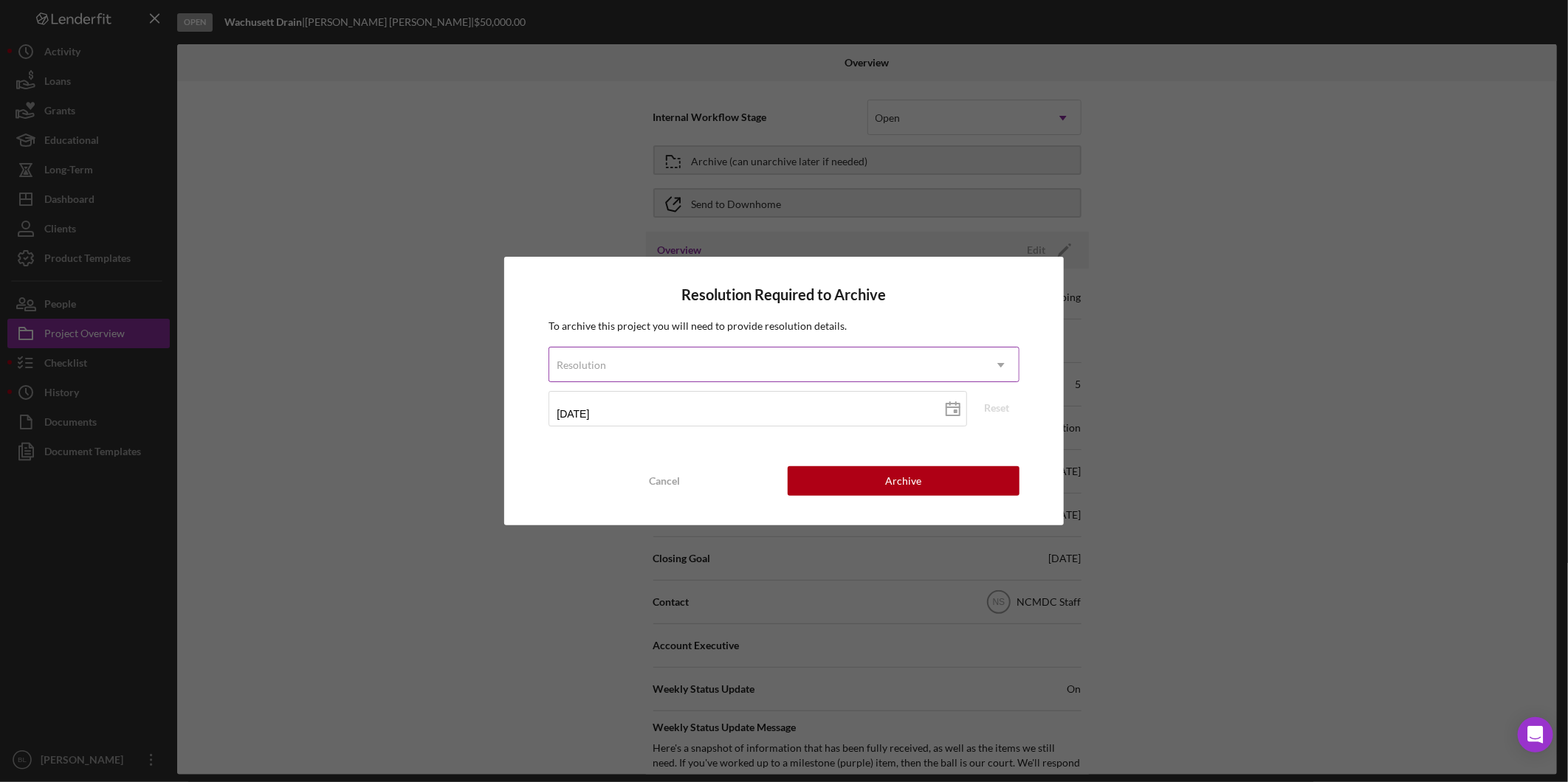
click at [694, 359] on div "Resolution" at bounding box center [766, 365] width 433 height 34
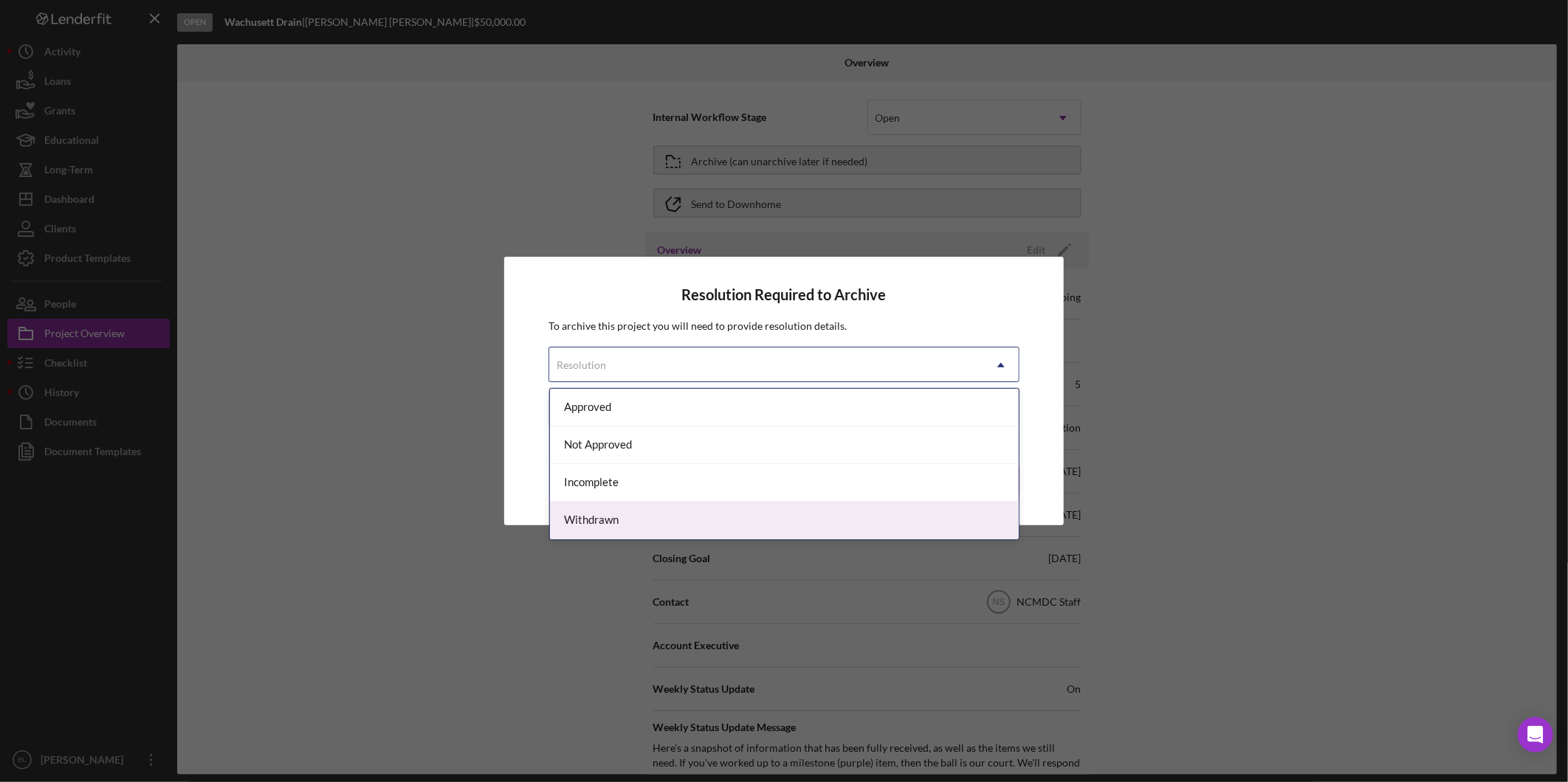
click at [664, 521] on div "Withdrawn" at bounding box center [784, 521] width 469 height 38
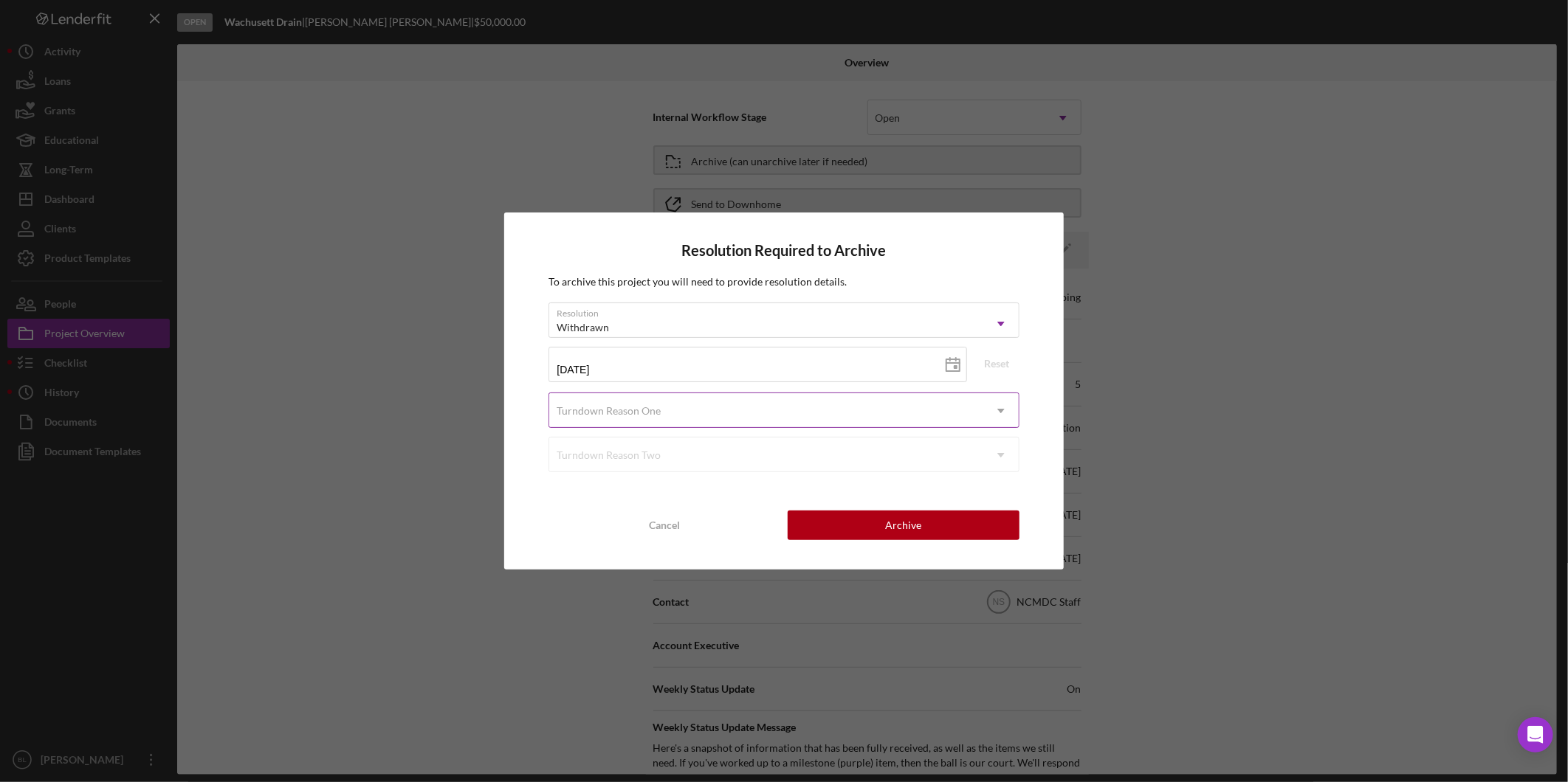
click at [678, 404] on div "Turndown Reason One" at bounding box center [766, 411] width 433 height 34
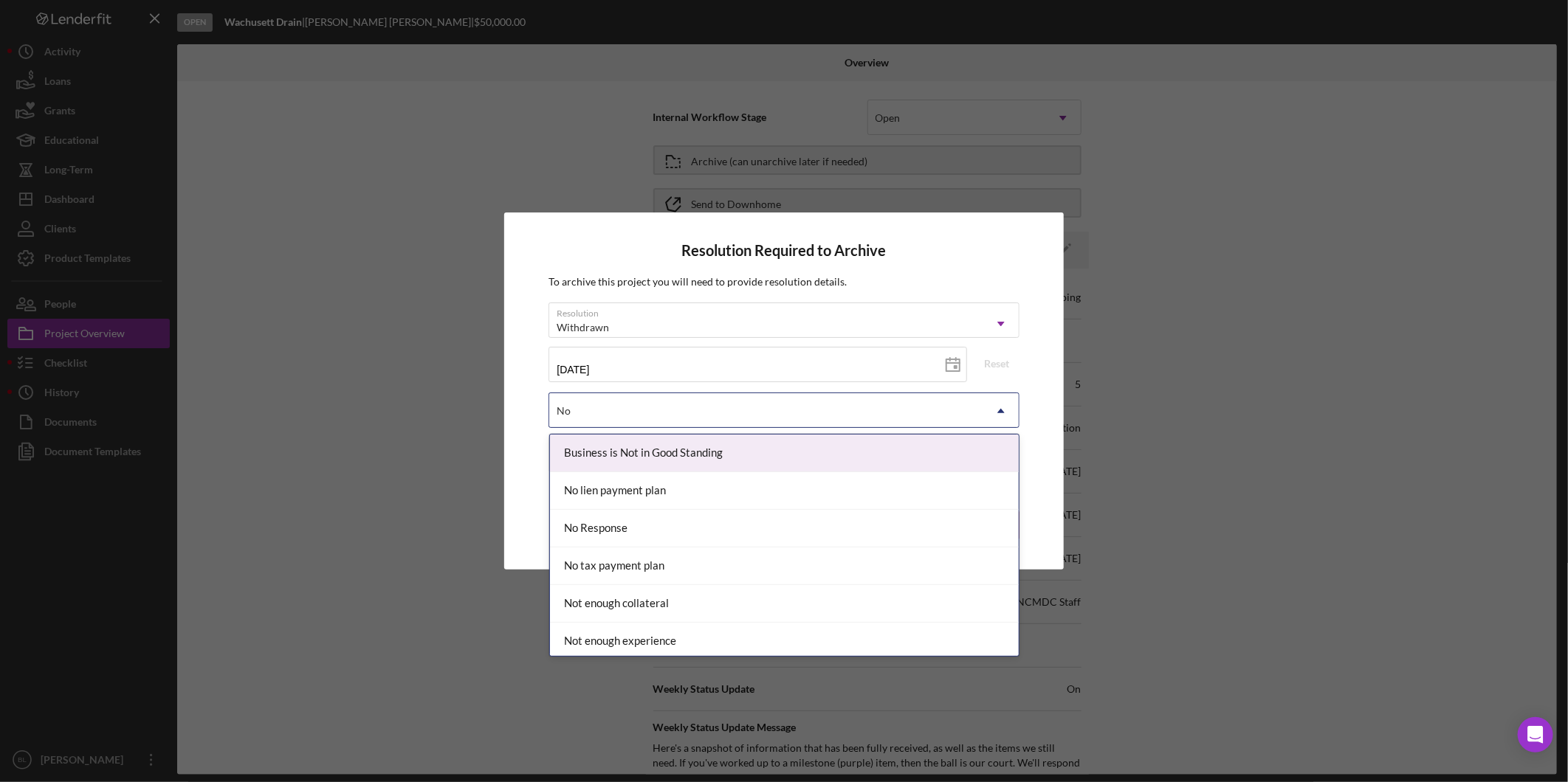
type input "No R"
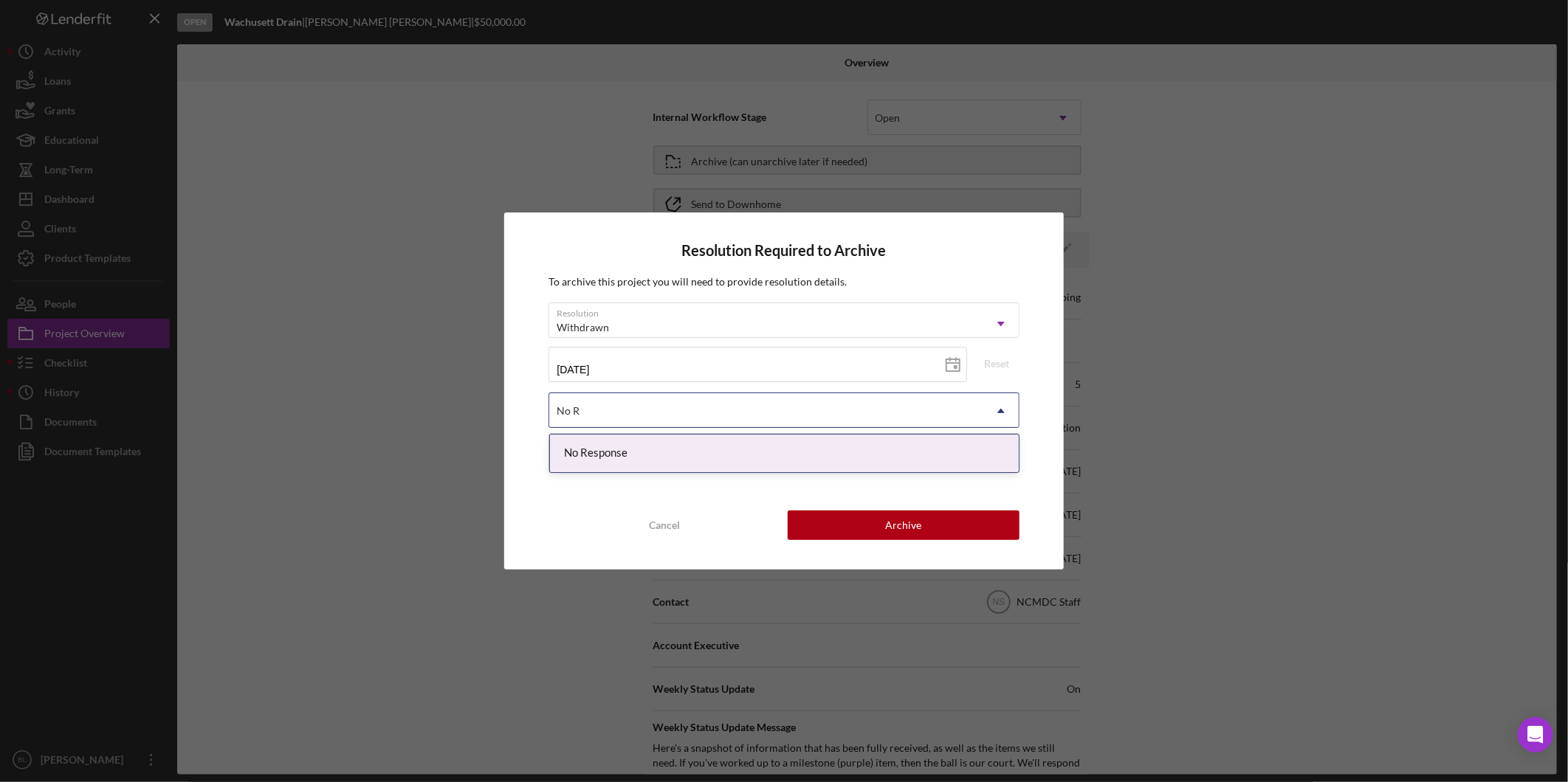
click at [637, 458] on div "No Response" at bounding box center [784, 453] width 469 height 38
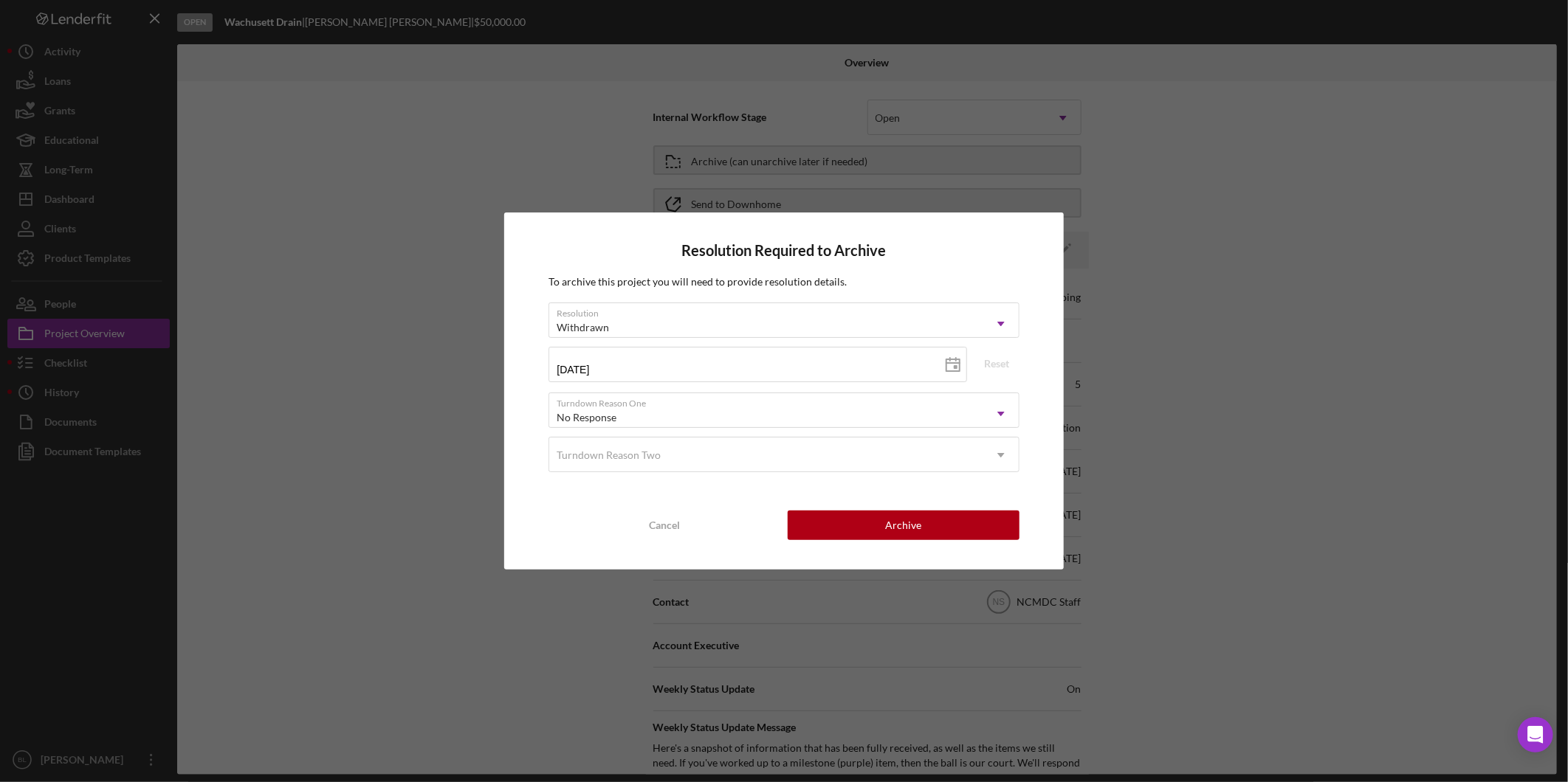
click at [637, 458] on div "Turndown Reason Two" at bounding box center [609, 455] width 104 height 12
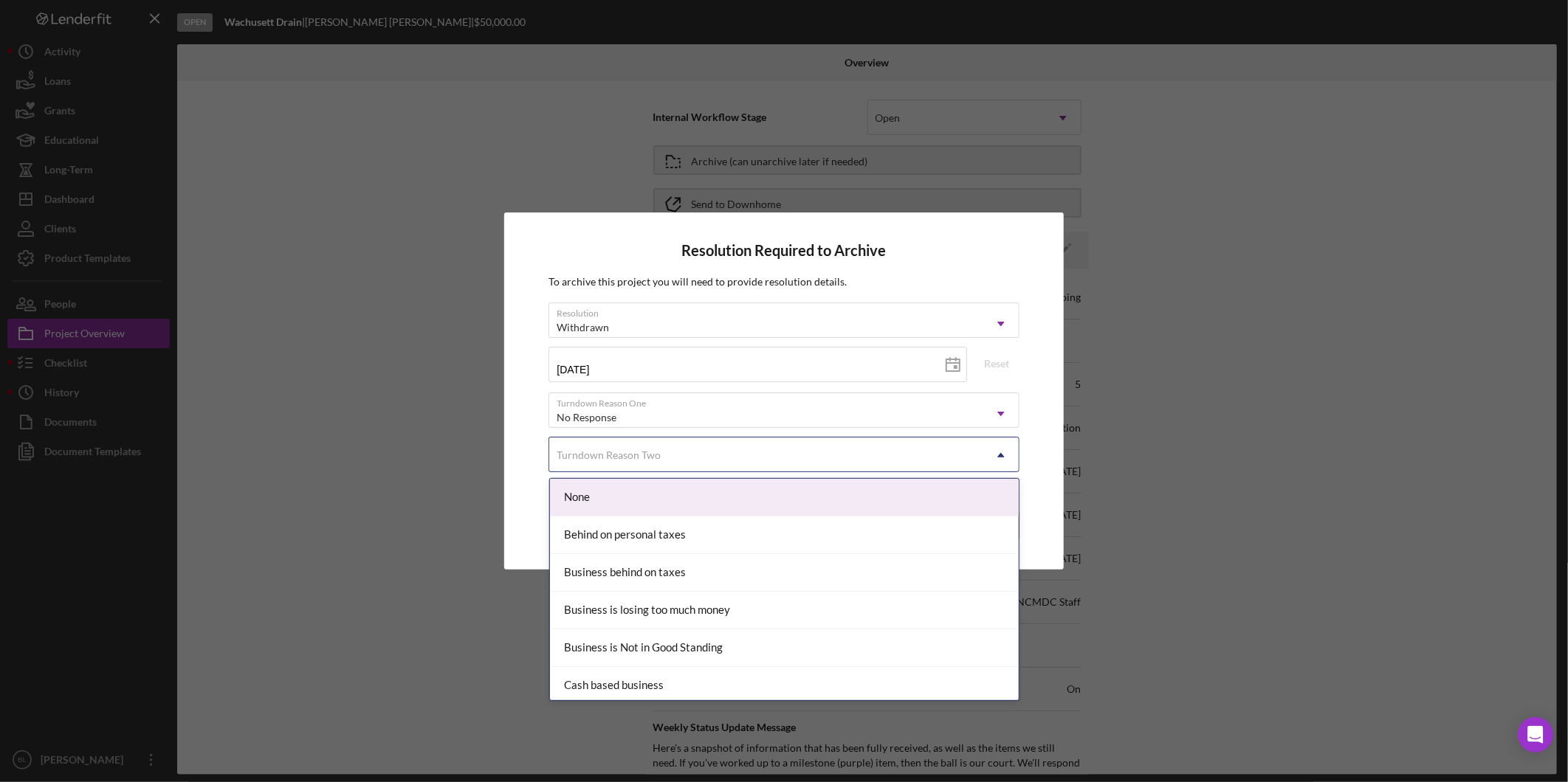
click at [1036, 408] on div "Resolution Required to Archive To archive this project you will need to provide…" at bounding box center [783, 391] width 559 height 356
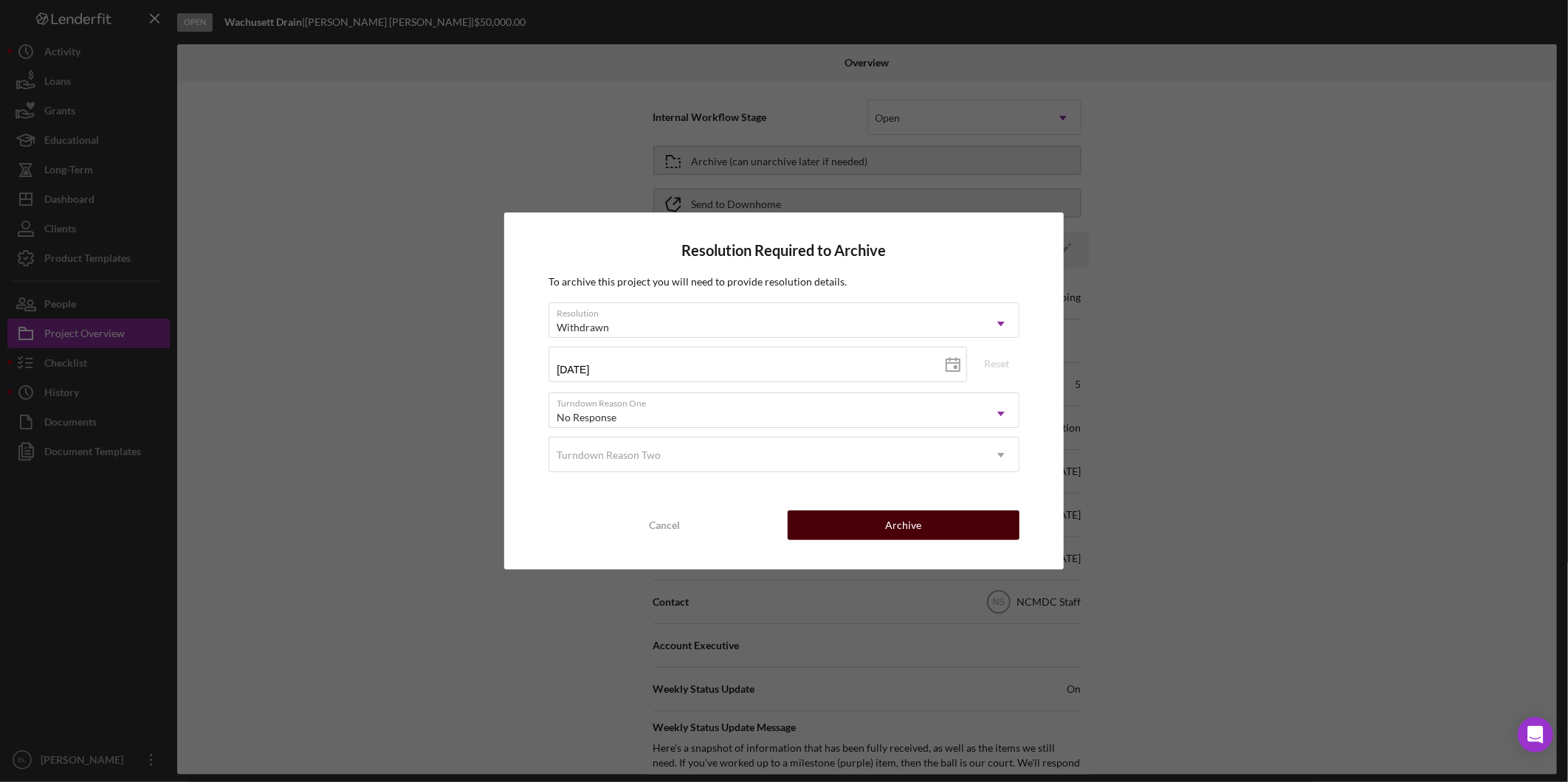
click at [949, 526] on button "Archive" at bounding box center [904, 525] width 232 height 30
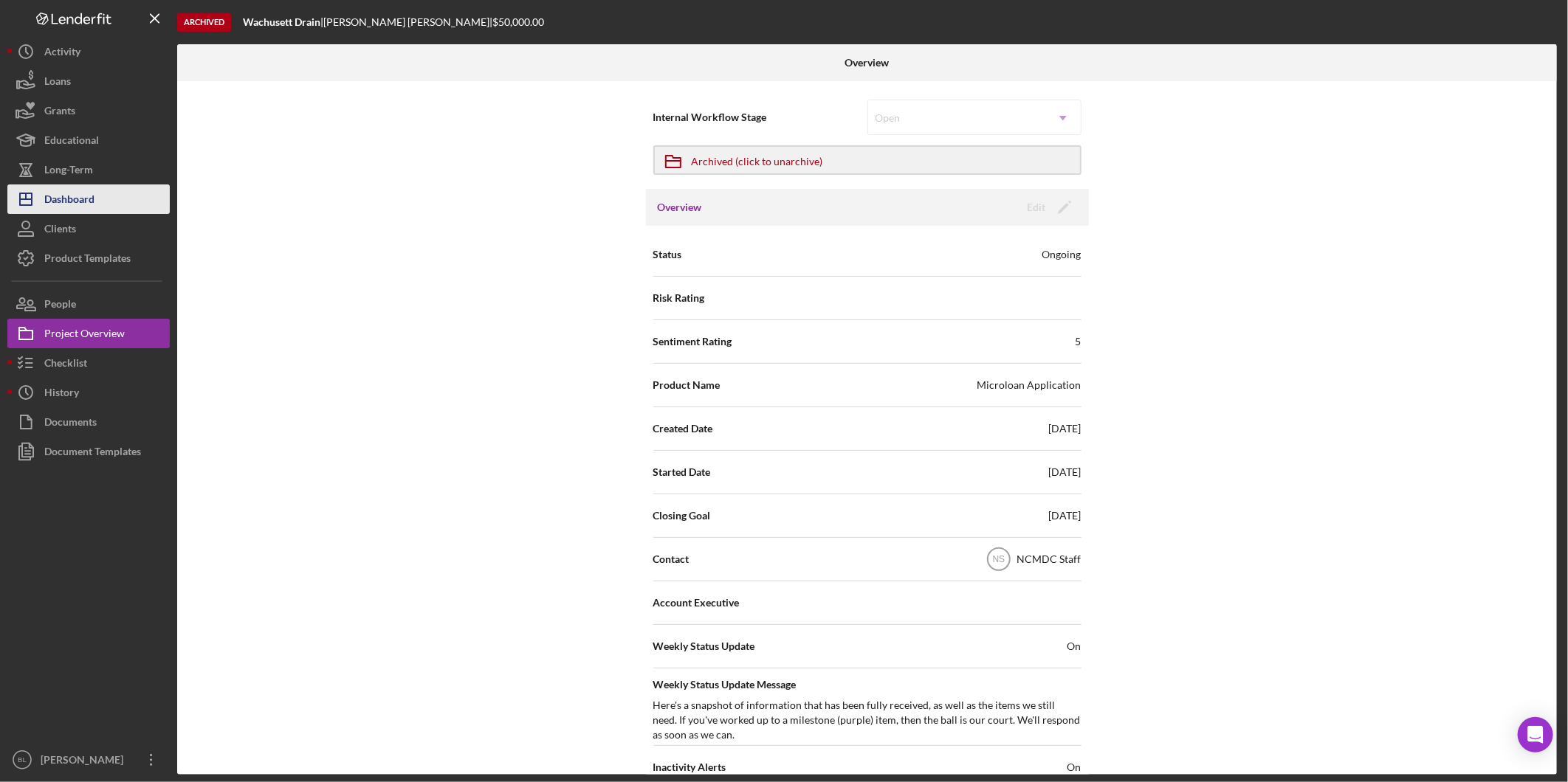
click at [115, 189] on button "Icon/Dashboard Dashboard" at bounding box center [88, 199] width 162 height 30
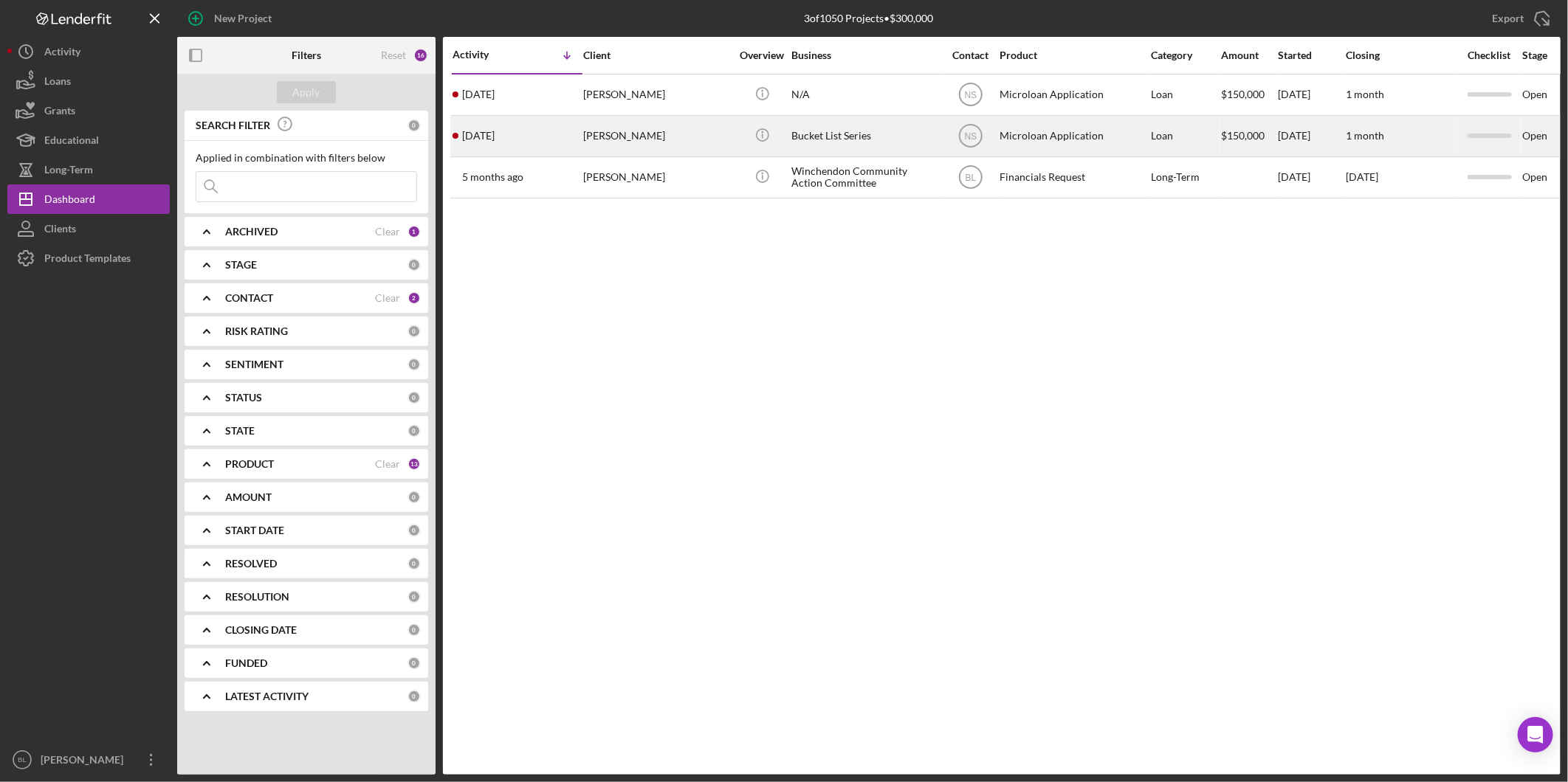
click at [910, 143] on div "Bucket List Series" at bounding box center [865, 136] width 148 height 39
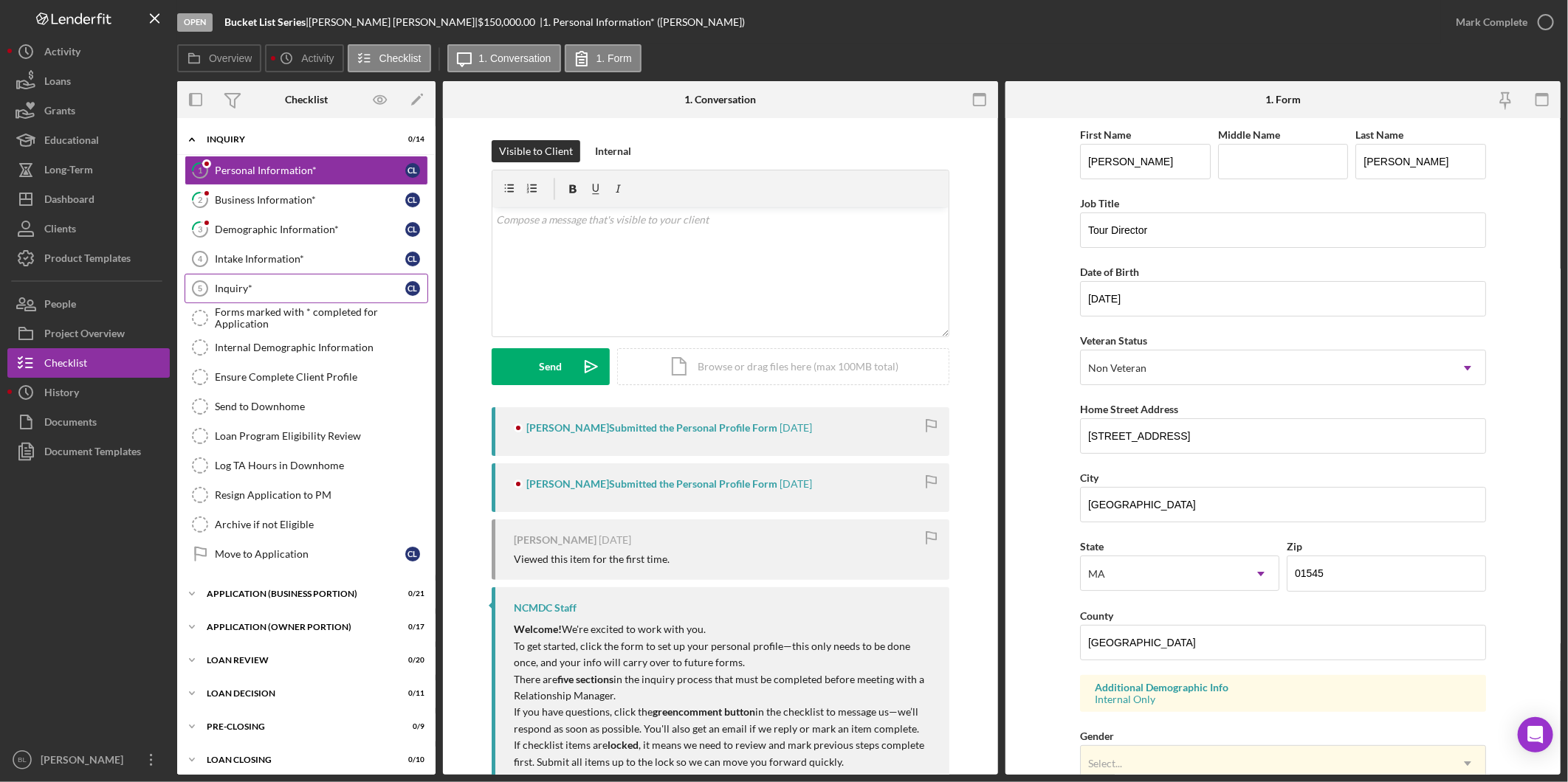
click at [226, 283] on div "Inquiry*" at bounding box center [310, 288] width 190 height 12
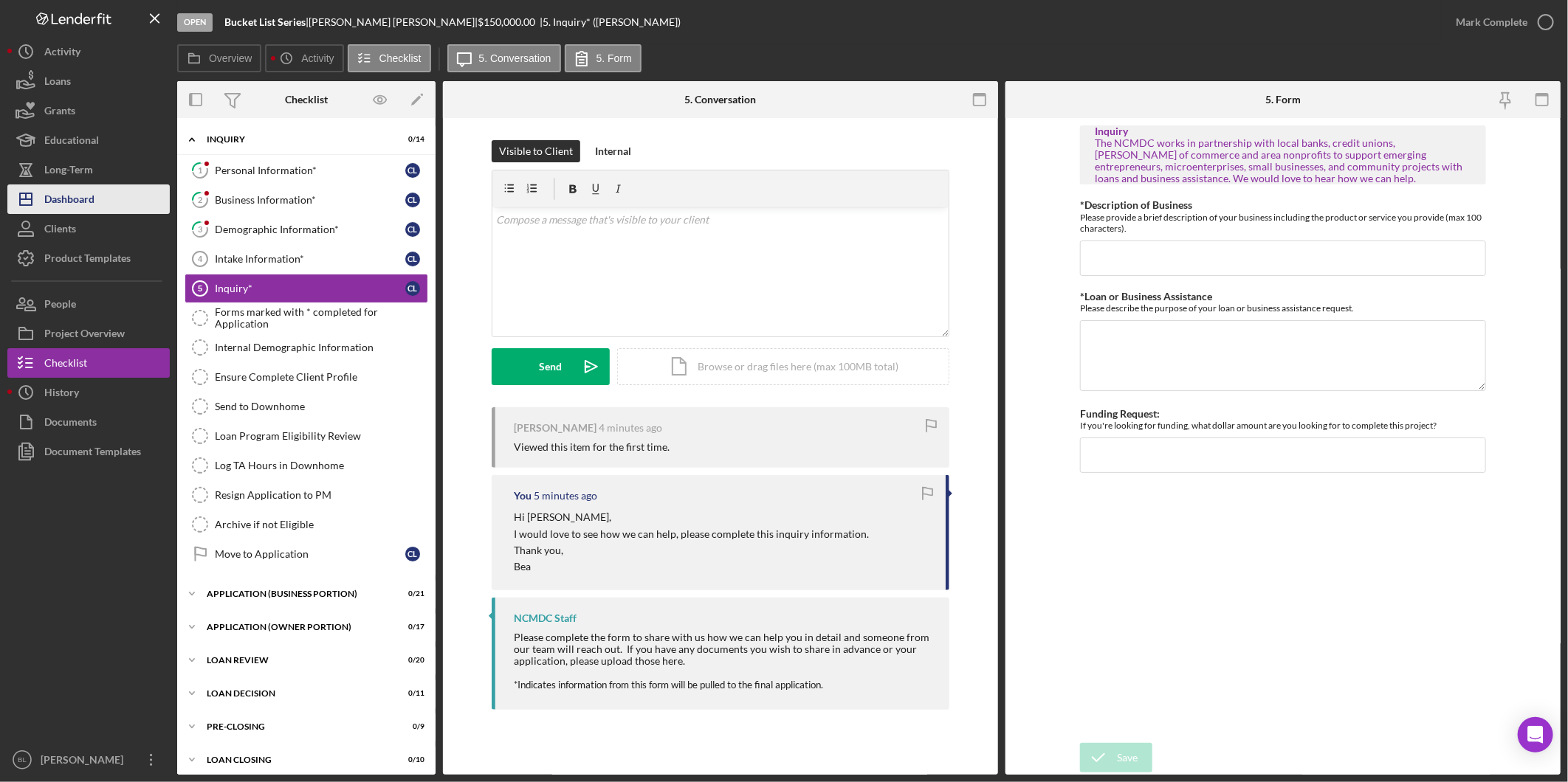
drag, startPoint x: 129, startPoint y: 197, endPoint x: 173, endPoint y: 201, distance: 44.2
click at [130, 197] on button "Icon/Dashboard Dashboard" at bounding box center [88, 199] width 162 height 30
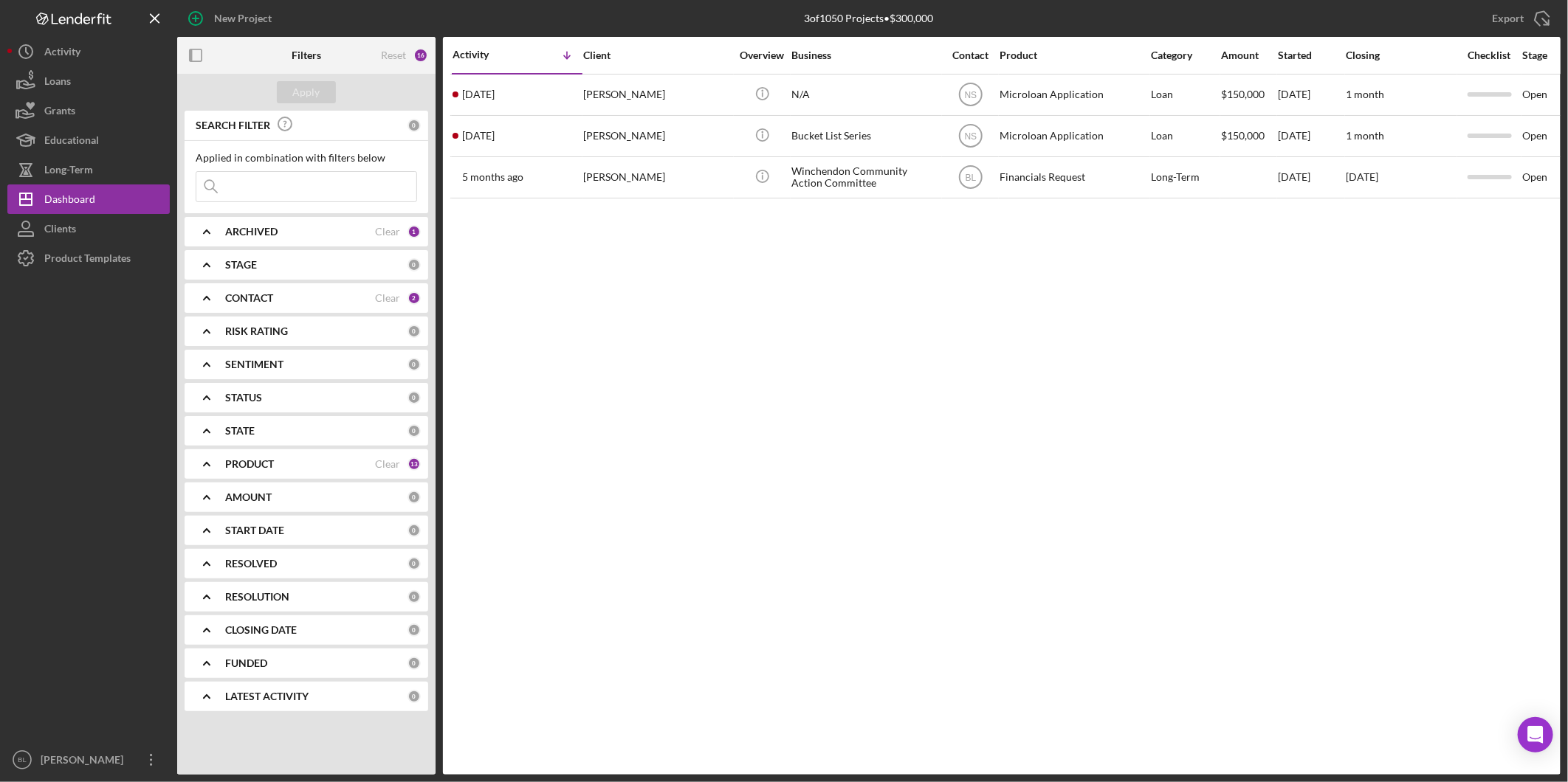
click at [813, 379] on div "Activity Icon/Table Sort Arrow Client Overview Business Contact Product Categor…" at bounding box center [1001, 406] width 1118 height 738
click at [800, 353] on div "Activity Icon/Table Sort Arrow Client Overview Business Contact Product Categor…" at bounding box center [1001, 406] width 1118 height 738
click at [798, 341] on div "Activity Icon/Table Sort Arrow Client Overview Business Contact Product Categor…" at bounding box center [1001, 406] width 1118 height 738
click at [770, 559] on div "Activity Icon/Table Sort Arrow Client Overview Business Contact Product Categor…" at bounding box center [1001, 406] width 1118 height 738
click at [781, 571] on div "Activity Icon/Table Sort Arrow Client Overview Business Contact Product Categor…" at bounding box center [1001, 406] width 1118 height 738
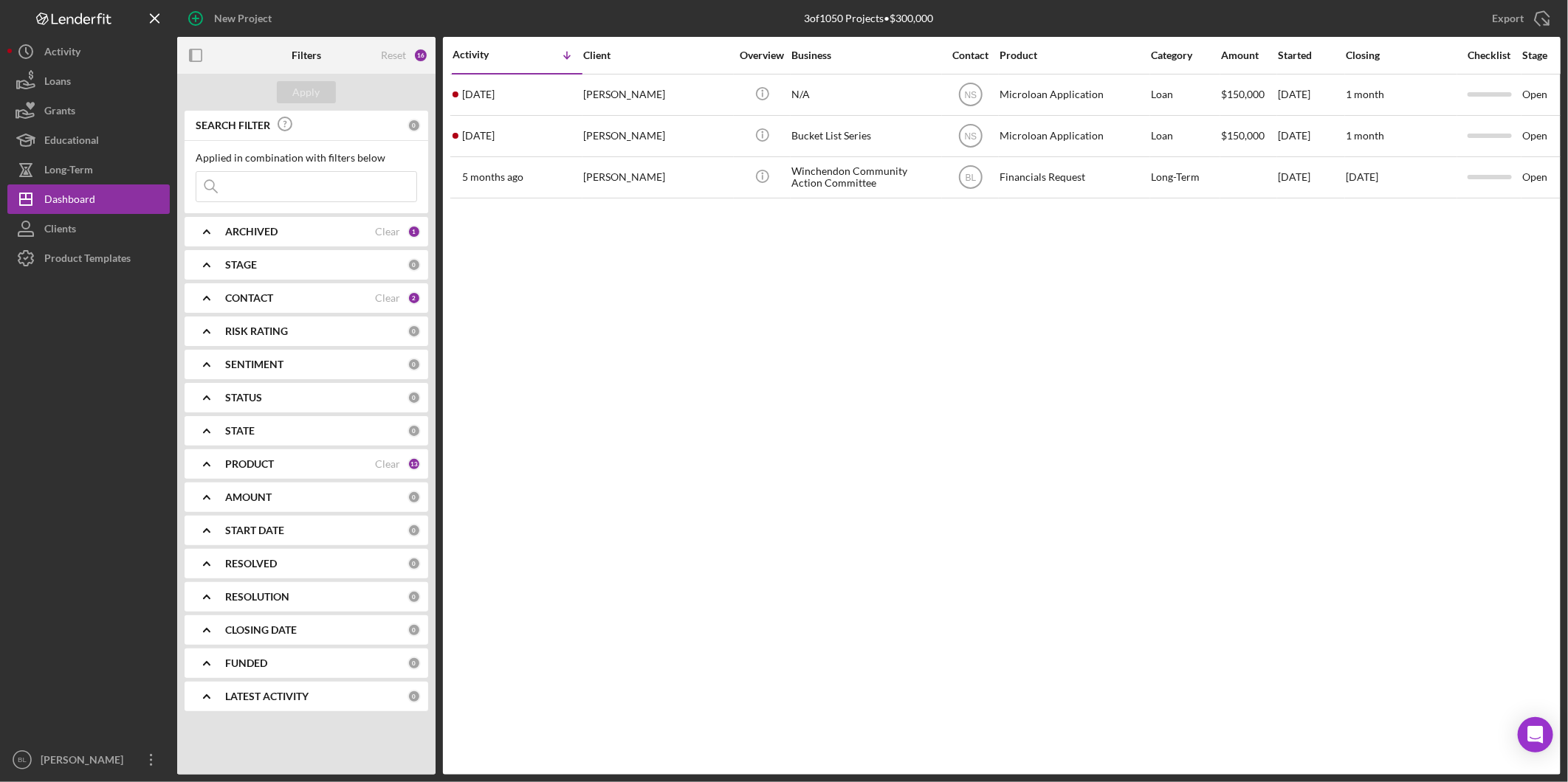
click at [1025, 457] on div "Activity Icon/Table Sort Arrow Client Overview Business Contact Product Categor…" at bounding box center [1001, 406] width 1118 height 738
drag, startPoint x: 898, startPoint y: 390, endPoint x: 890, endPoint y: 310, distance: 80.4
click at [899, 380] on div "Activity Icon/Table Sort Arrow Client Overview Business Contact Product Categor…" at bounding box center [1001, 406] width 1118 height 738
